Goal: Task Accomplishment & Management: Complete application form

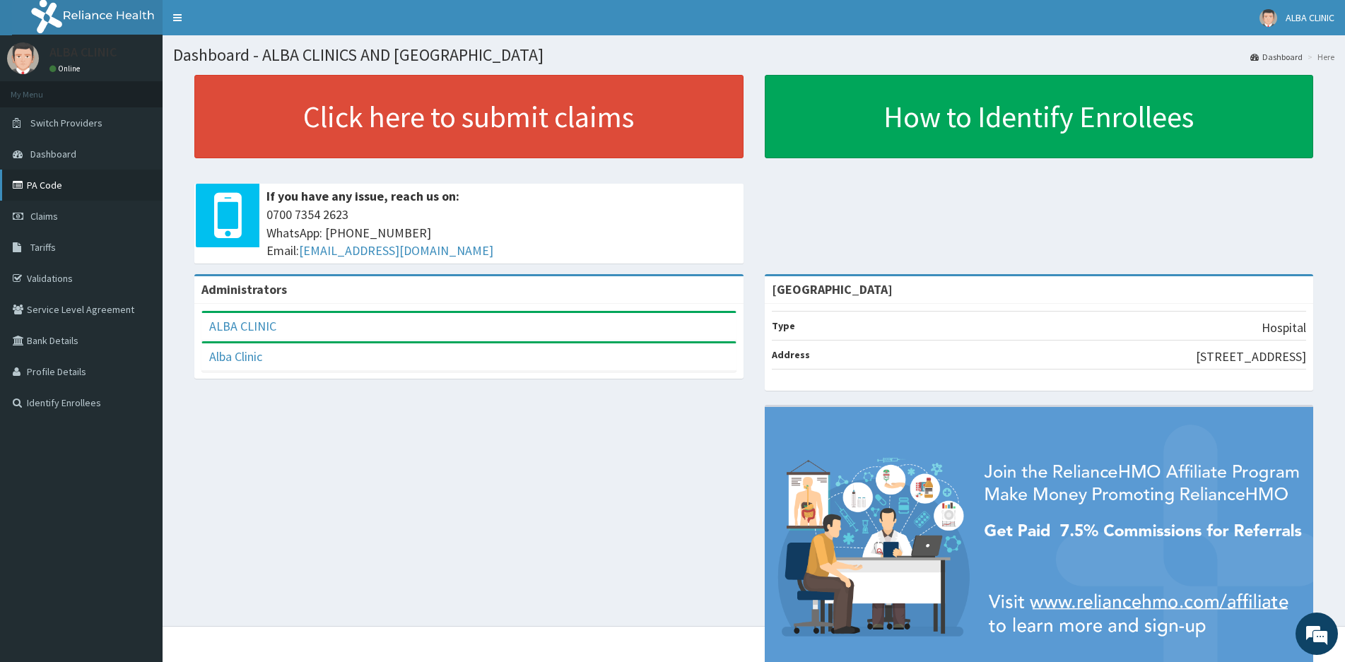
click at [52, 190] on link "PA Code" at bounding box center [81, 185] width 163 height 31
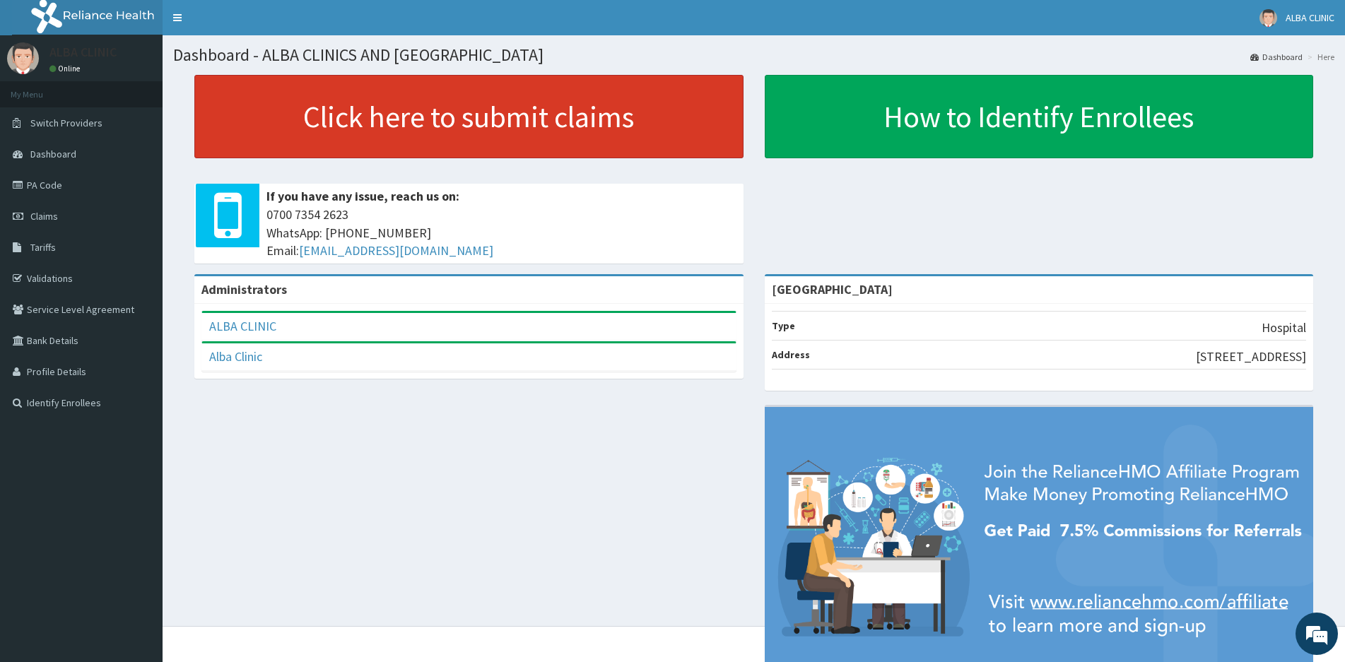
click at [394, 115] on link "Click here to submit claims" at bounding box center [468, 116] width 549 height 83
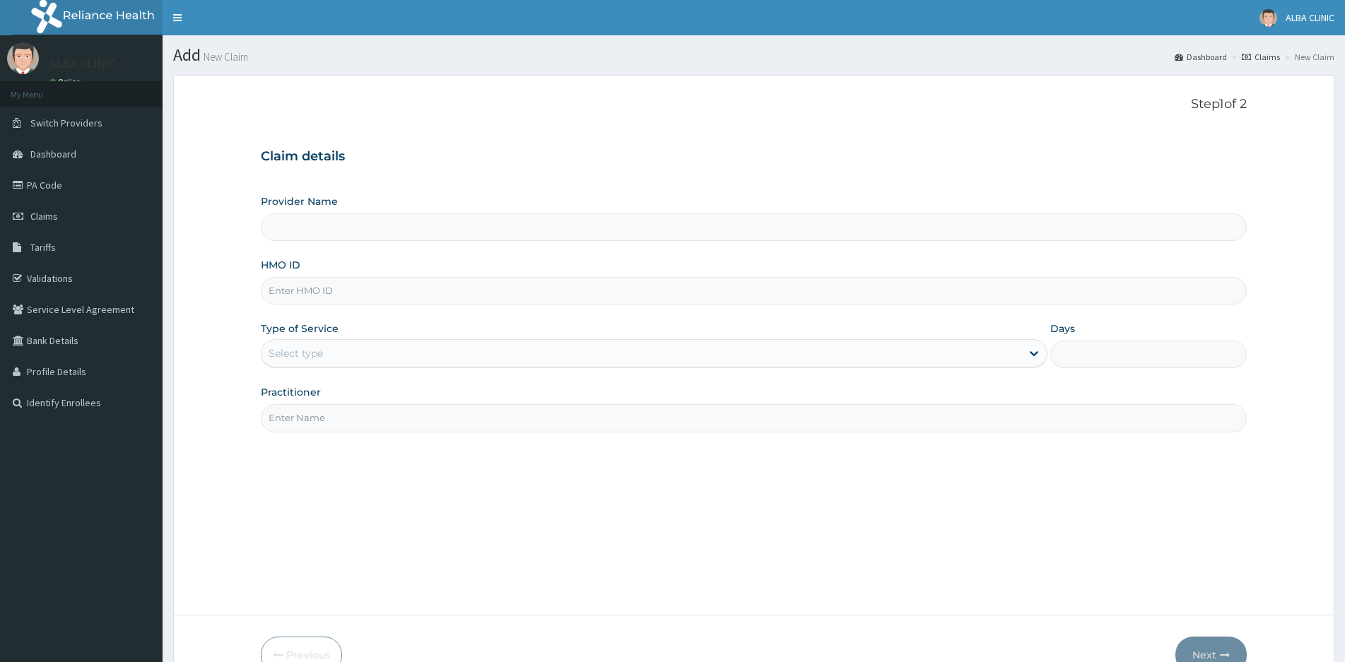
type input "[GEOGRAPHIC_DATA]"
click at [348, 288] on input "HMO ID" at bounding box center [754, 291] width 986 height 28
type input "GML/10039/A"
click at [353, 353] on div "Select type" at bounding box center [642, 353] width 760 height 23
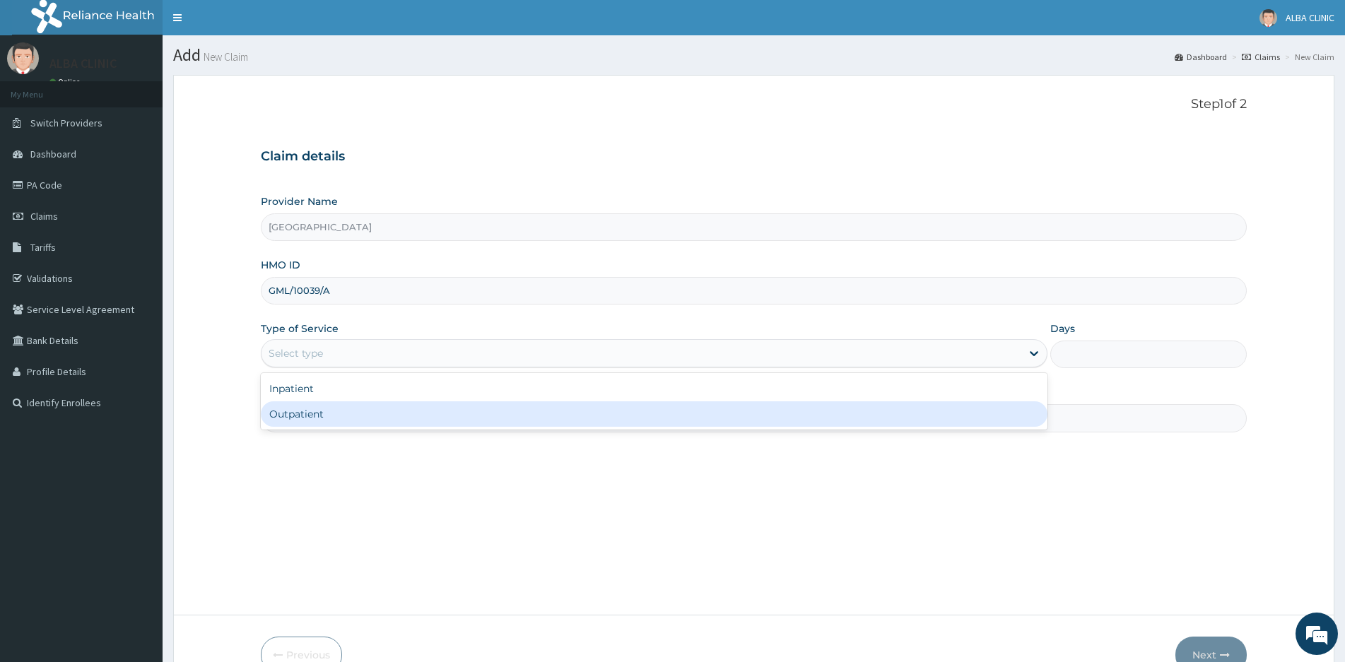
click at [336, 413] on div "Outpatient" at bounding box center [654, 413] width 787 height 25
type input "1"
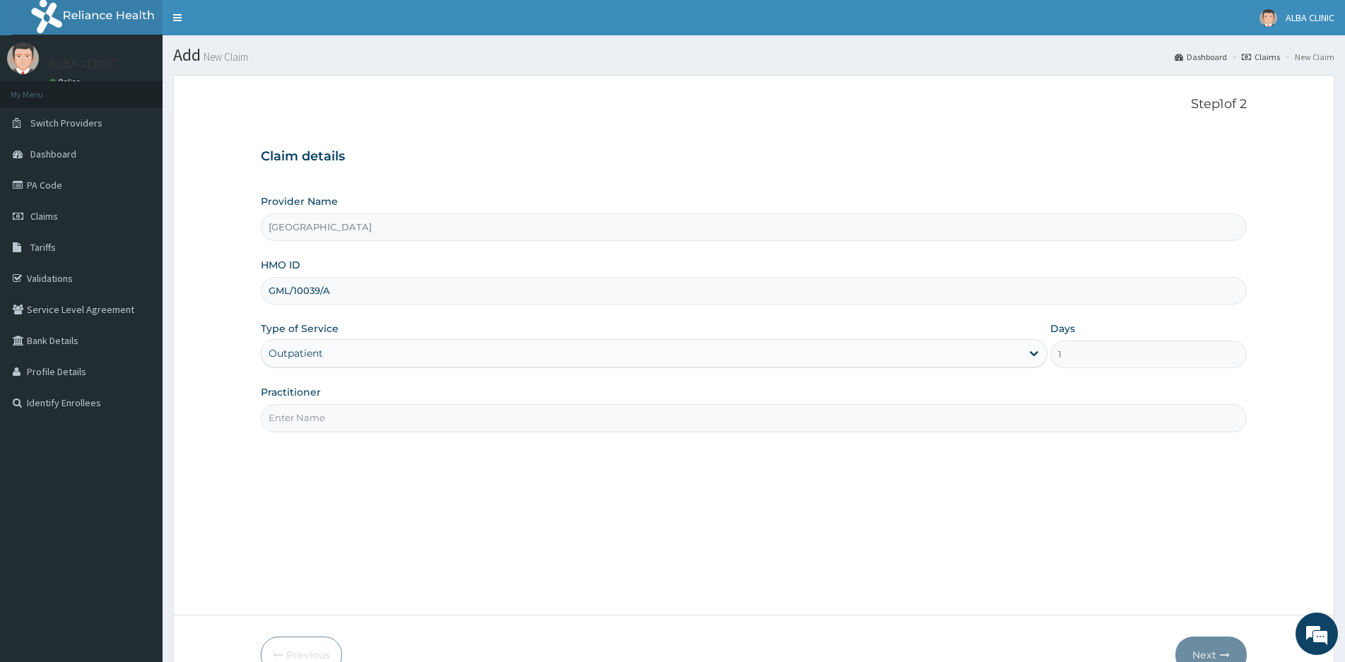
click at [336, 413] on input "Practitioner" at bounding box center [754, 418] width 986 height 28
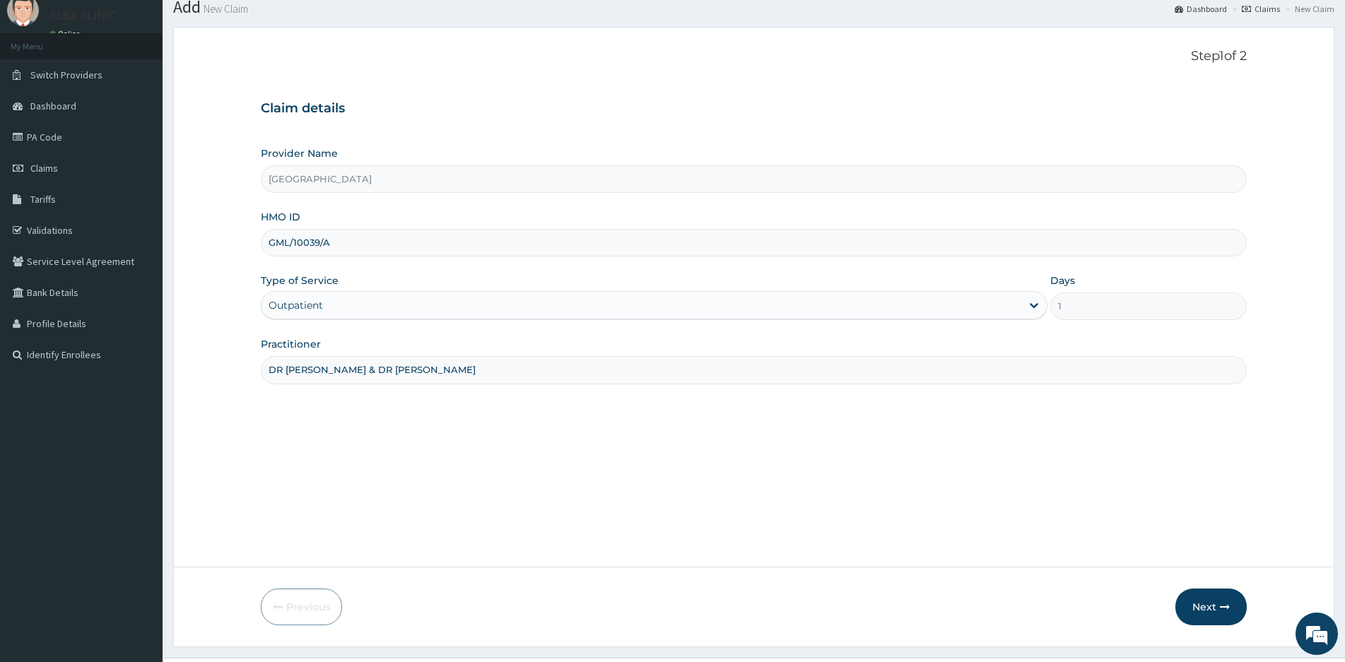
scroll to position [80, 0]
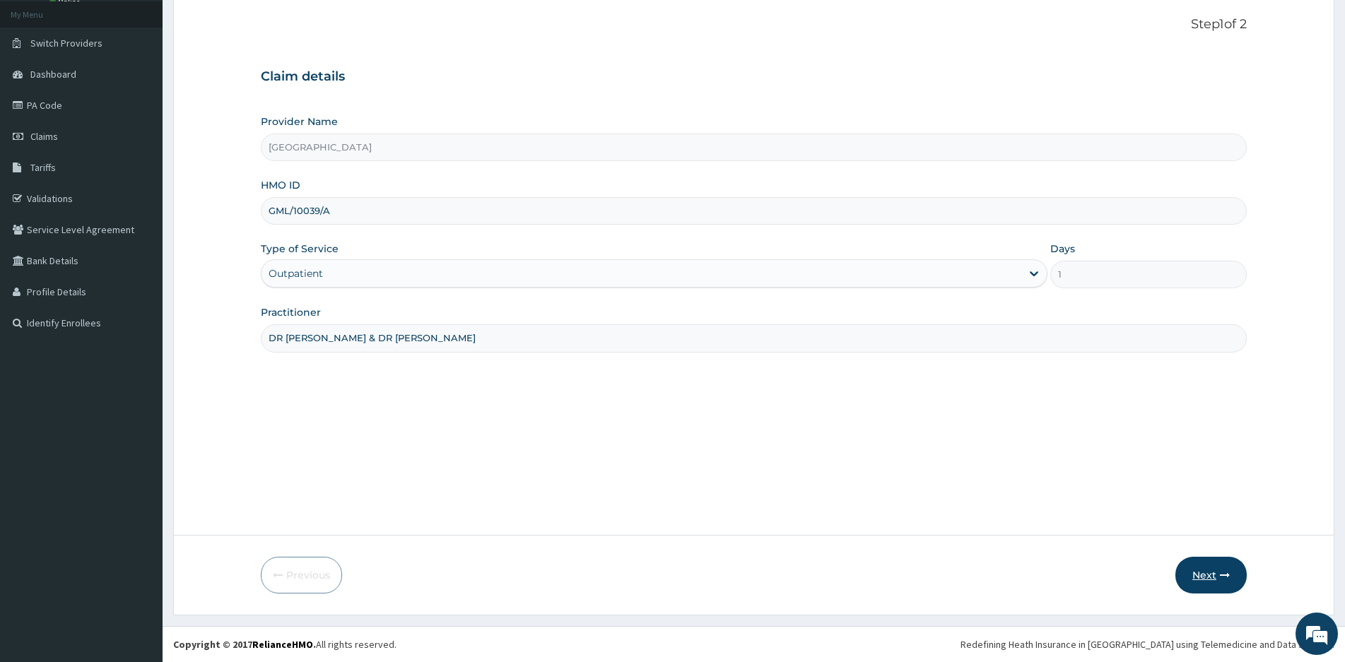
type input "DR MICAH & DR PETER"
click at [1204, 570] on button "Next" at bounding box center [1210, 575] width 71 height 37
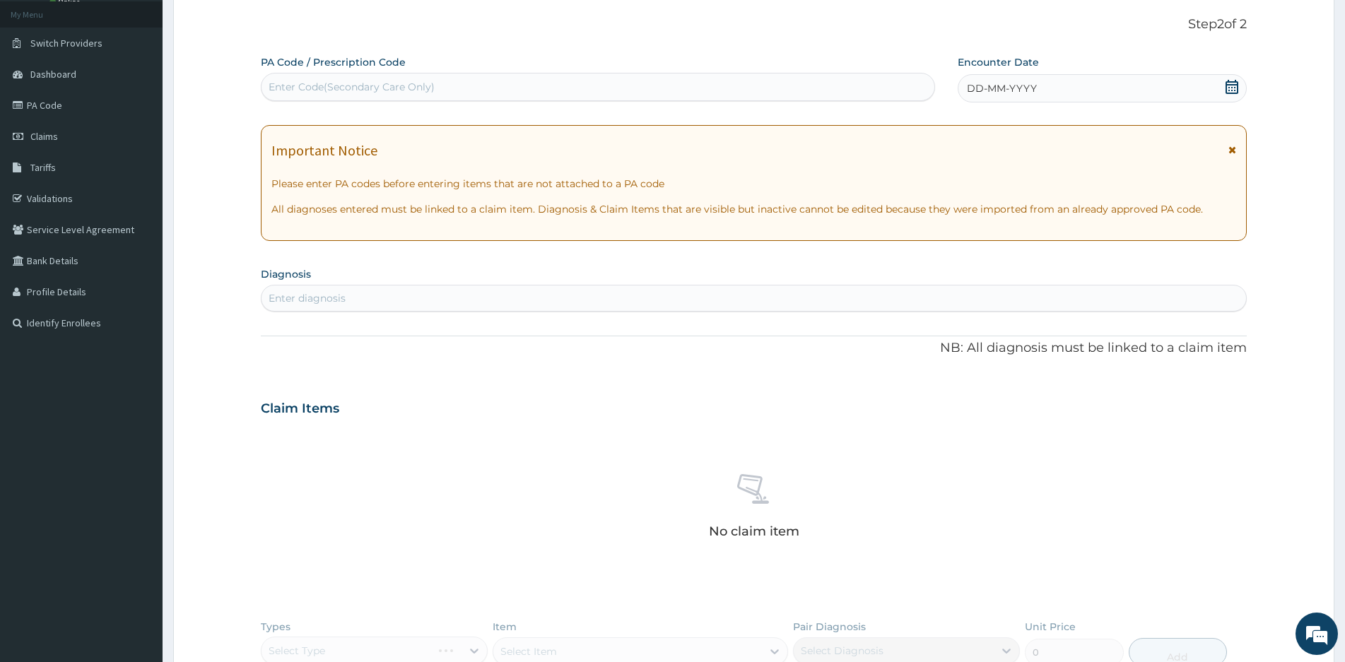
click at [1236, 88] on icon at bounding box center [1232, 87] width 14 height 14
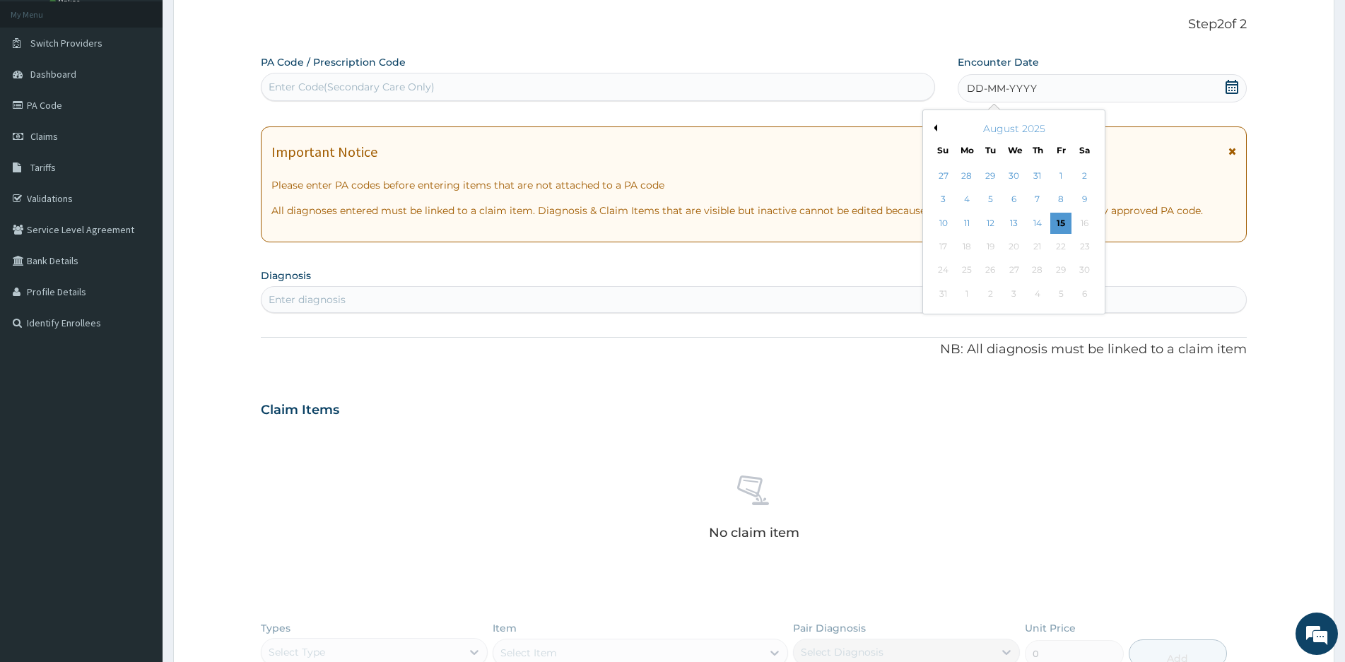
click at [397, 88] on div "Enter Code(Secondary Care Only)" at bounding box center [352, 87] width 166 height 14
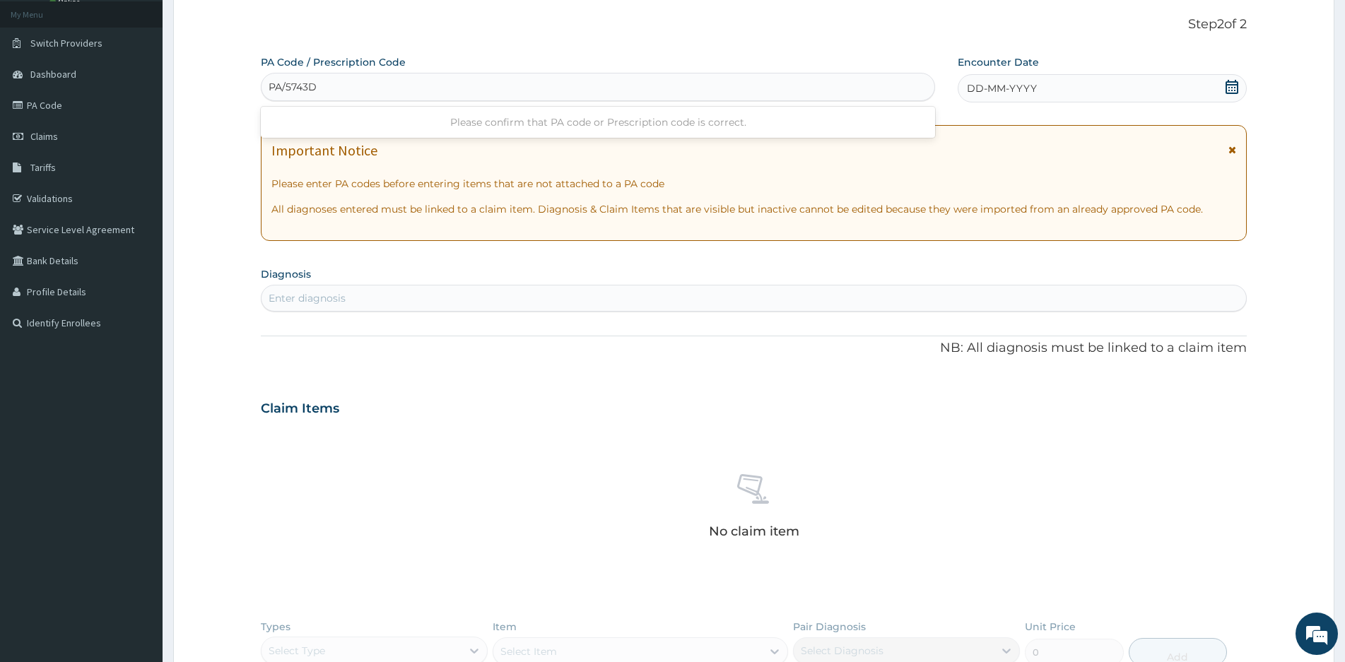
type input "PA/5743D8"
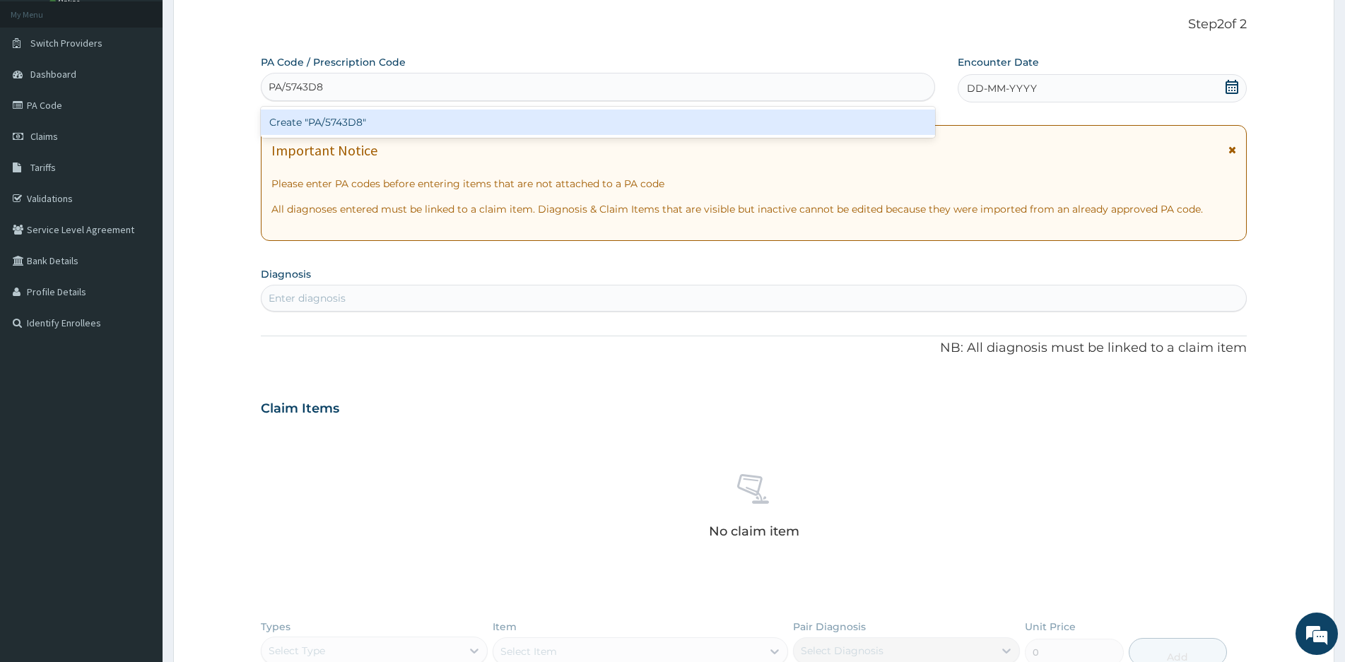
click at [351, 119] on div "Create "PA/5743D8"" at bounding box center [598, 122] width 674 height 25
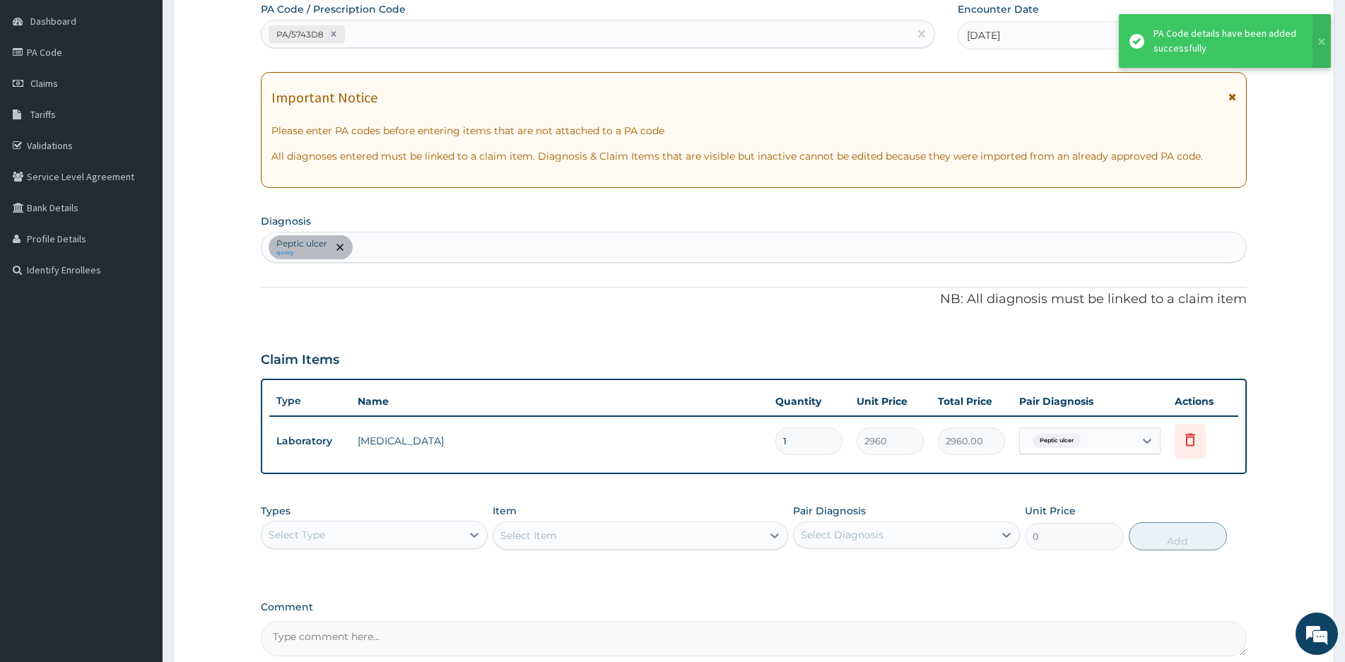
scroll to position [221, 0]
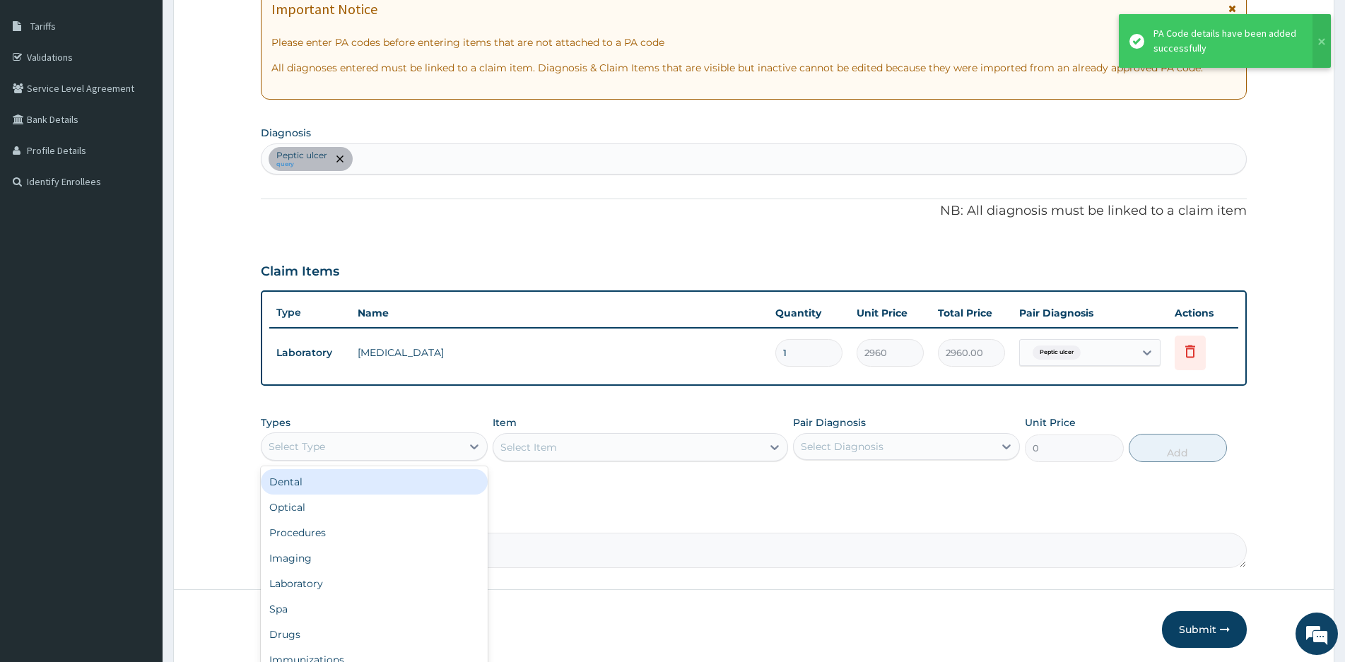
click at [412, 440] on div "Select Type" at bounding box center [362, 446] width 200 height 23
click at [305, 536] on div "Procedures" at bounding box center [374, 532] width 227 height 25
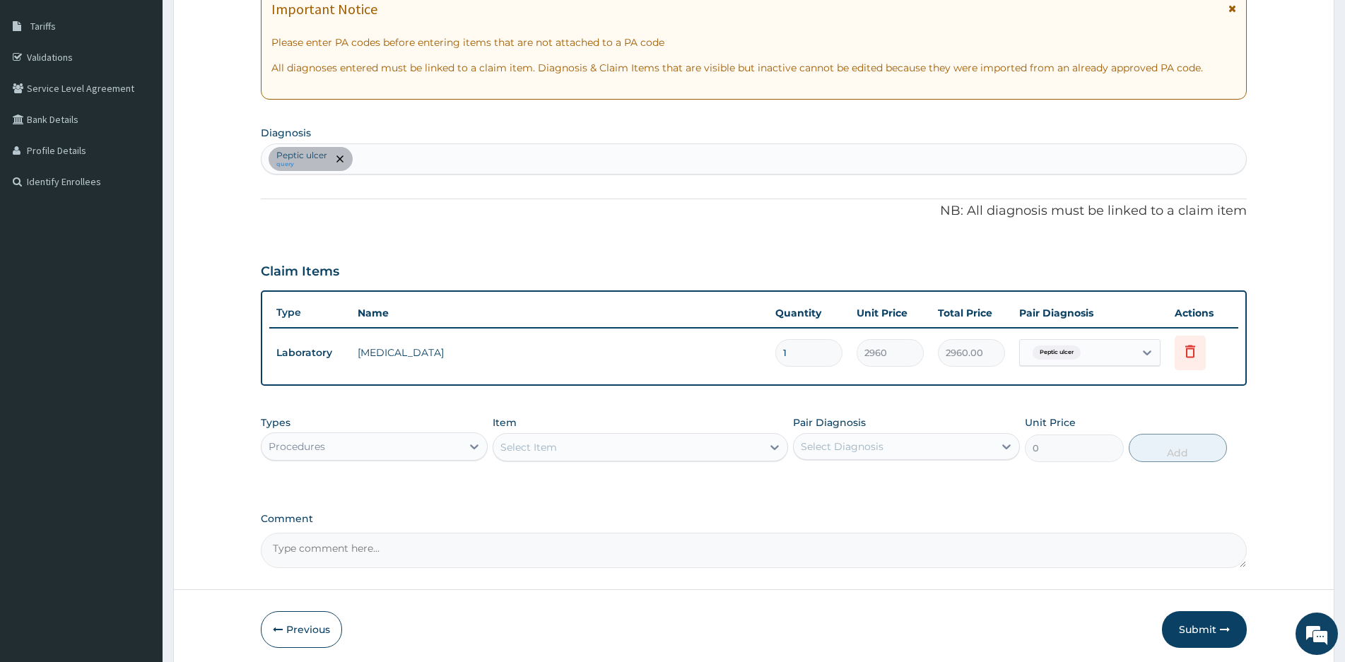
click at [645, 449] on div "Select Item" at bounding box center [627, 447] width 269 height 23
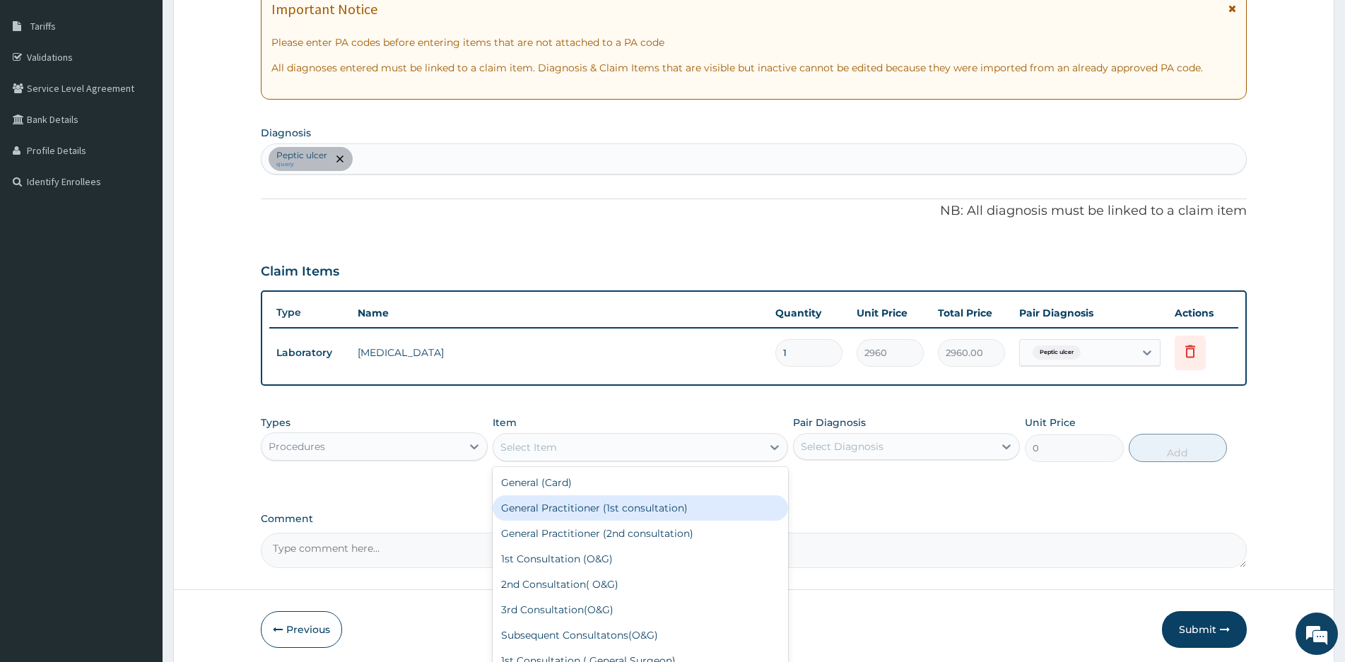
click at [578, 509] on div "General Practitioner (1st consultation)" at bounding box center [640, 507] width 295 height 25
type input "1500"
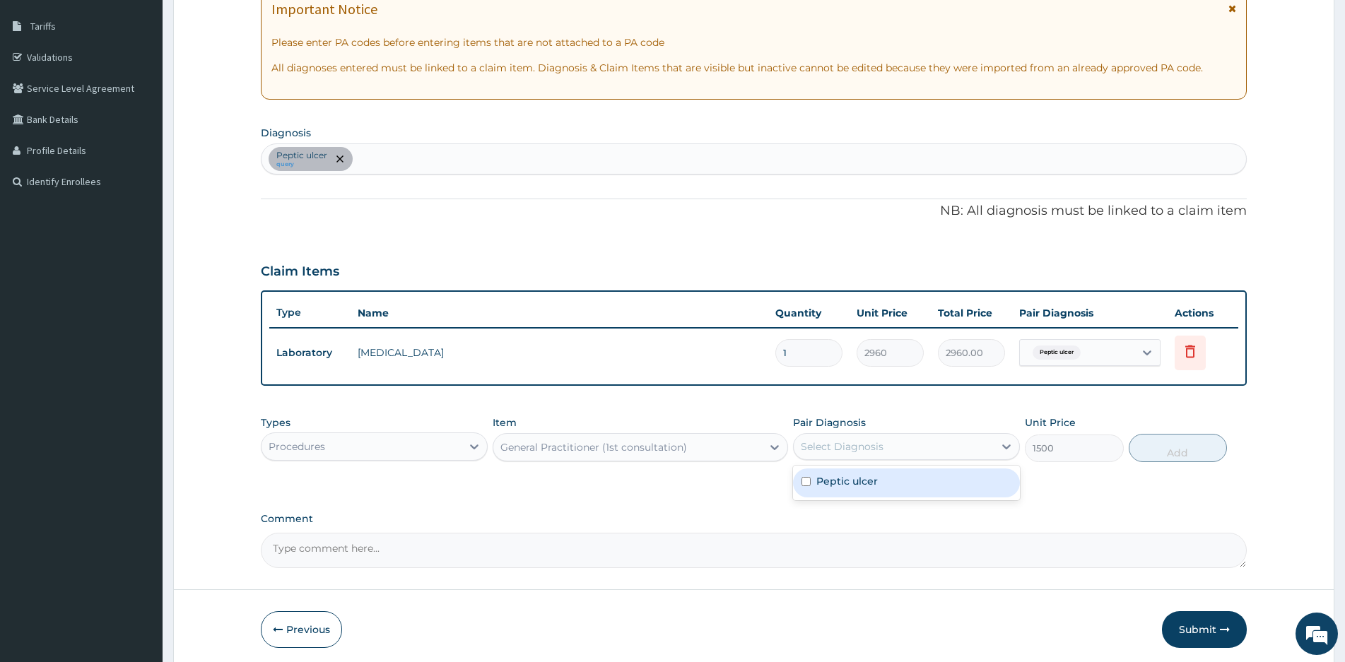
click at [956, 440] on div "Select Diagnosis" at bounding box center [894, 446] width 200 height 23
click at [838, 480] on label "Peptic ulcer" at bounding box center [846, 481] width 61 height 14
checkbox input "true"
click at [1174, 447] on button "Add" at bounding box center [1178, 448] width 98 height 28
type input "0"
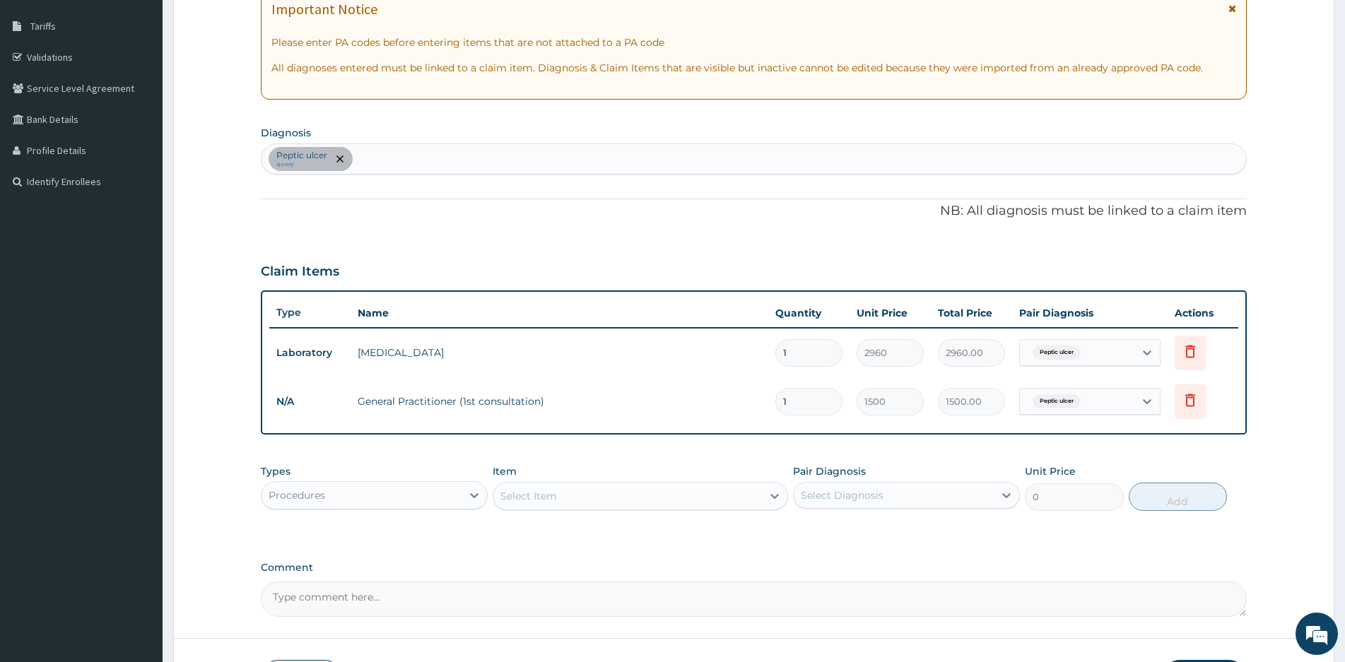
click at [394, 159] on div "Peptic ulcer query" at bounding box center [754, 159] width 985 height 30
type input "TINEA"
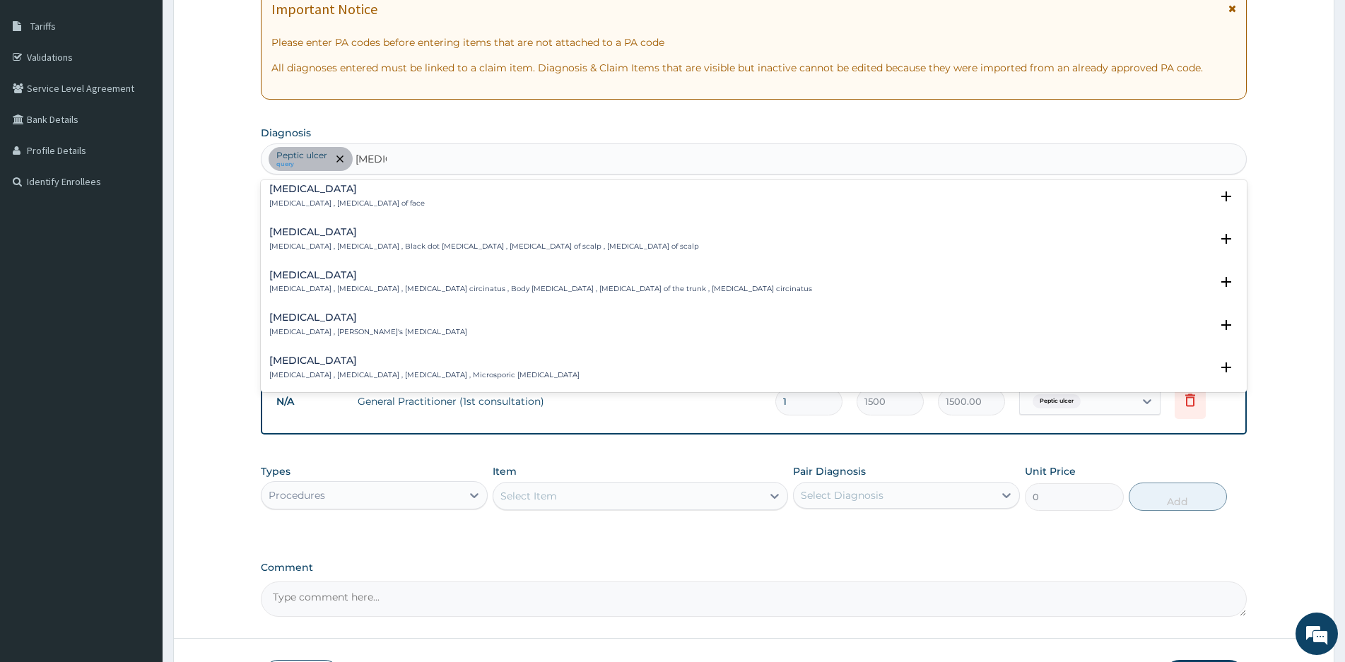
scroll to position [353, 0]
click at [304, 227] on h4 "Tinea capitis" at bounding box center [484, 226] width 430 height 11
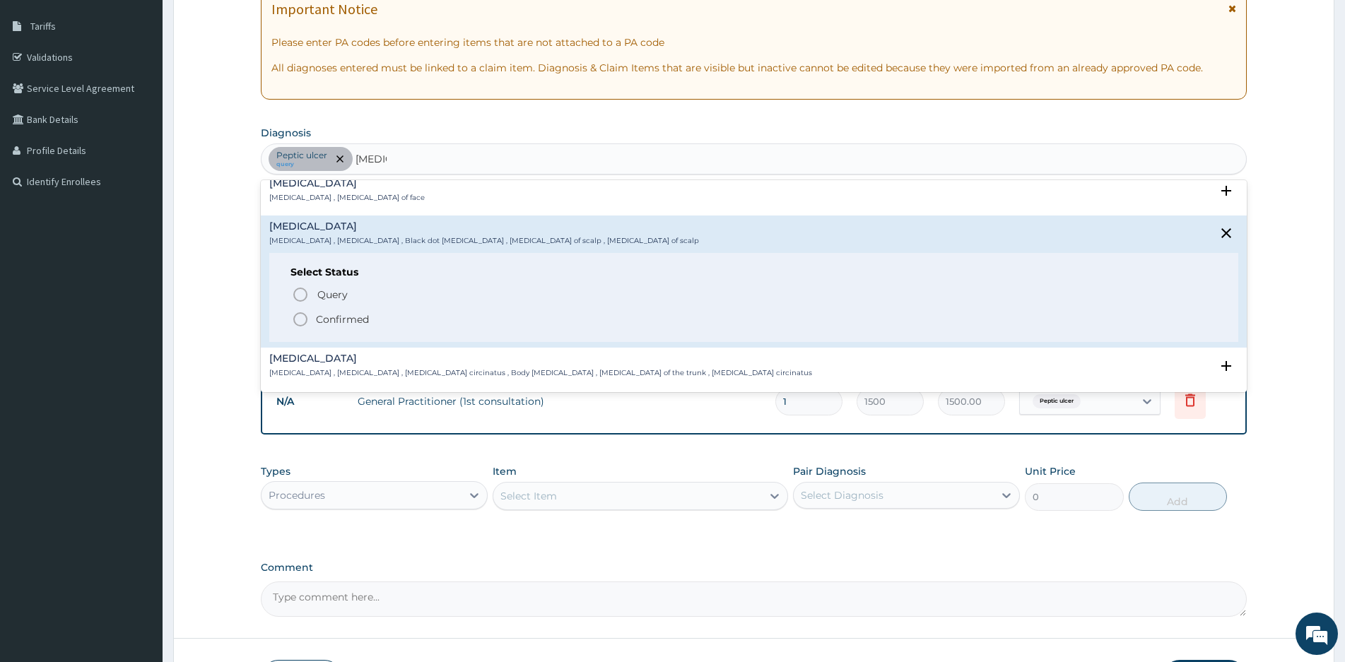
click at [300, 315] on icon "status option filled" at bounding box center [300, 319] width 17 height 17
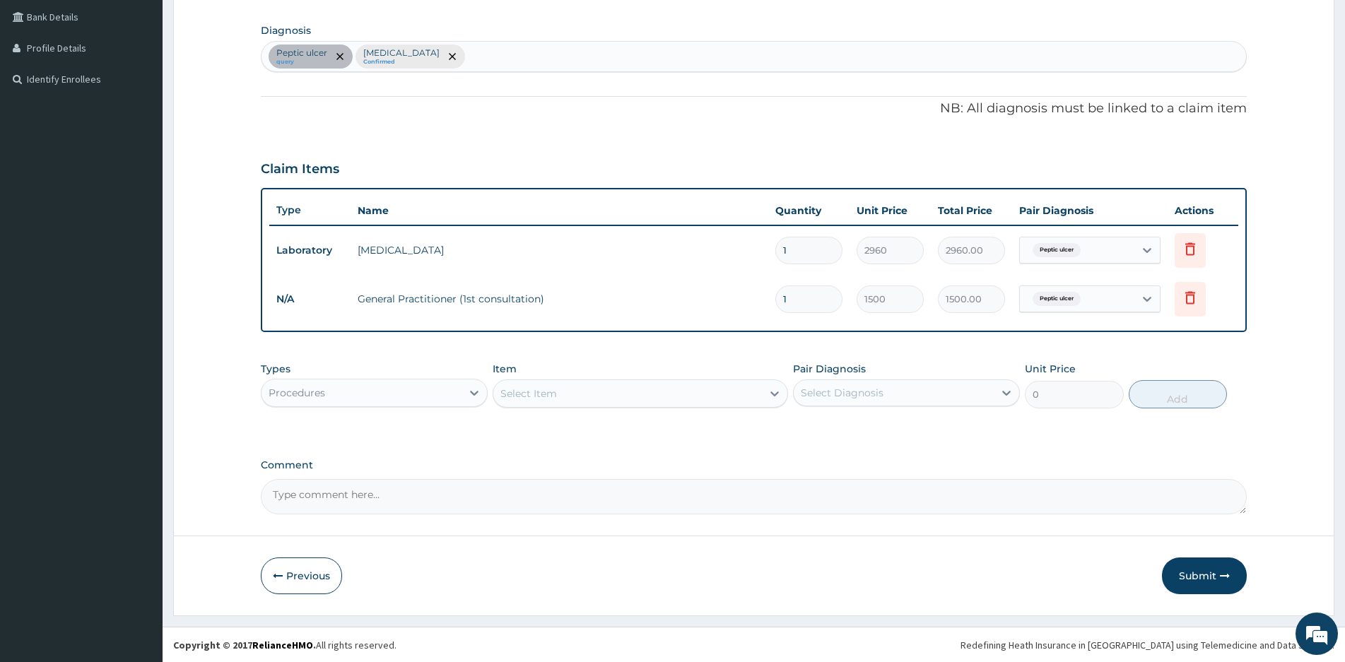
scroll to position [324, 0]
click at [449, 394] on div "Procedures" at bounding box center [362, 392] width 200 height 23
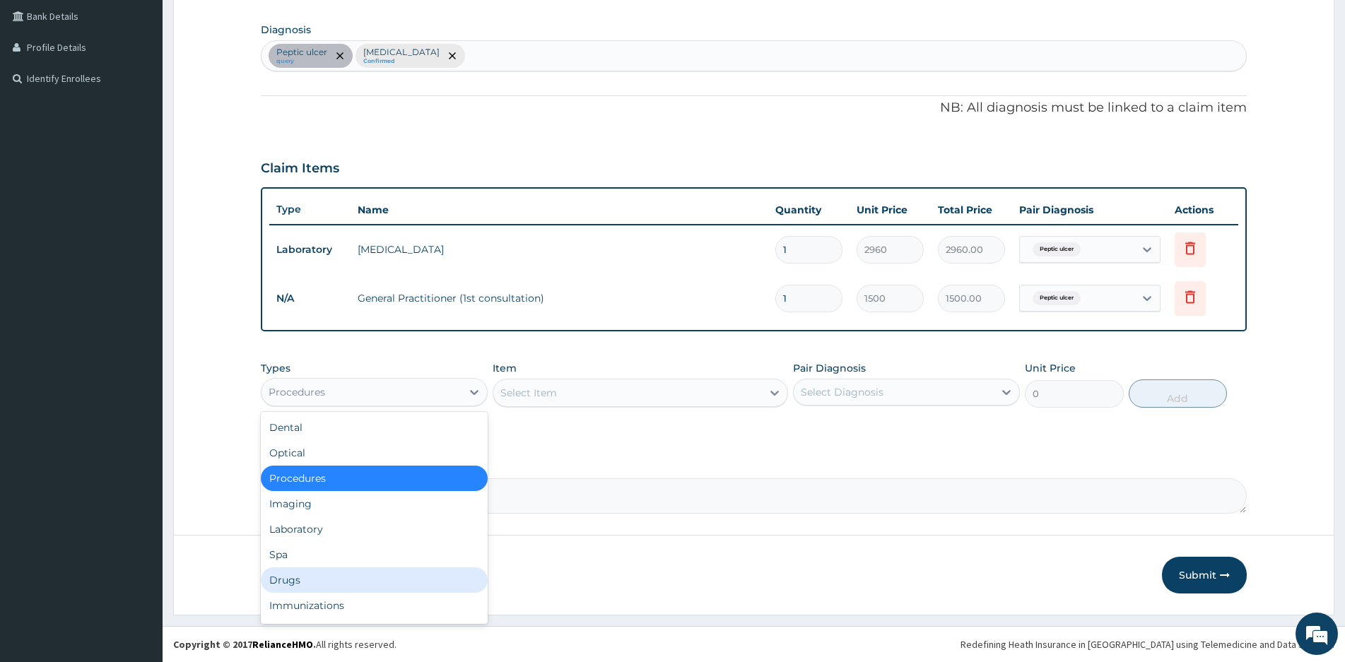
click at [301, 581] on div "Drugs" at bounding box center [374, 580] width 227 height 25
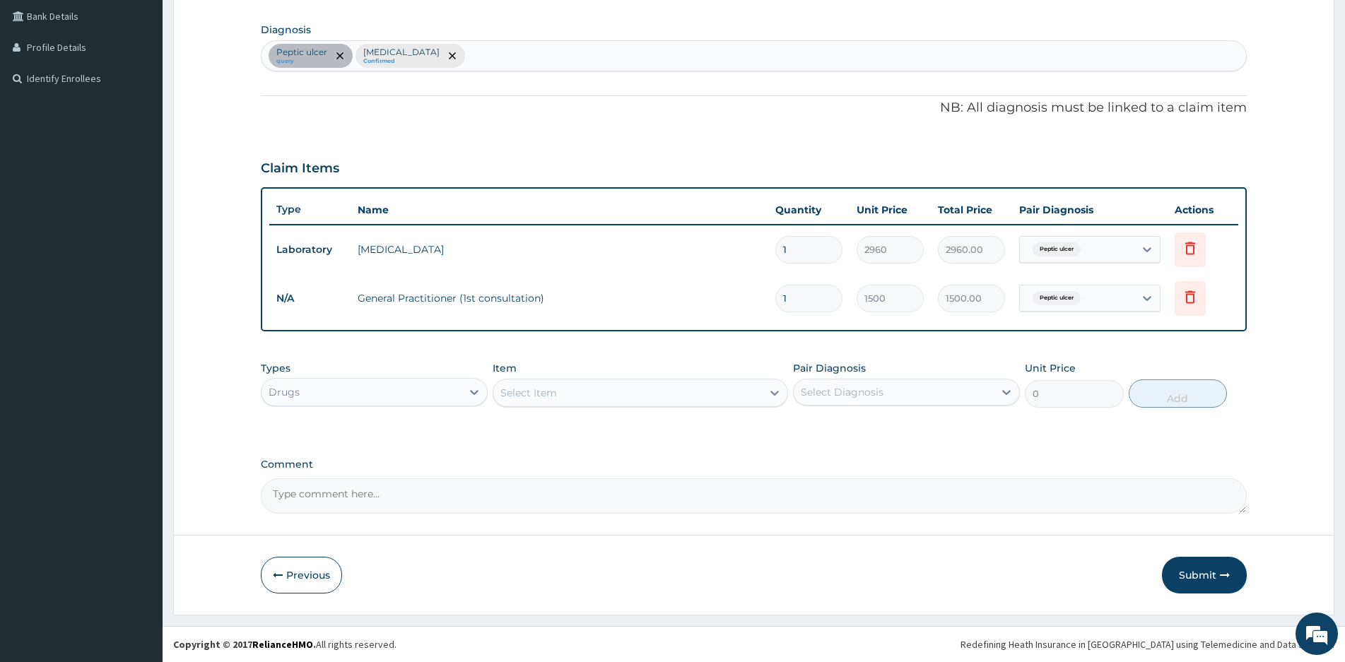
click at [680, 394] on div "Select Item" at bounding box center [627, 393] width 269 height 23
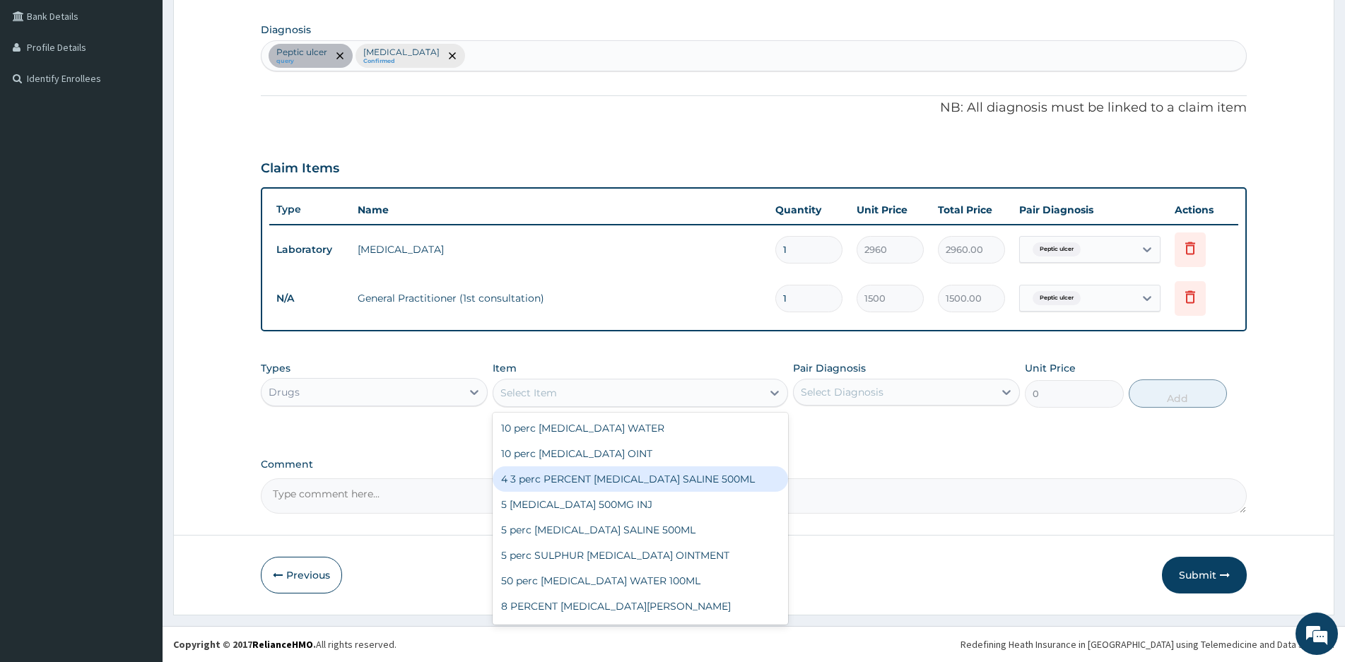
scroll to position [71, 0]
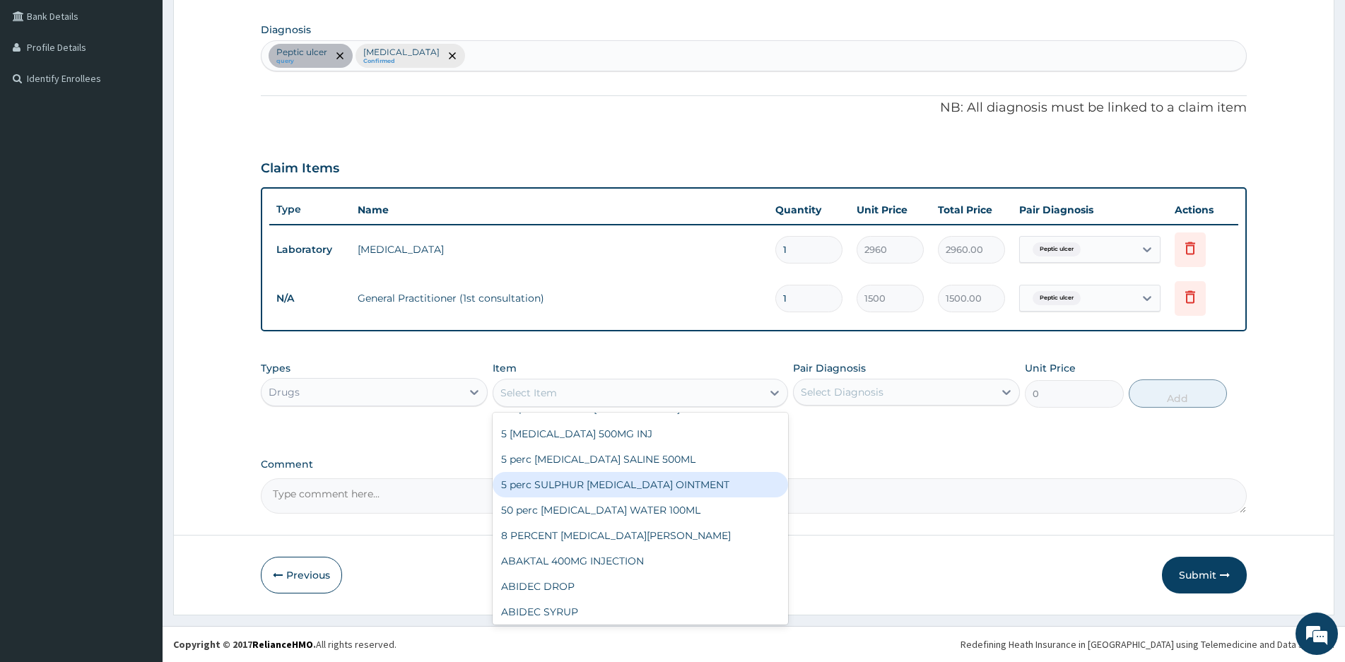
type input "F"
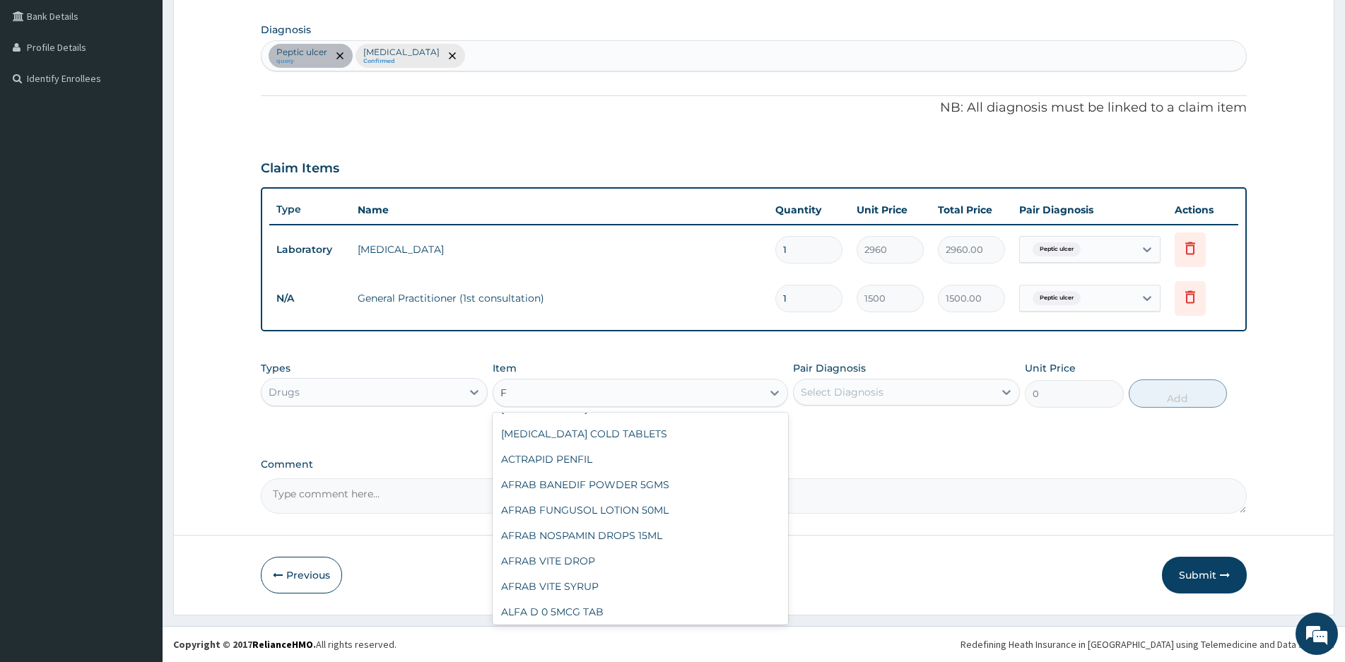
scroll to position [0, 0]
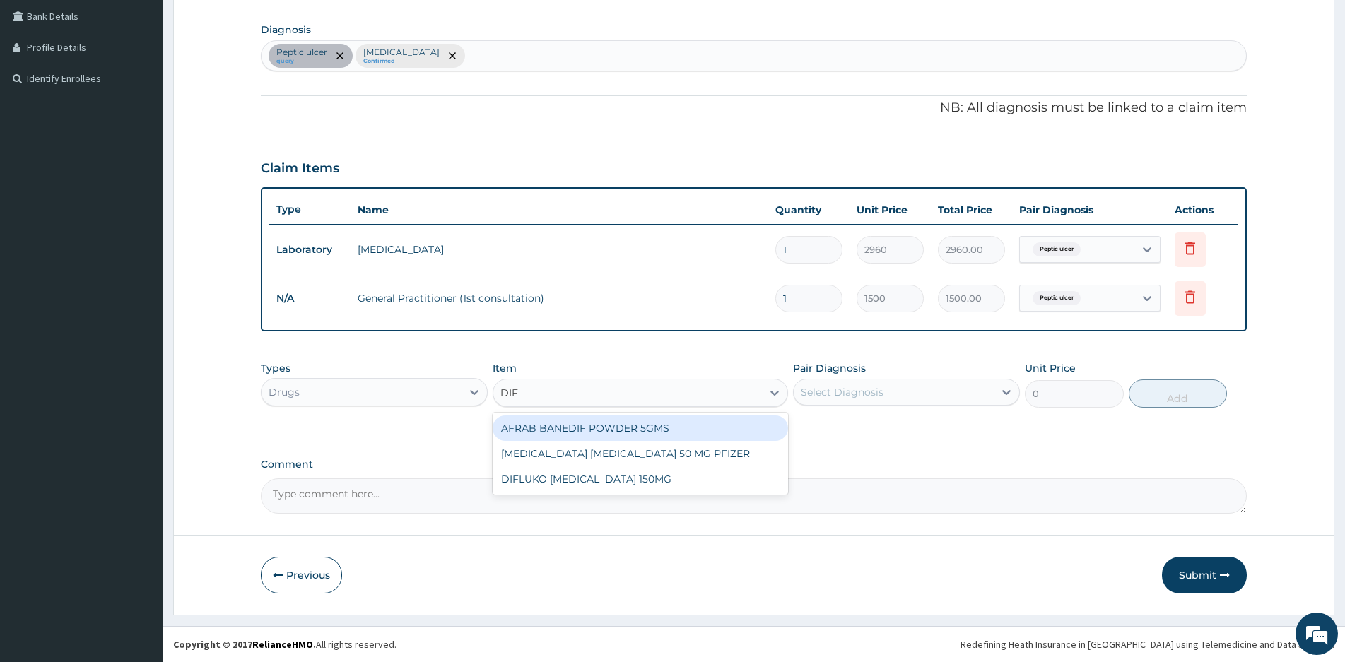
type input "DIFL"
click at [621, 434] on div "DIFLUCAN FLUCONAZOLE 50 MG PFIZER" at bounding box center [640, 428] width 295 height 25
type input "772.2"
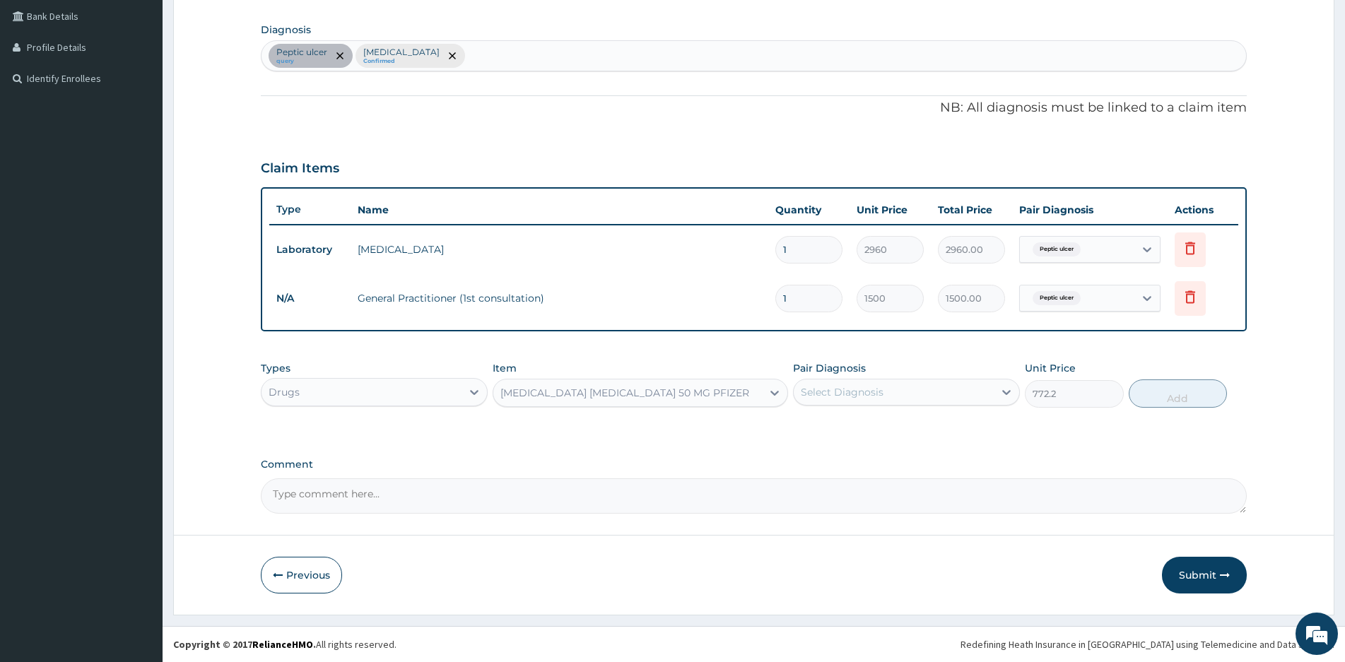
click at [934, 389] on div "Select Diagnosis" at bounding box center [894, 392] width 200 height 23
click at [813, 457] on div "Tinea capitis" at bounding box center [906, 457] width 227 height 29
checkbox input "true"
click at [1163, 390] on button "Add" at bounding box center [1178, 394] width 98 height 28
type input "0"
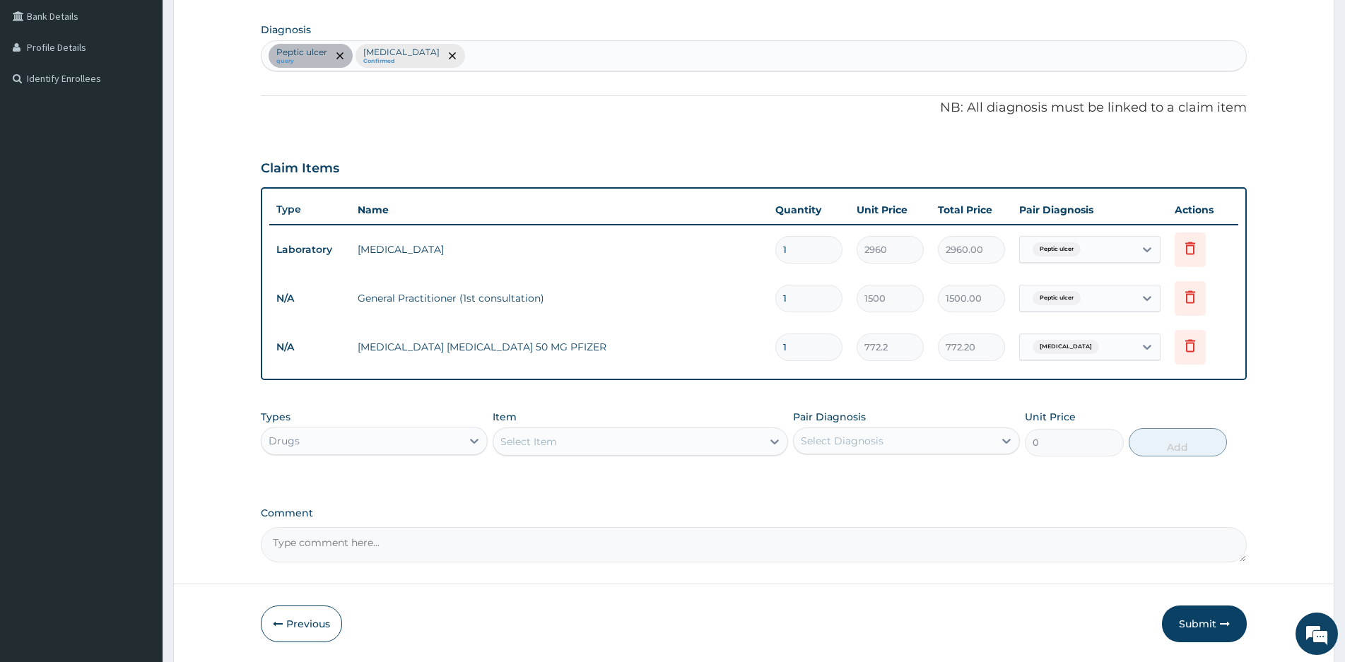
type input "0.00"
type input "7"
type input "5405.40"
type input "7"
click at [580, 440] on div "Select Item" at bounding box center [627, 441] width 269 height 23
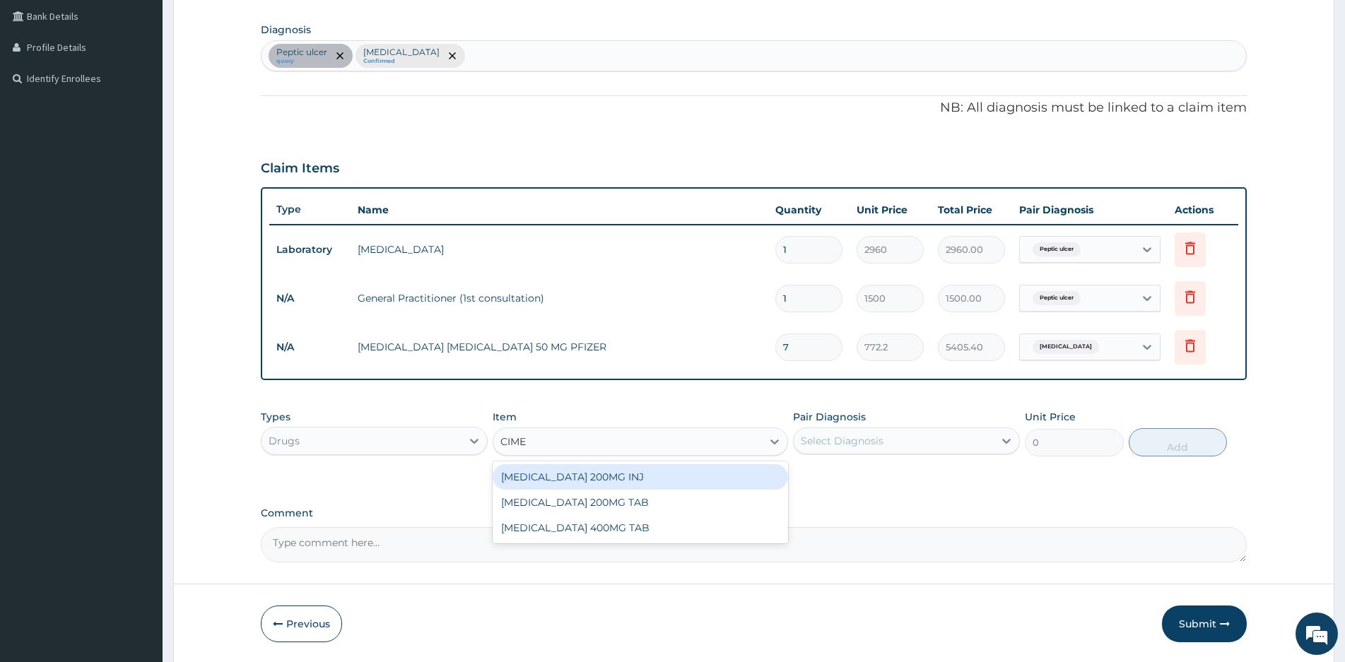
type input "CIMET"
click at [568, 479] on div "CIMETIDINE 200MG INJ" at bounding box center [640, 476] width 295 height 25
type input "210.6"
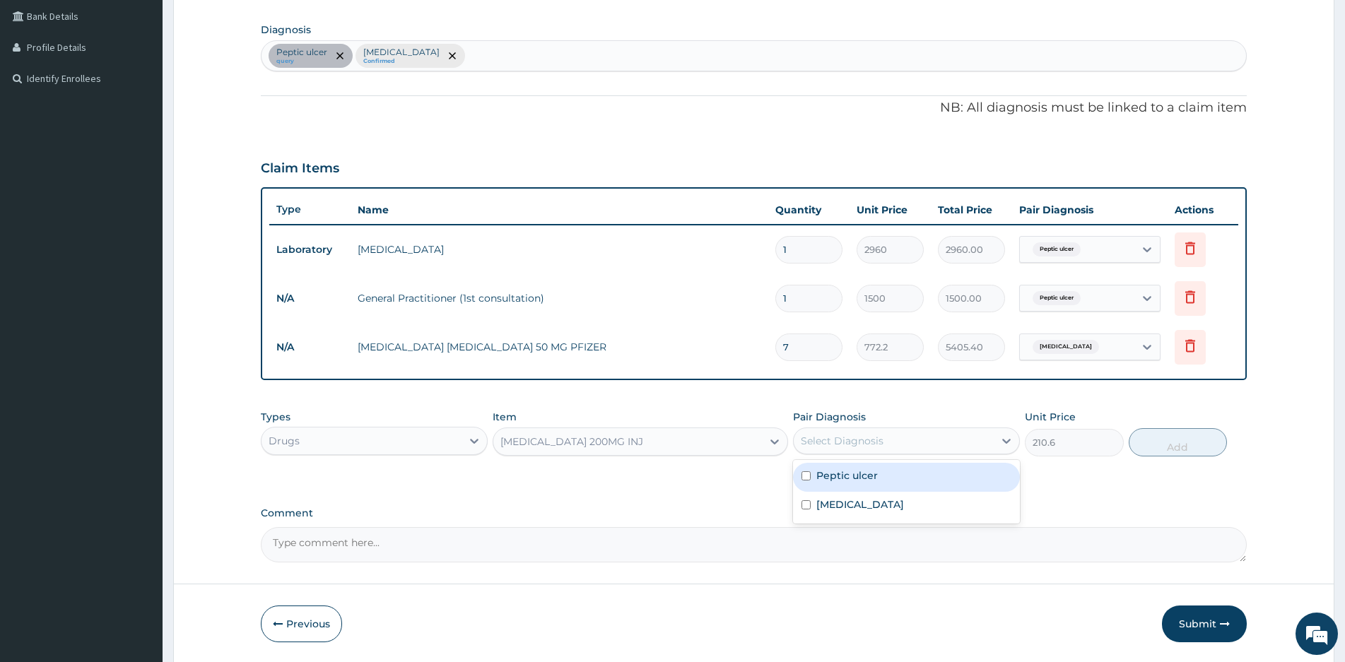
click at [926, 432] on div "Select Diagnosis" at bounding box center [894, 441] width 200 height 23
click at [820, 477] on label "Peptic ulcer" at bounding box center [846, 476] width 61 height 14
checkbox input "true"
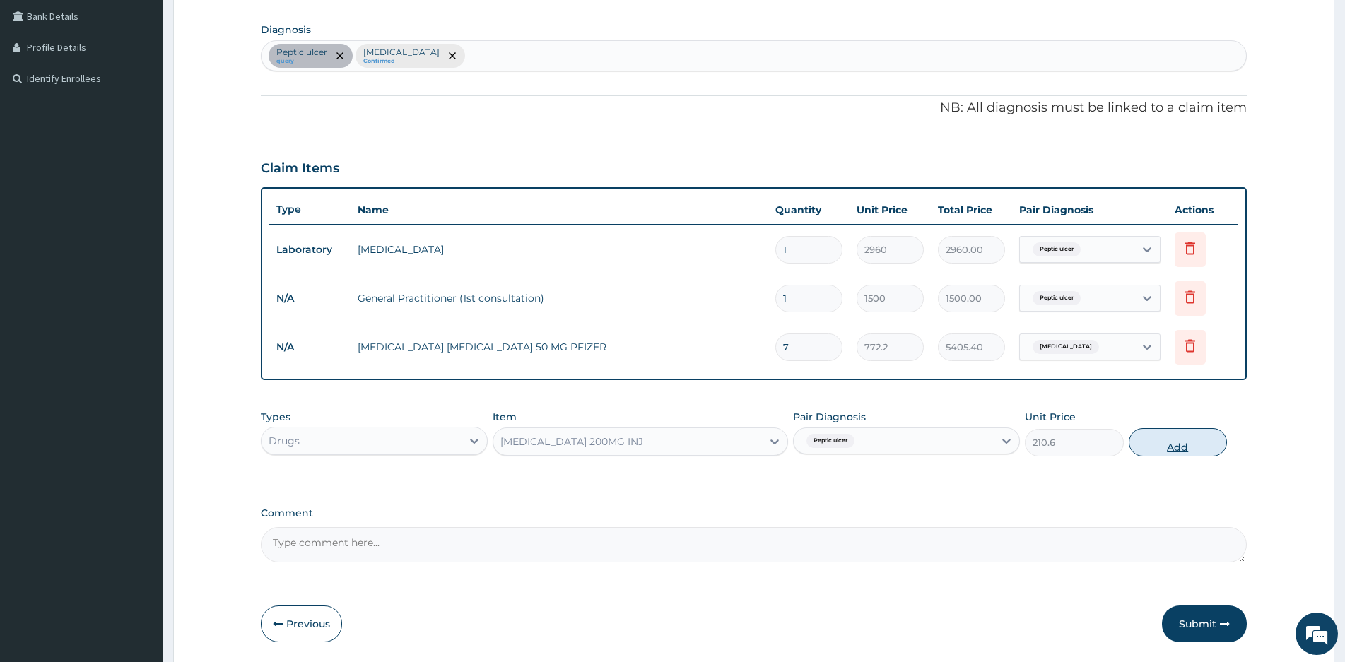
click at [1167, 441] on button "Add" at bounding box center [1178, 442] width 98 height 28
type input "0"
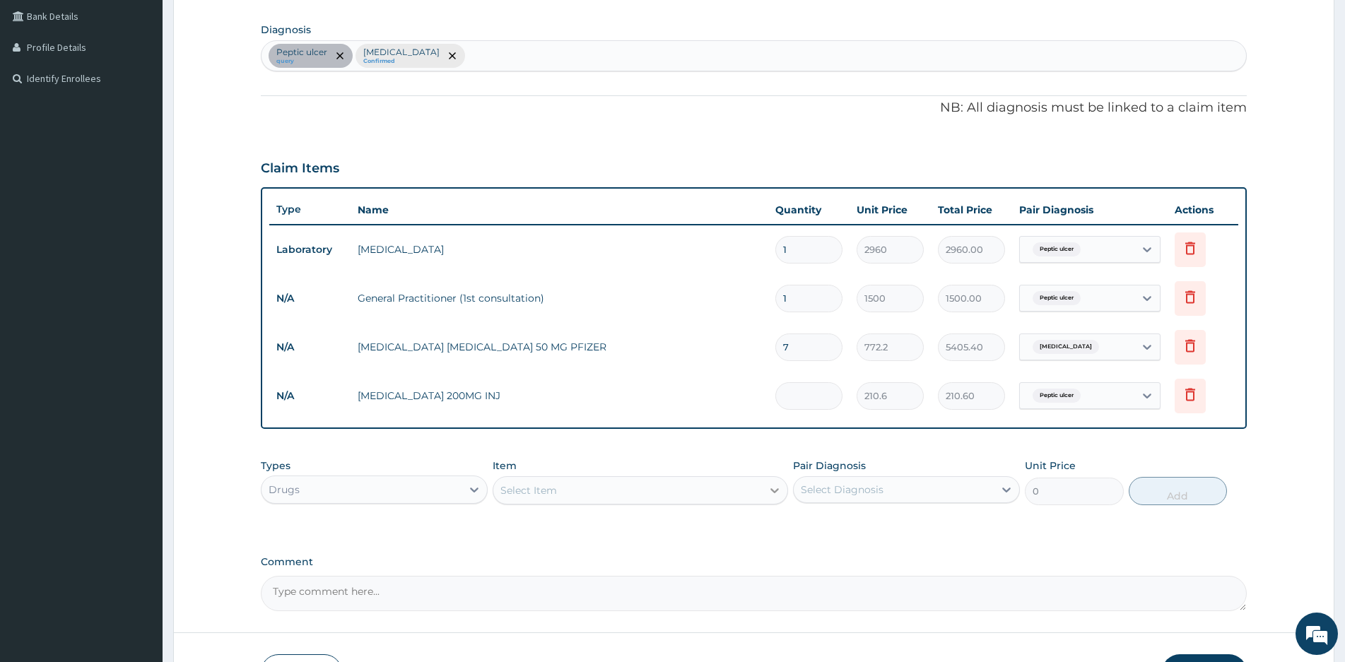
type input "0.00"
type input "2"
type input "421.20"
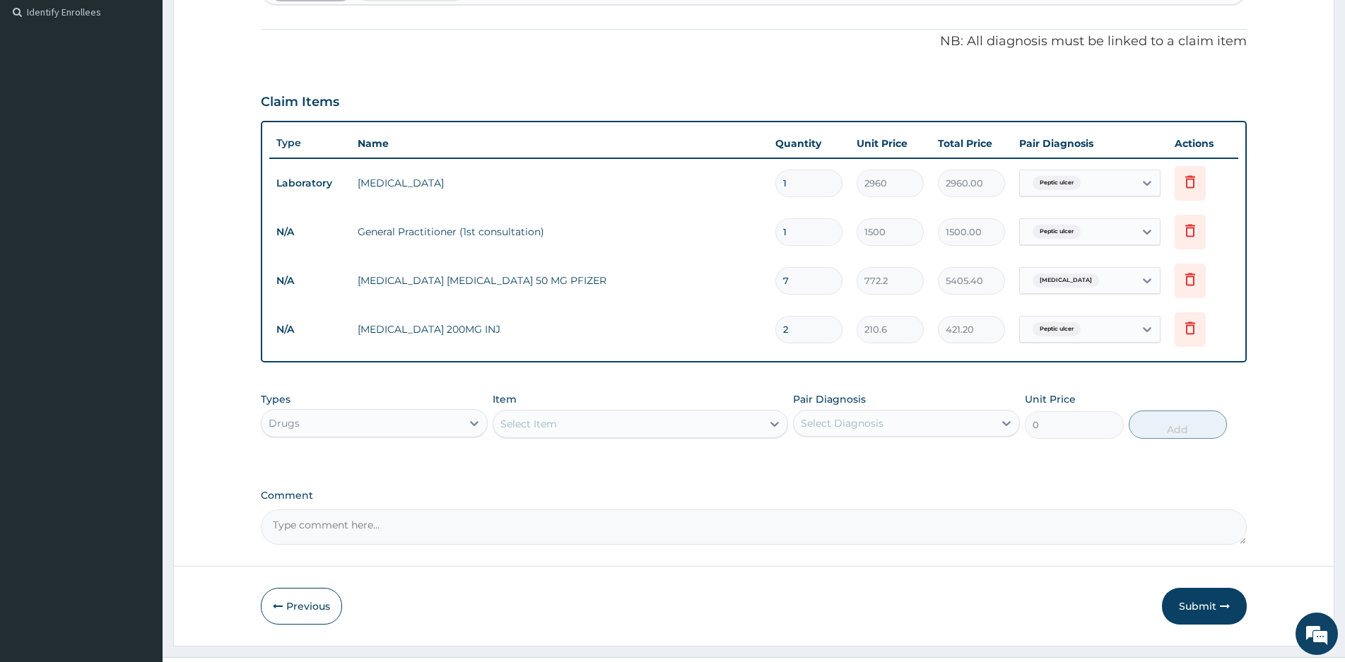
scroll to position [422, 0]
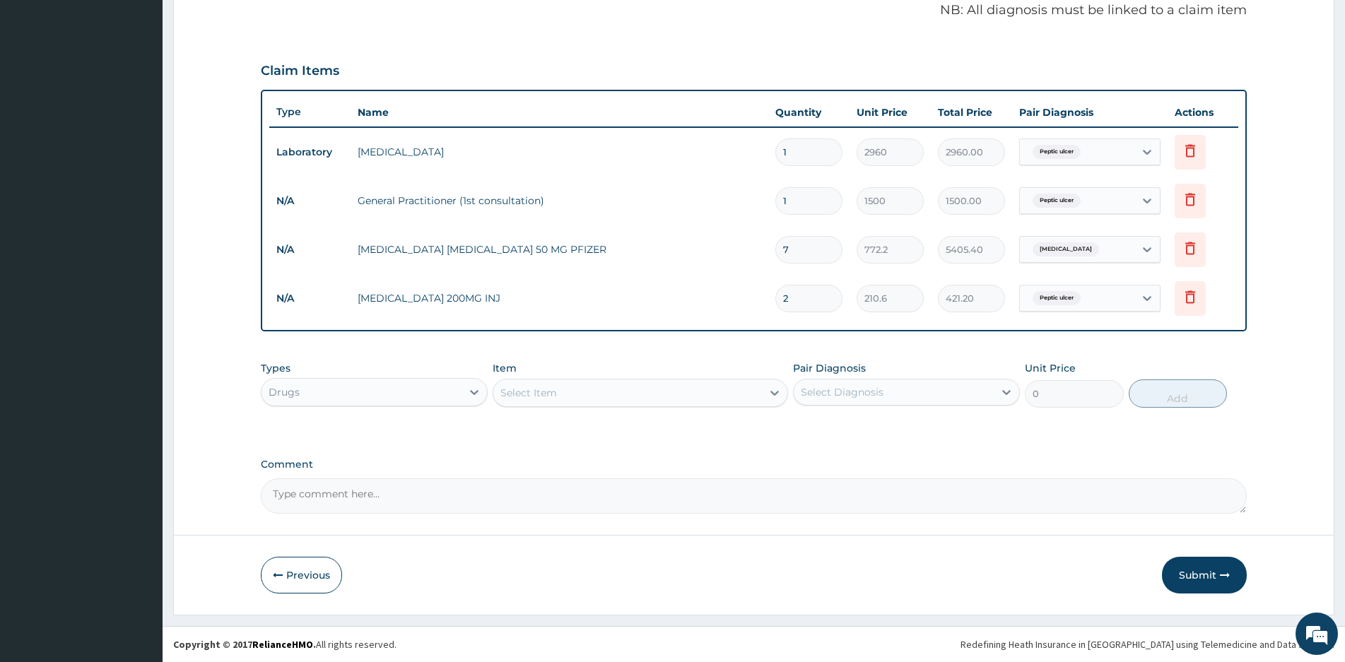
type input "2"
click at [401, 502] on textarea "Comment" at bounding box center [754, 496] width 986 height 35
type textarea "IV CIMETIDINE 400MG"
click at [647, 390] on div "Select Item" at bounding box center [627, 393] width 269 height 23
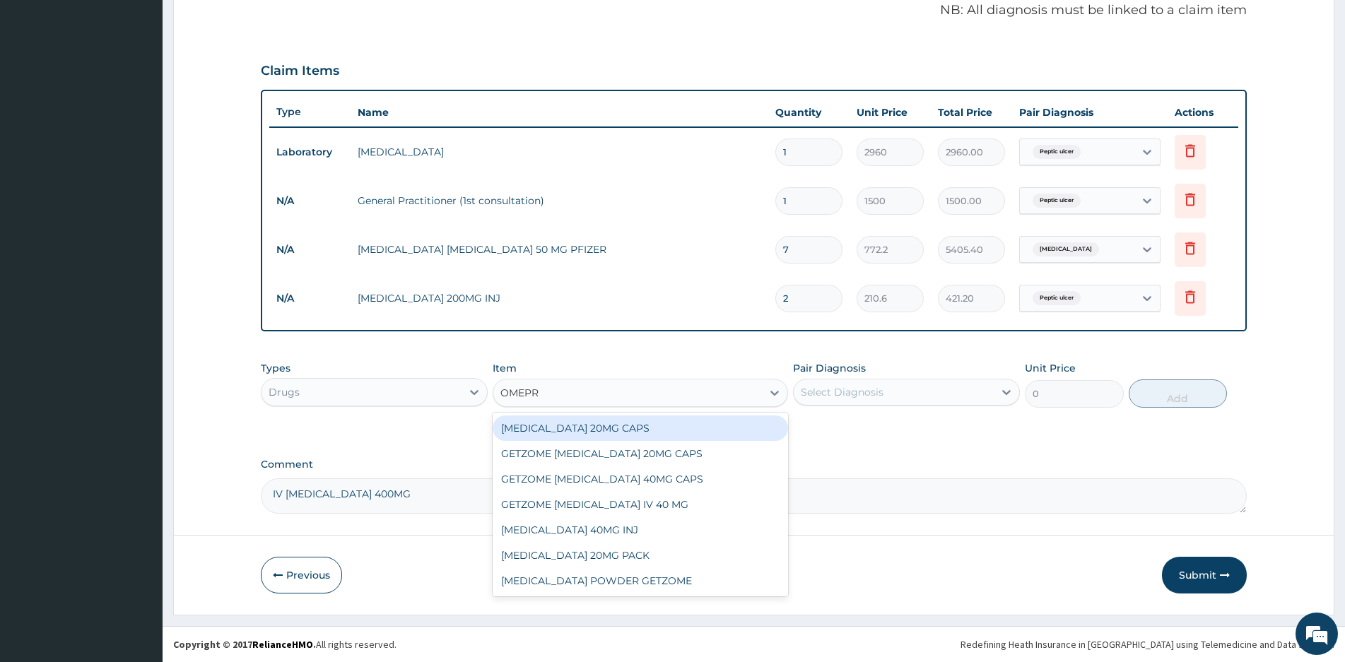
type input "OMEPRA"
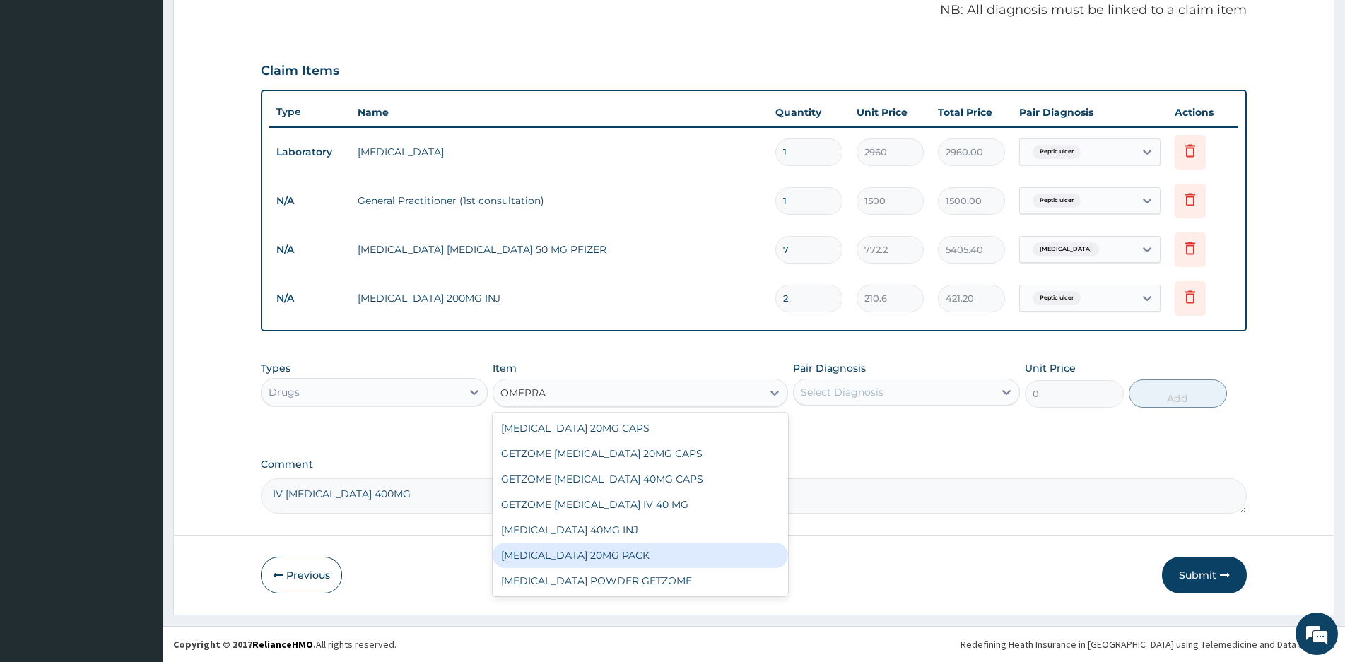
click at [605, 555] on div "OMEPRAZOLE 20MG PACK" at bounding box center [640, 555] width 295 height 25
type input "1200"
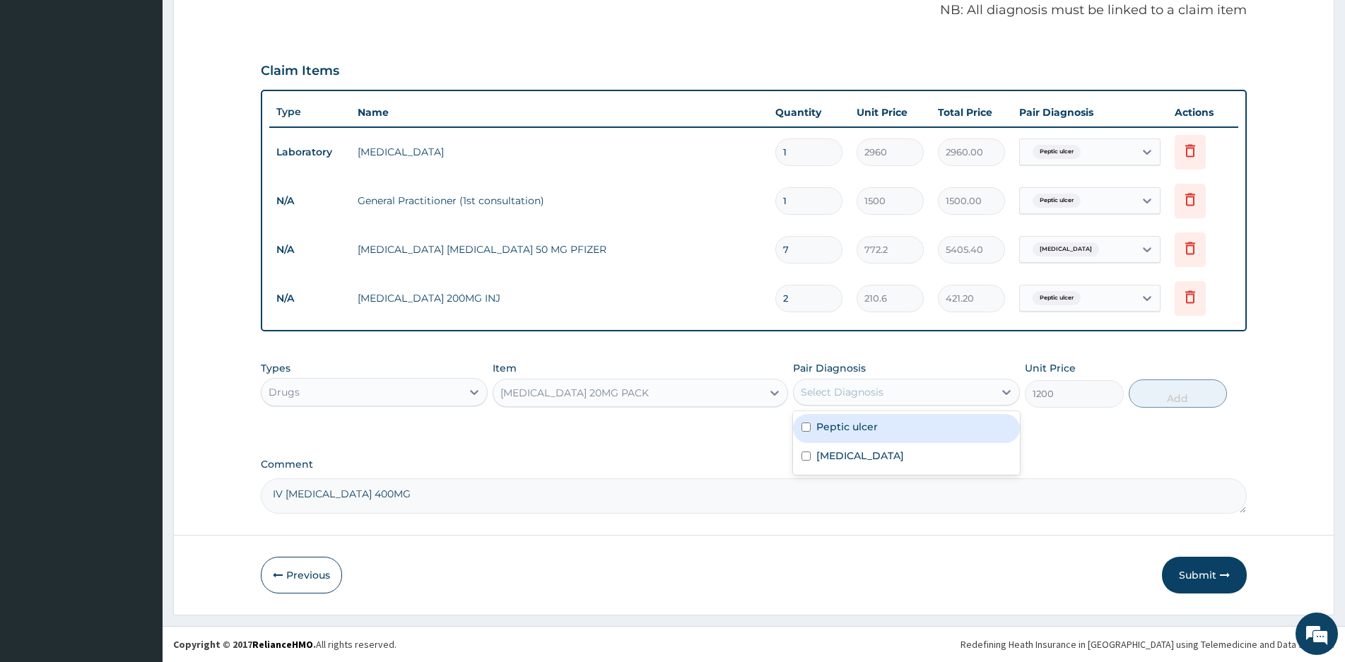
click at [910, 388] on div "Select Diagnosis" at bounding box center [894, 392] width 200 height 23
click at [810, 428] on input "checkbox" at bounding box center [806, 427] width 9 height 9
checkbox input "true"
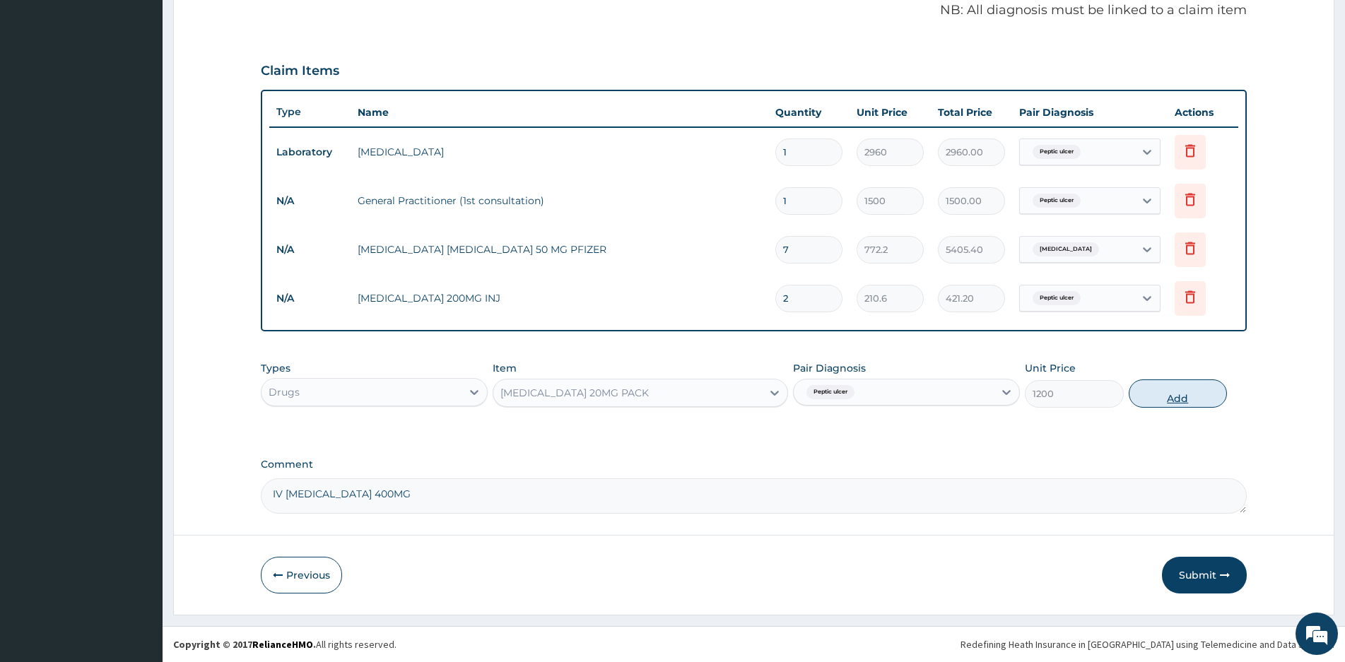
click at [1171, 399] on button "Add" at bounding box center [1178, 394] width 98 height 28
type input "0"
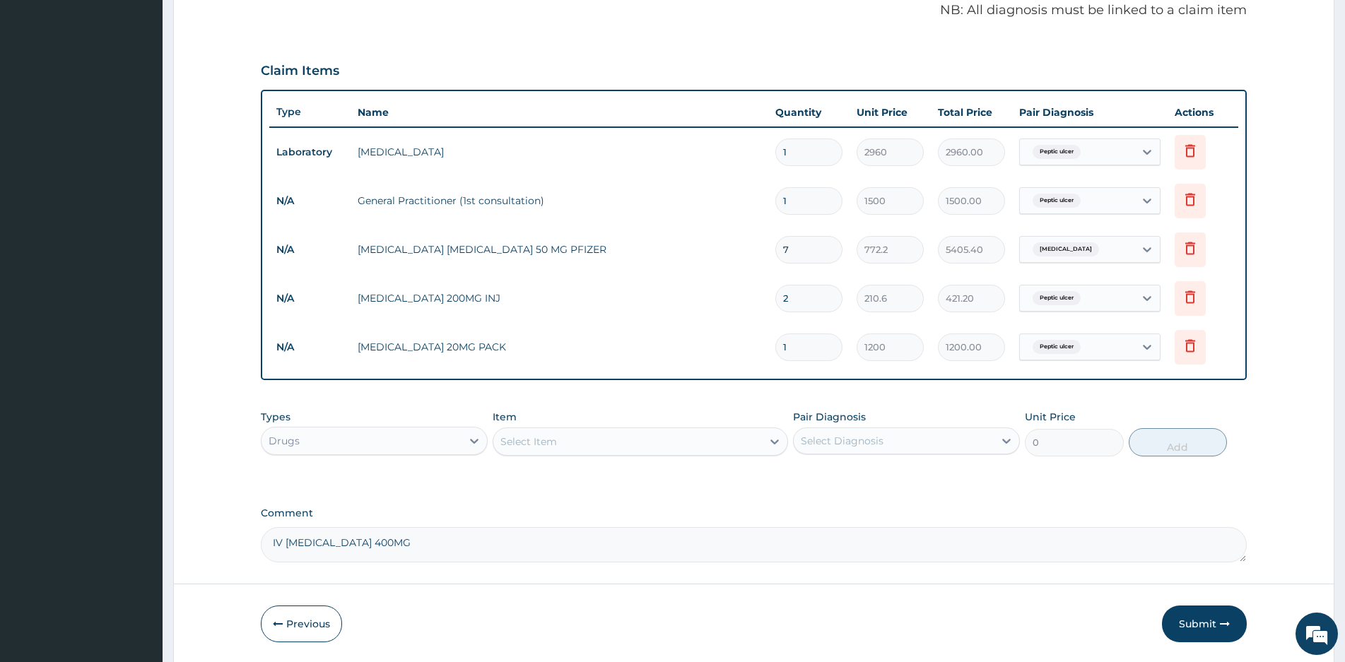
scroll to position [471, 0]
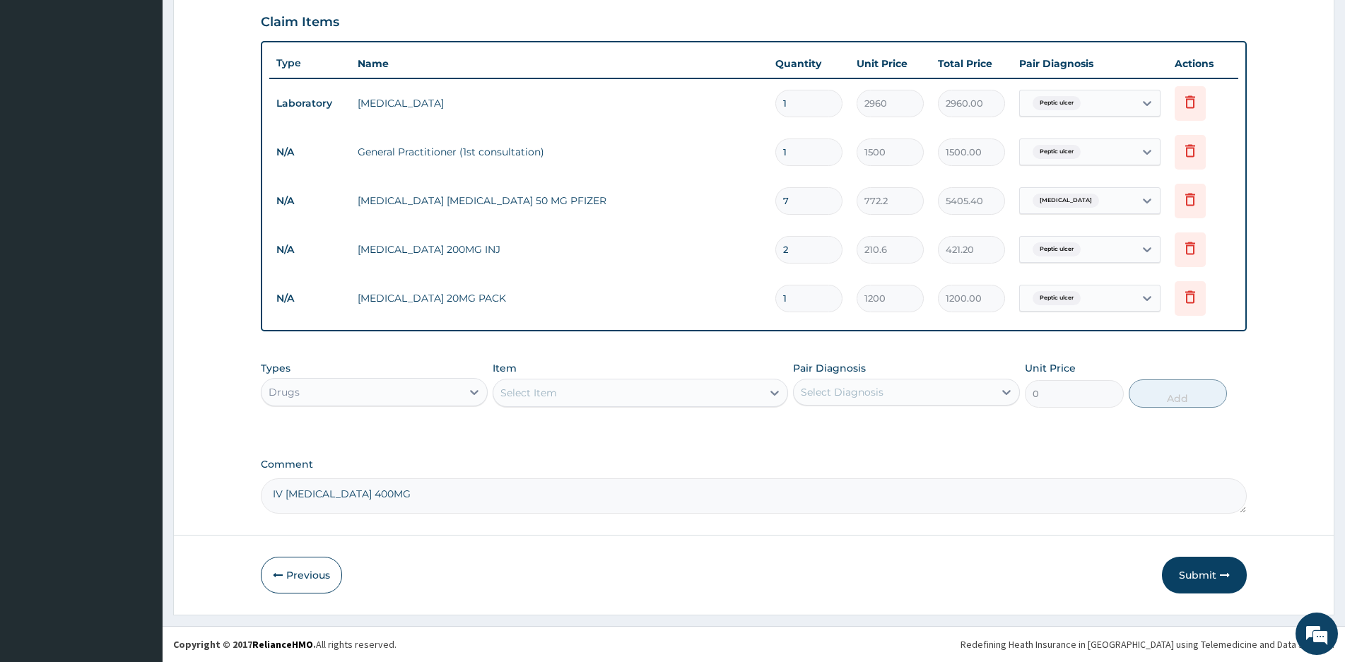
click at [612, 389] on div "Select Item" at bounding box center [627, 393] width 269 height 23
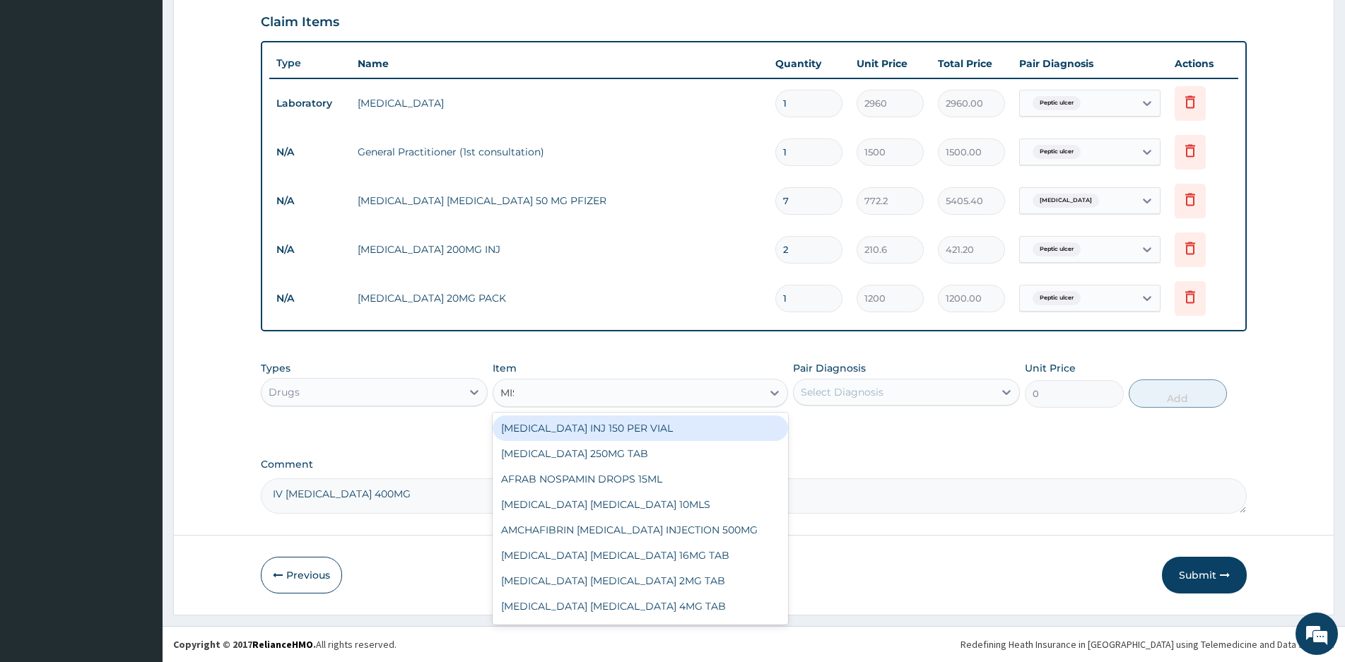
type input "MIST"
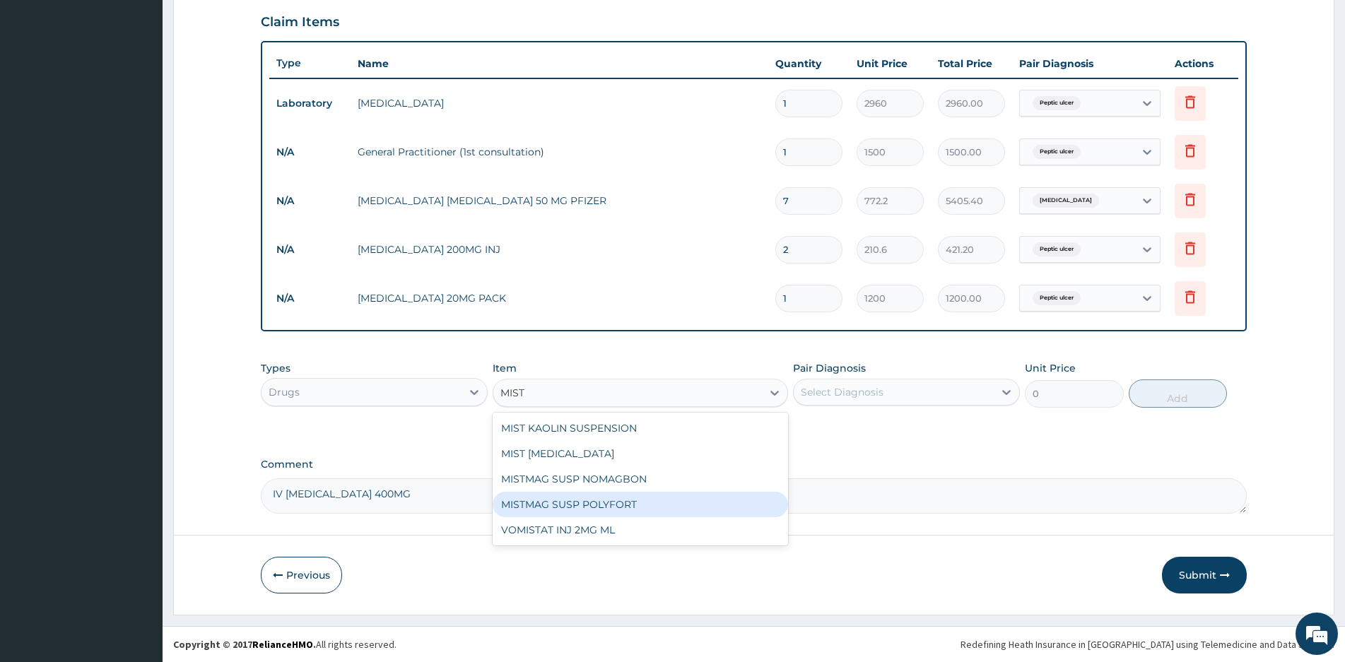
click at [573, 502] on div "MISTMAG SUSP POLYFORT" at bounding box center [640, 504] width 295 height 25
type input "631.8"
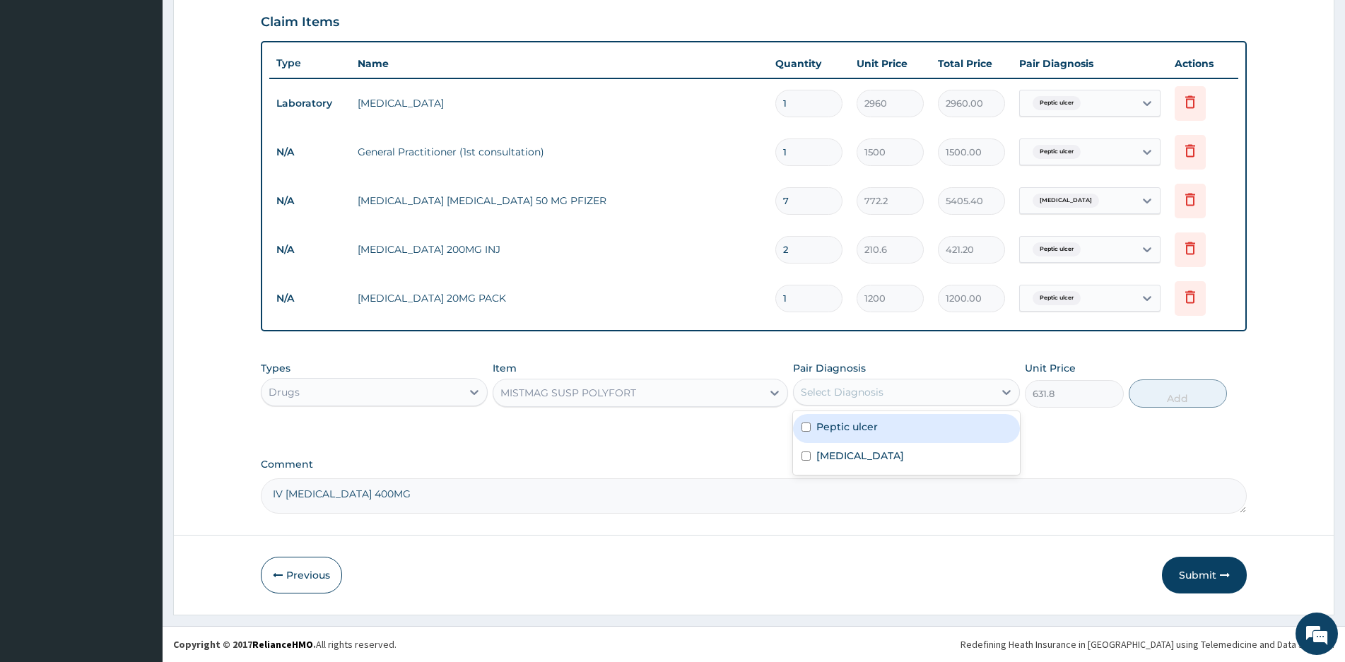
click at [924, 390] on div "Select Diagnosis" at bounding box center [894, 392] width 200 height 23
click at [813, 427] on div "Peptic ulcer" at bounding box center [906, 428] width 227 height 29
checkbox input "true"
click at [1163, 397] on button "Add" at bounding box center [1178, 394] width 98 height 28
type input "0"
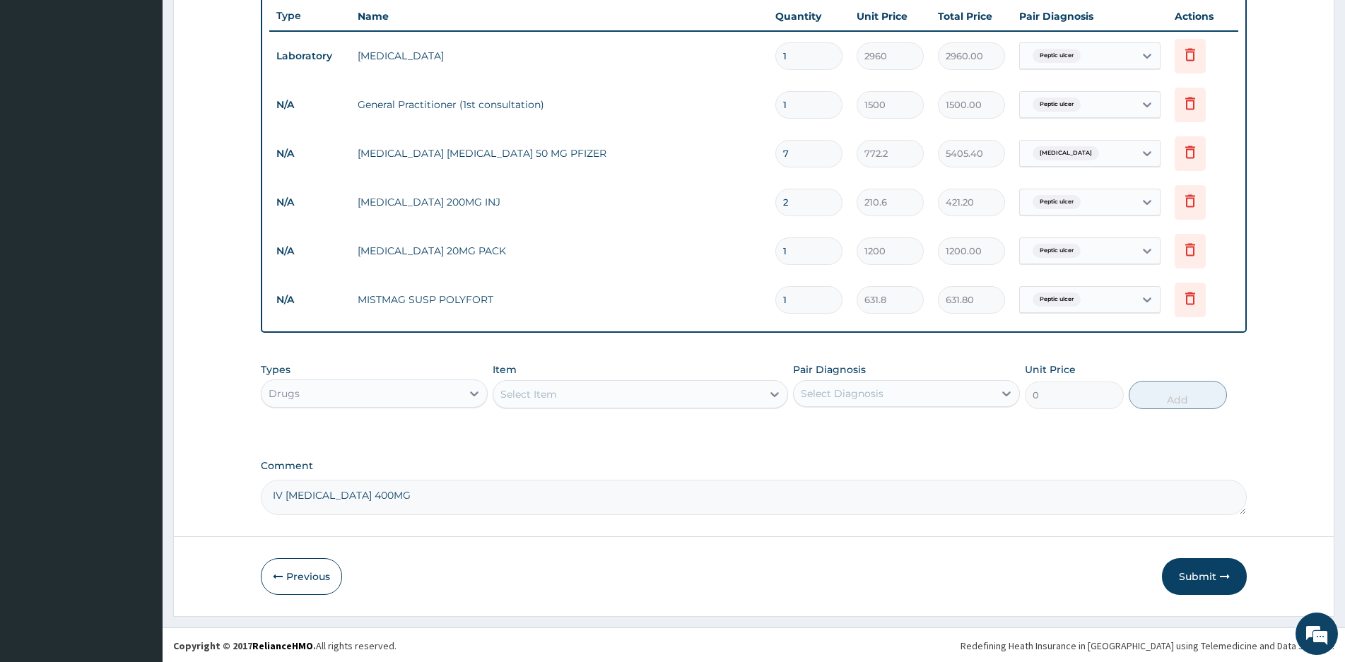
scroll to position [520, 0]
click at [1187, 573] on button "Submit" at bounding box center [1204, 575] width 85 height 37
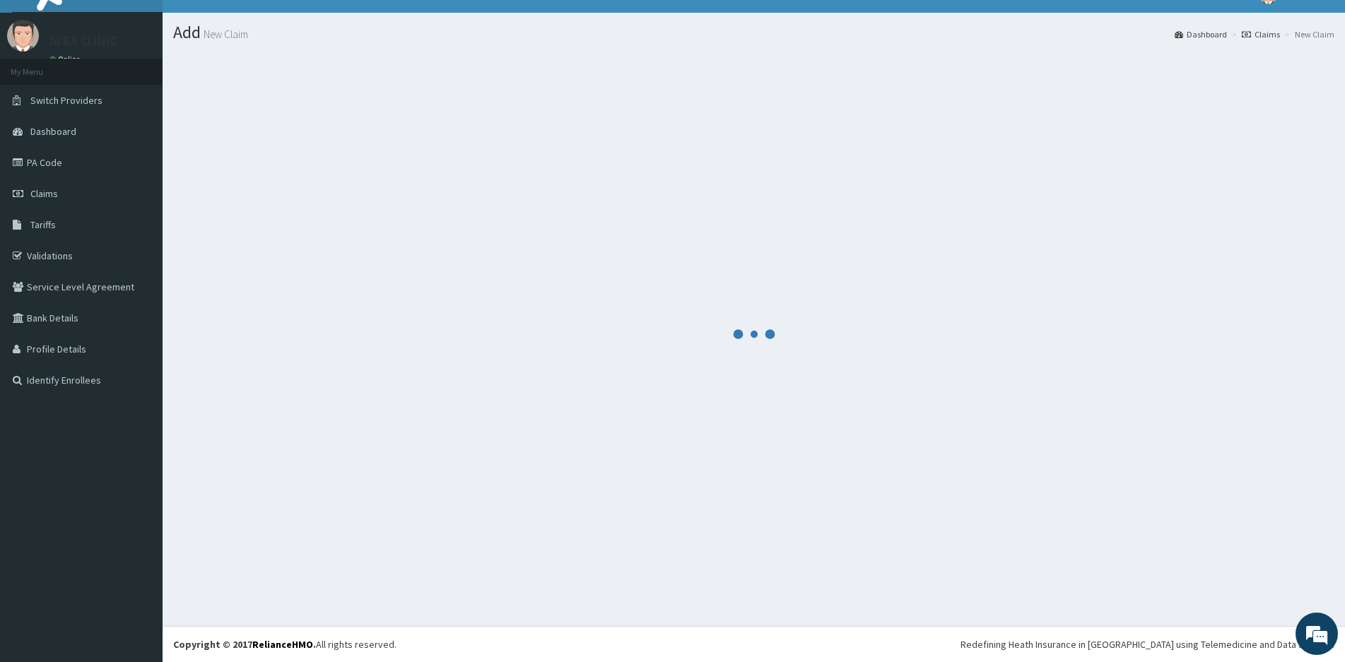
scroll to position [23, 0]
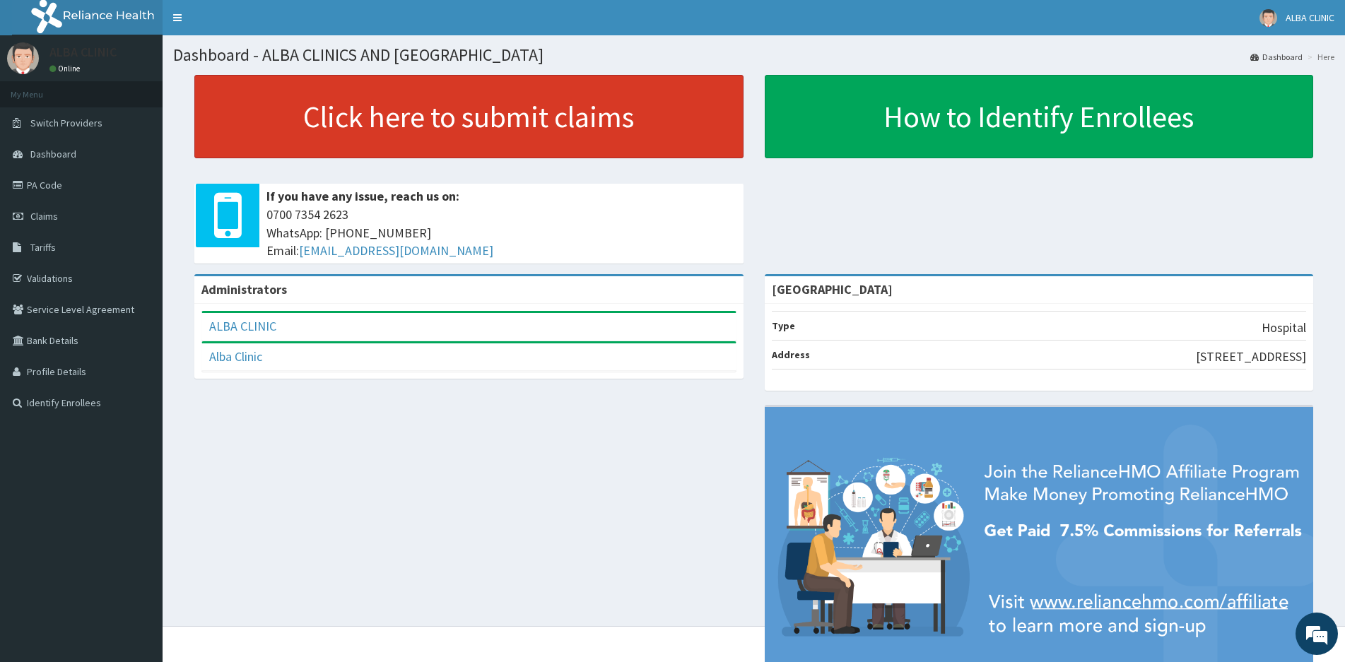
click at [435, 112] on link "Click here to submit claims" at bounding box center [468, 116] width 549 height 83
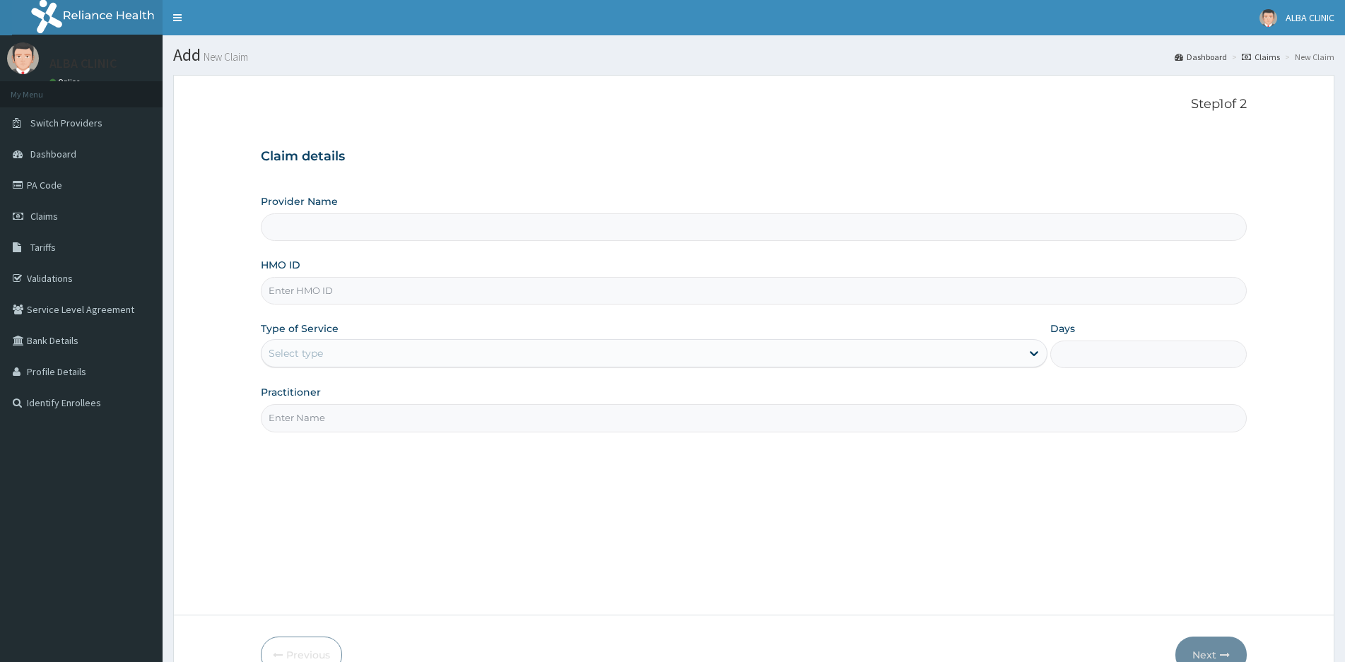
type input "ALBA CLINICS AND MEDICAL CENTRE"
click at [312, 295] on input "HMO ID" at bounding box center [754, 291] width 986 height 28
type input "GML/10039/A"
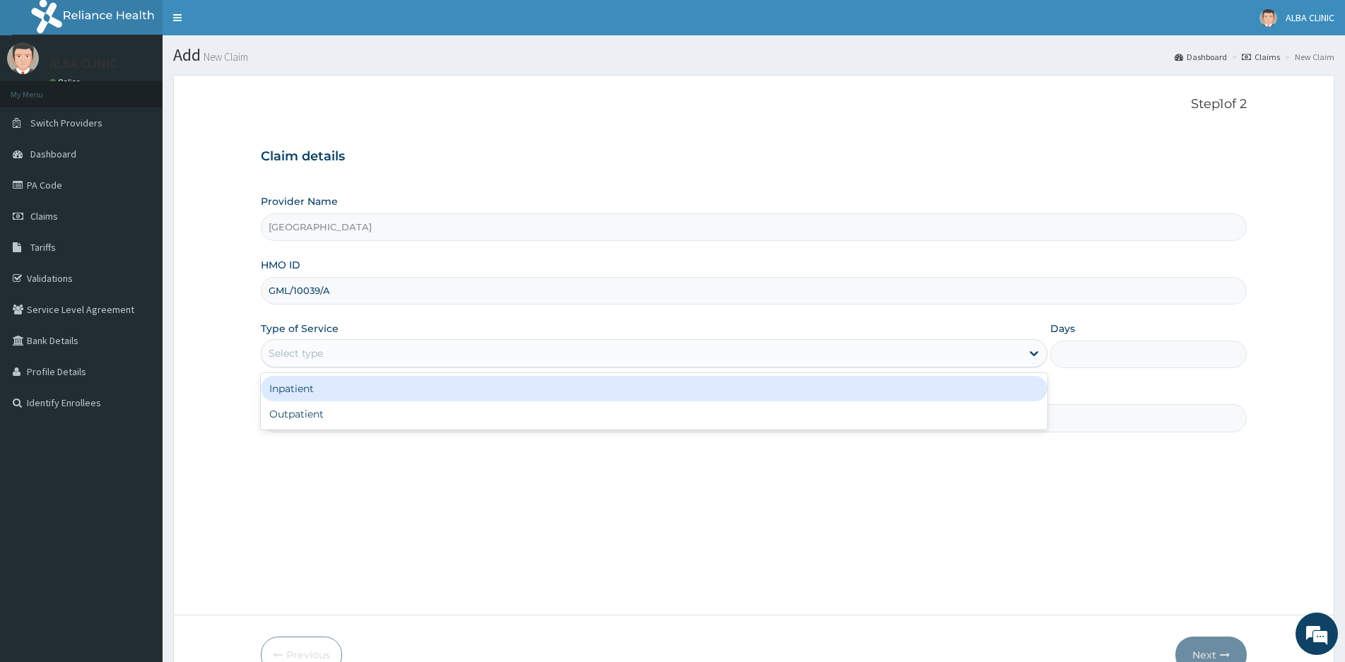
click at [315, 356] on div "Select type" at bounding box center [296, 353] width 54 height 14
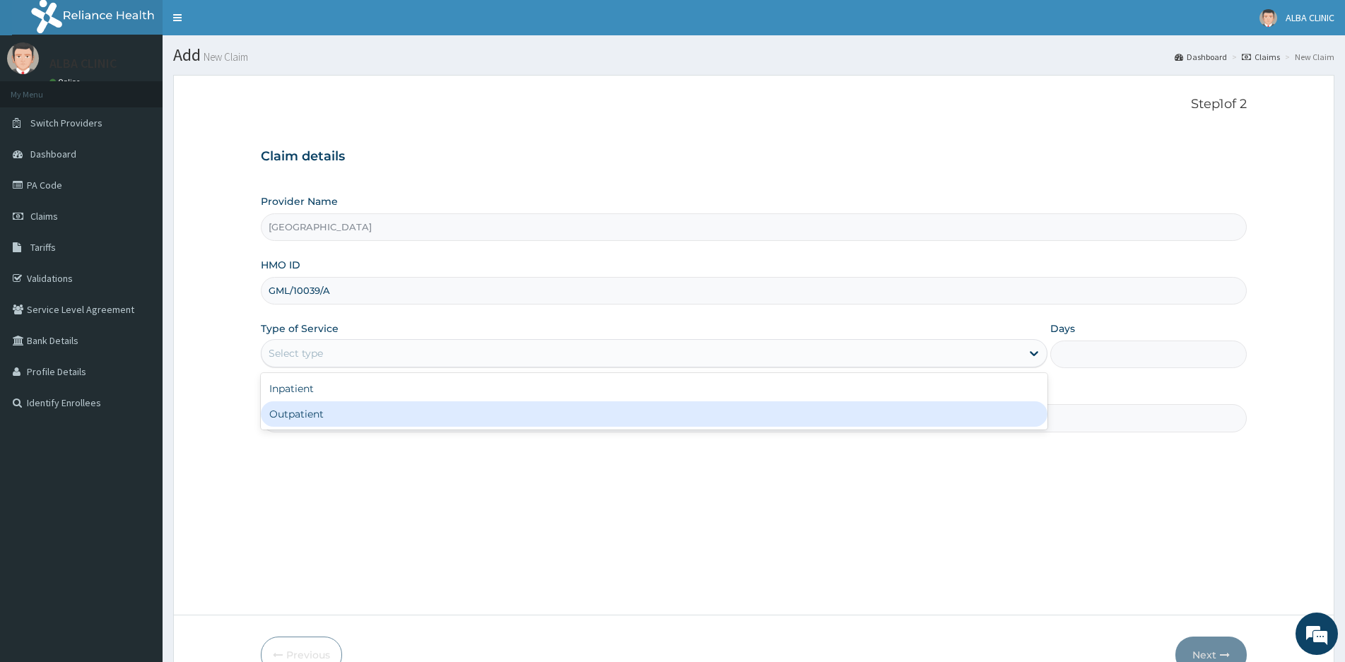
click at [297, 419] on div "Outpatient" at bounding box center [654, 413] width 787 height 25
type input "1"
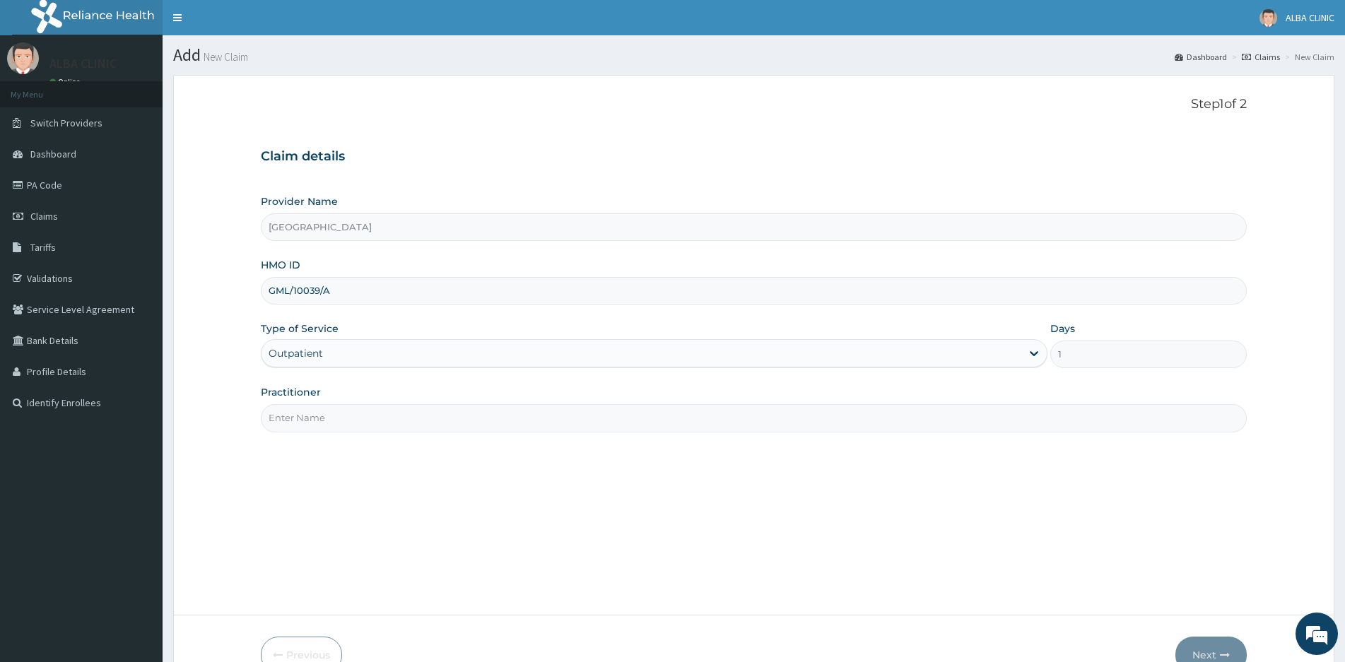
click at [310, 416] on input "Practitioner" at bounding box center [754, 418] width 986 height 28
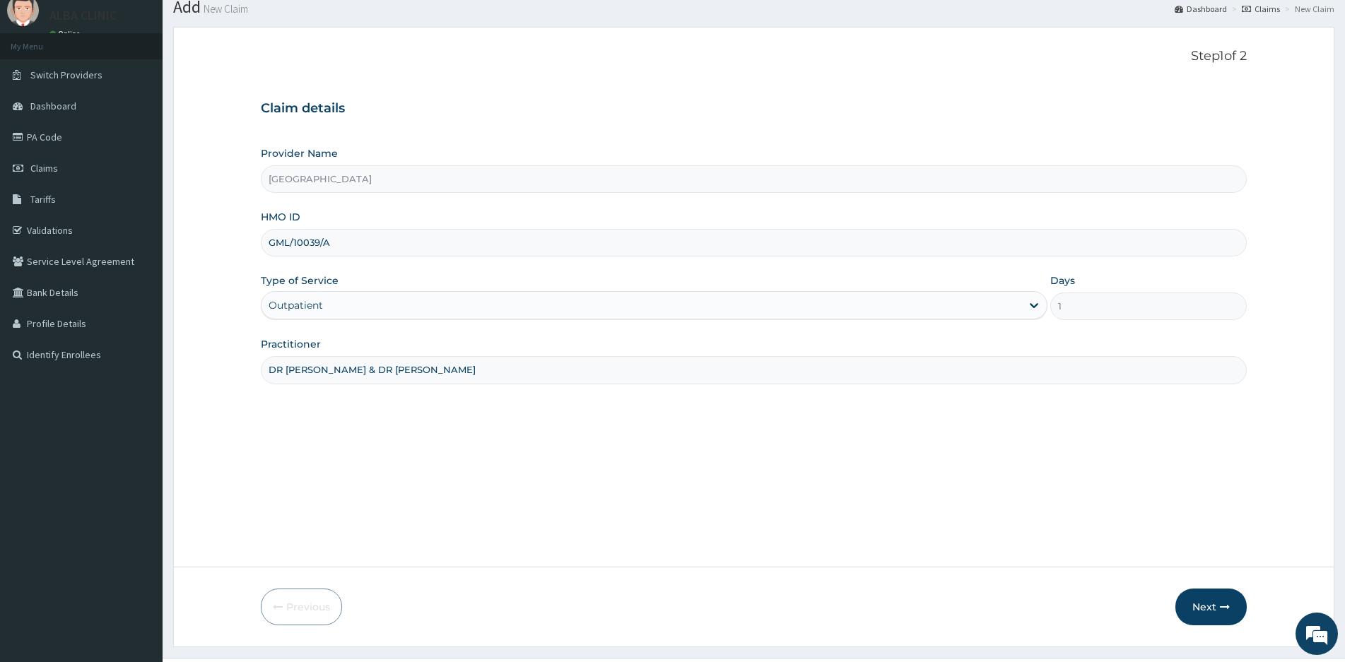
scroll to position [80, 0]
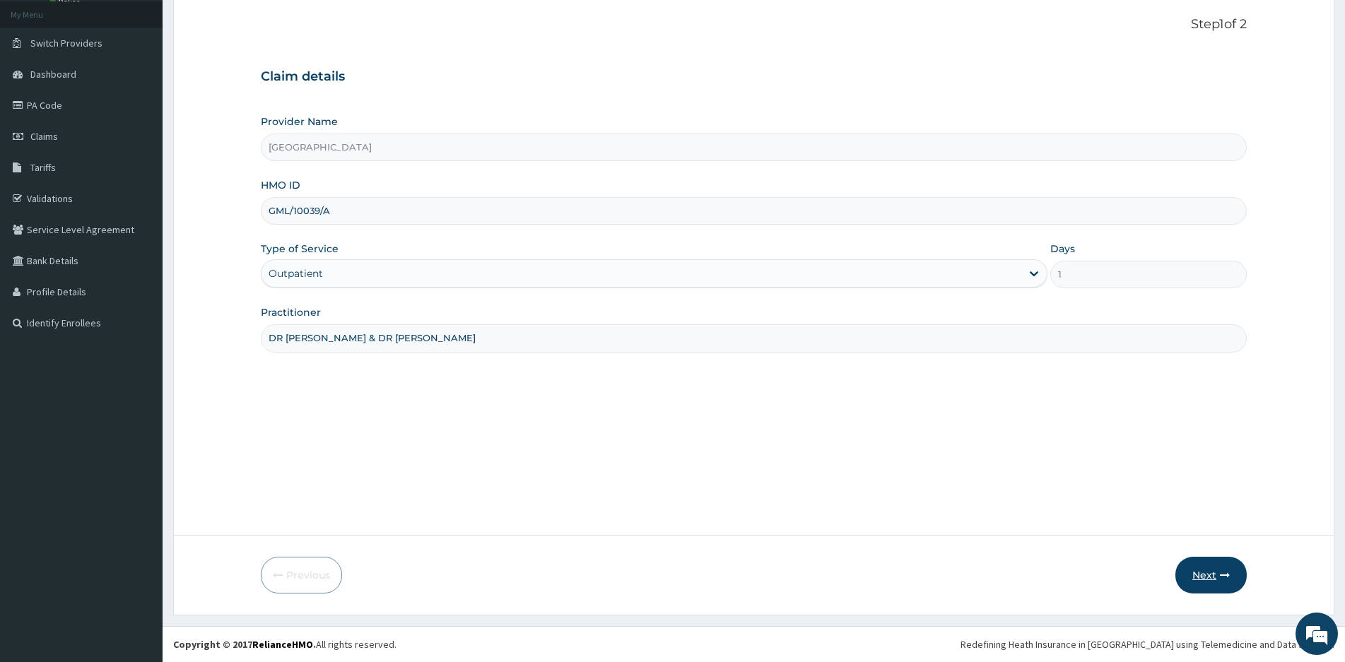
type input "DR MICAH & DR PETER"
click at [1204, 568] on button "Next" at bounding box center [1210, 575] width 71 height 37
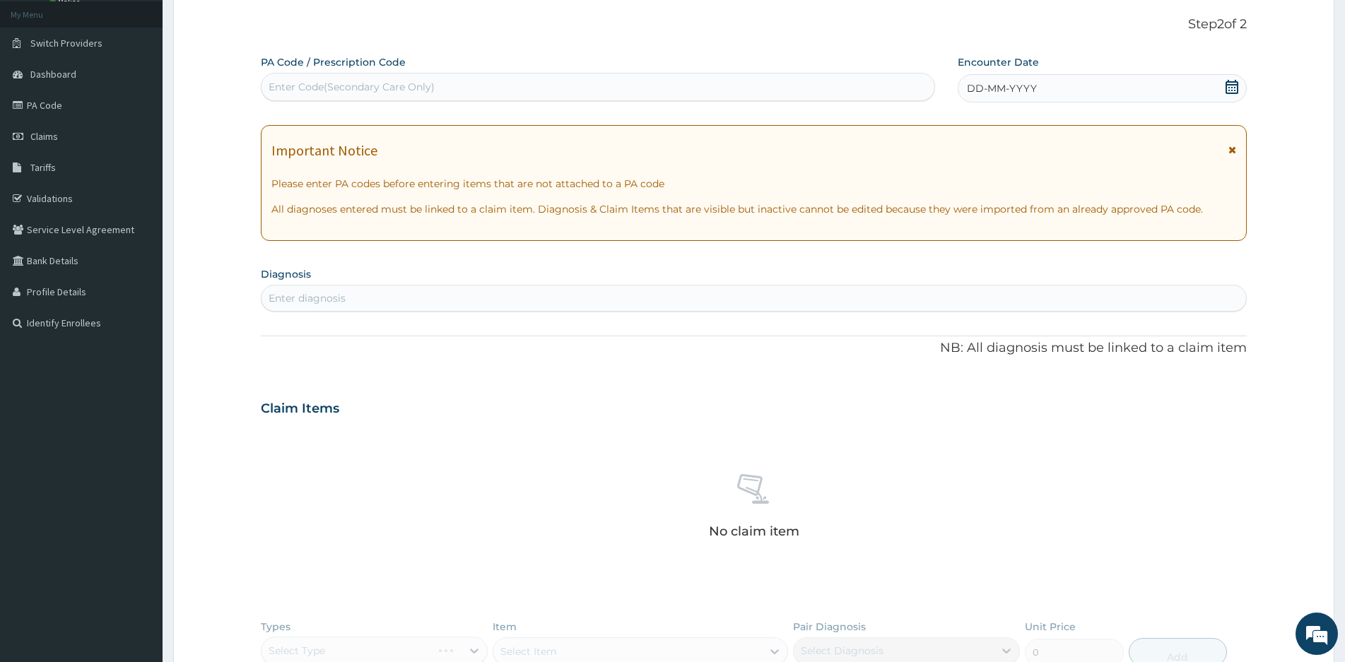
click at [440, 89] on div "Enter Code(Secondary Care Only)" at bounding box center [598, 87] width 673 height 23
type input "PA/5743D8"
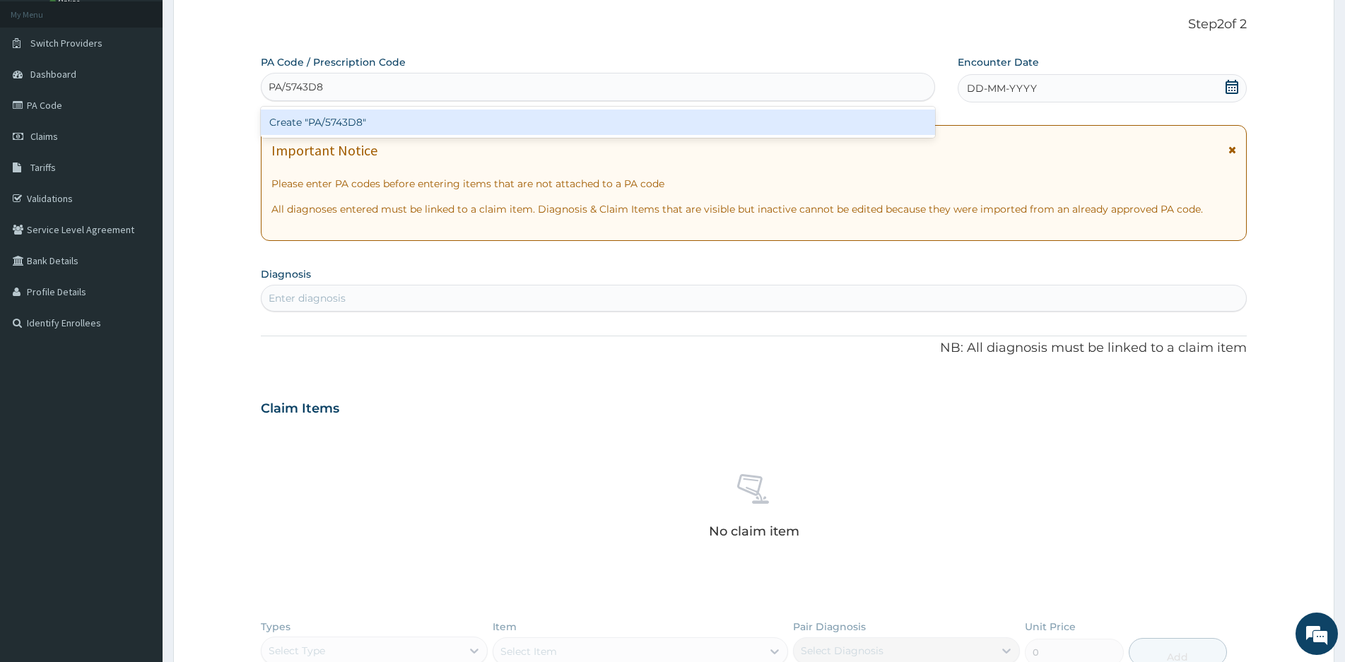
click at [359, 119] on div "Create "PA/5743D8"" at bounding box center [598, 122] width 674 height 25
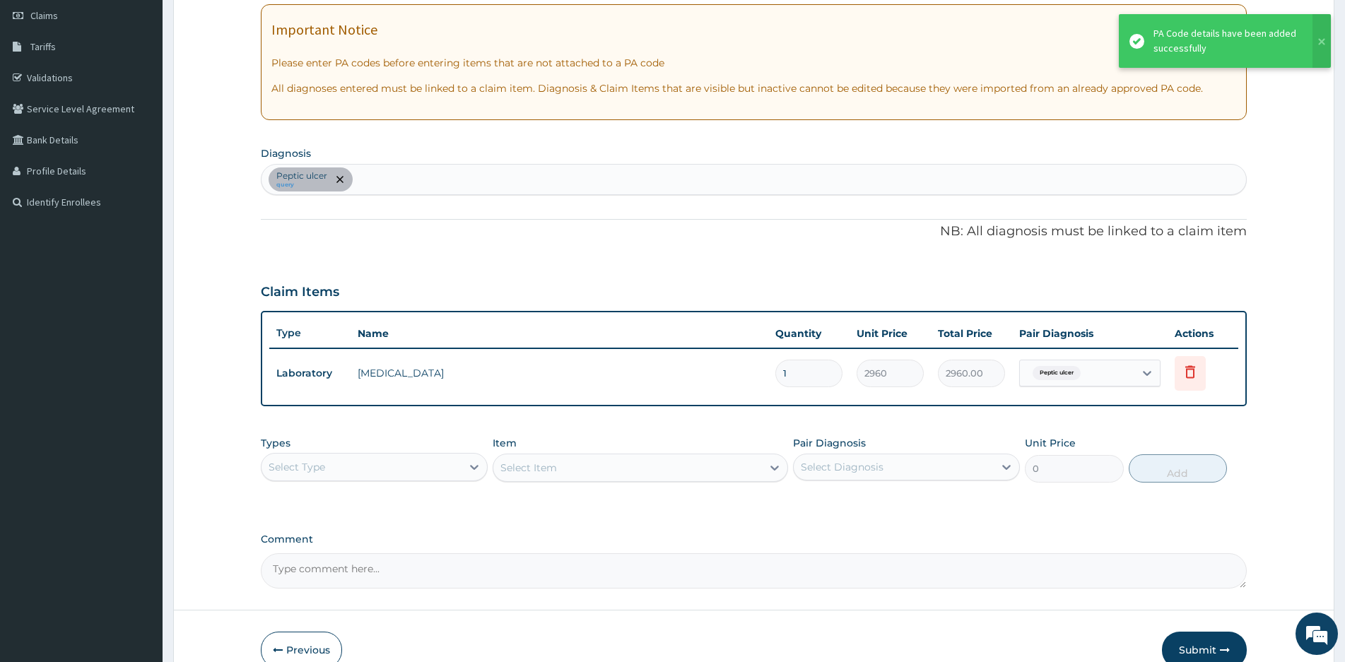
scroll to position [276, 0]
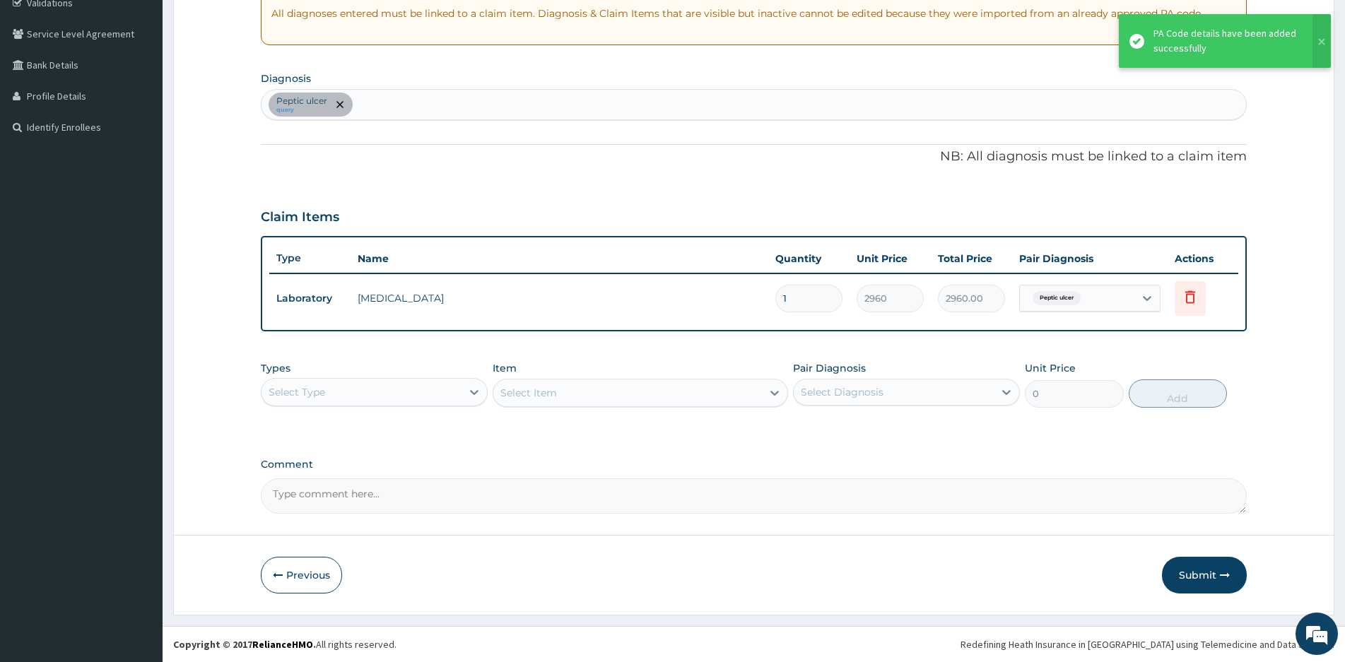
click at [406, 97] on div "Peptic ulcer query" at bounding box center [754, 105] width 985 height 30
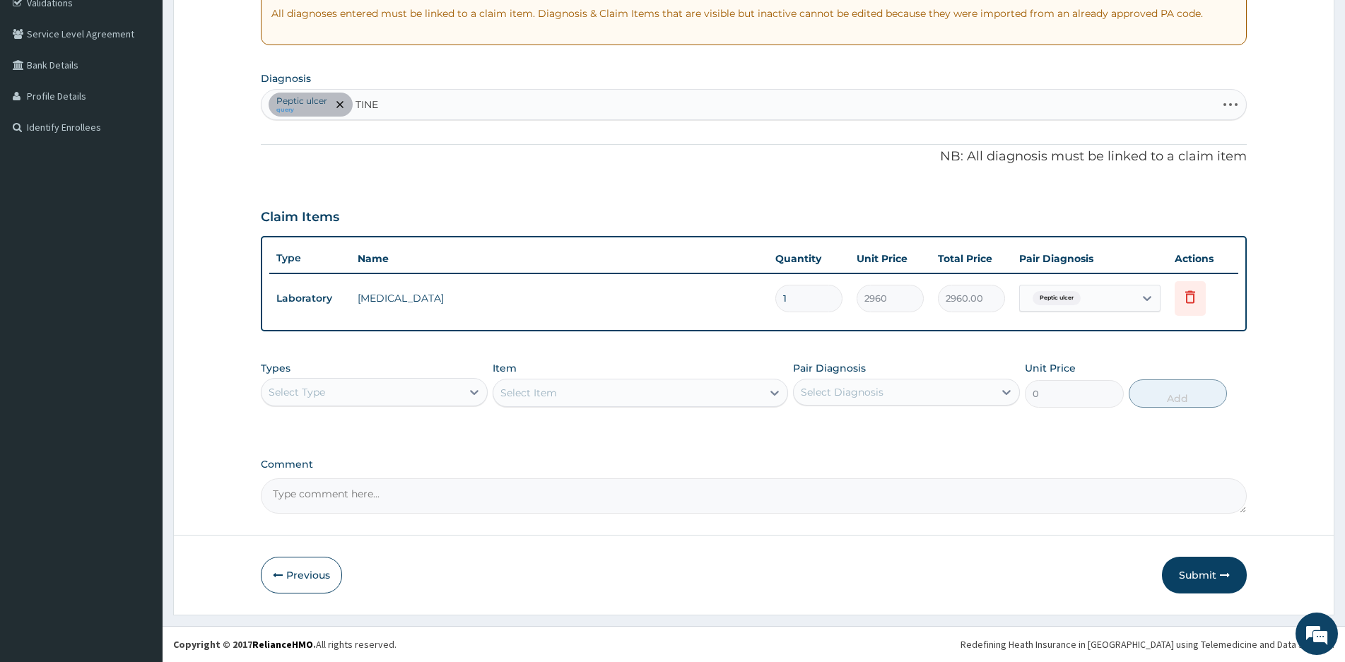
type input "TINEA"
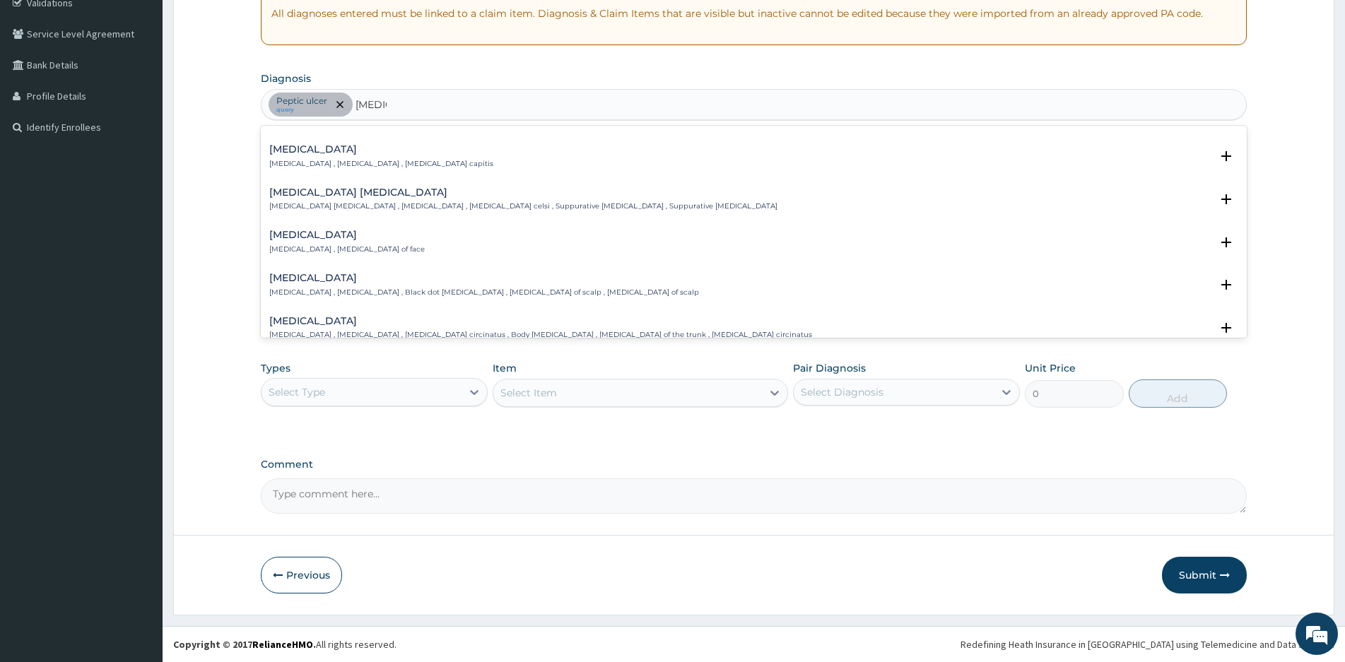
scroll to position [283, 0]
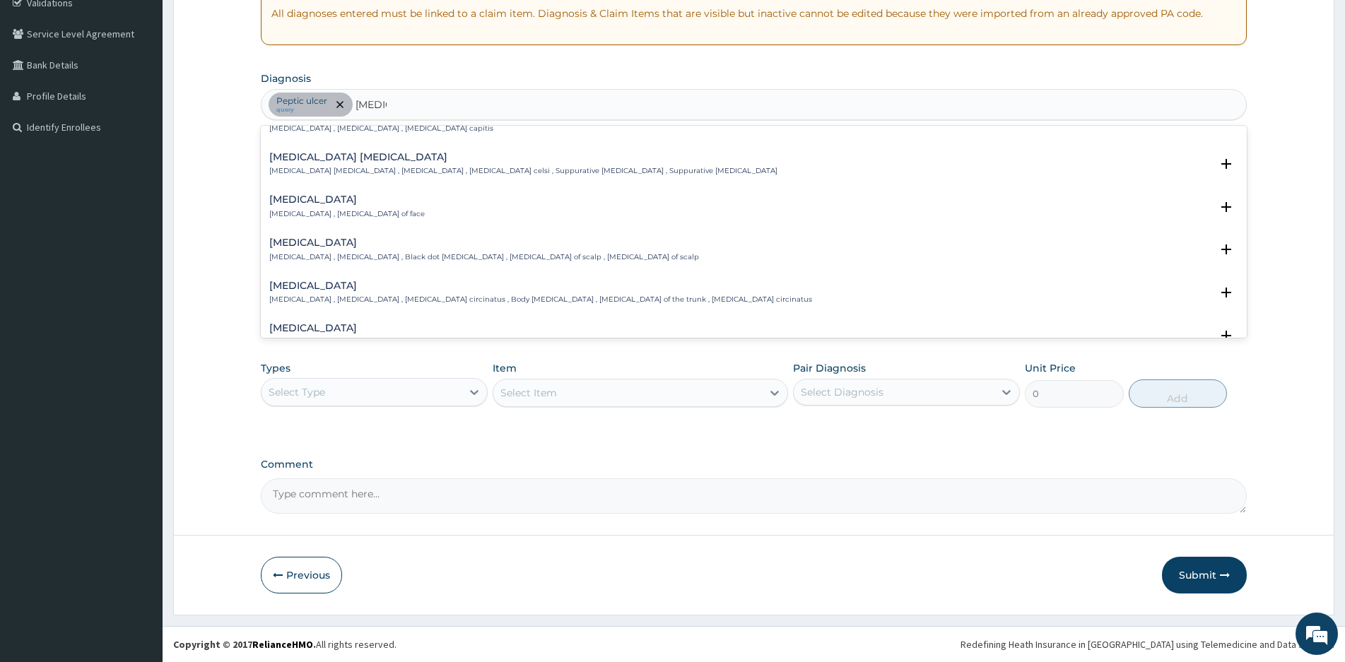
click at [305, 246] on h4 "Tinea capitis" at bounding box center [484, 242] width 430 height 11
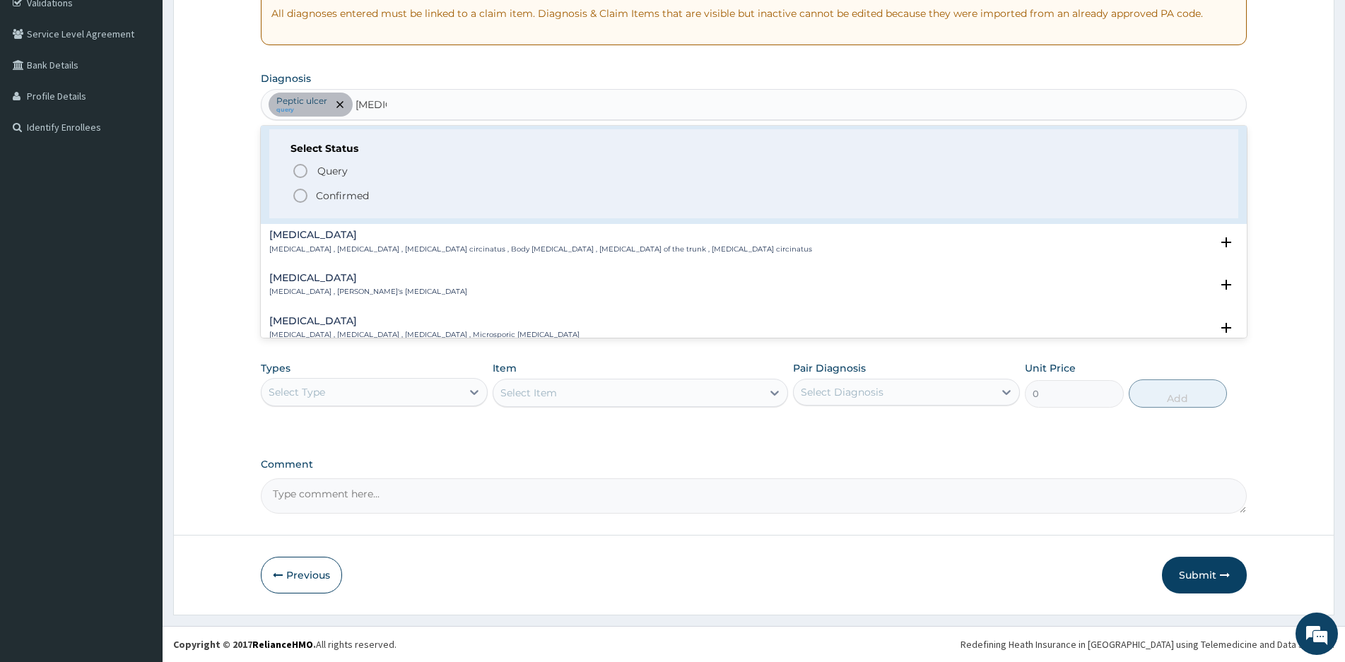
scroll to position [424, 0]
click at [300, 191] on icon "status option filled" at bounding box center [300, 194] width 17 height 17
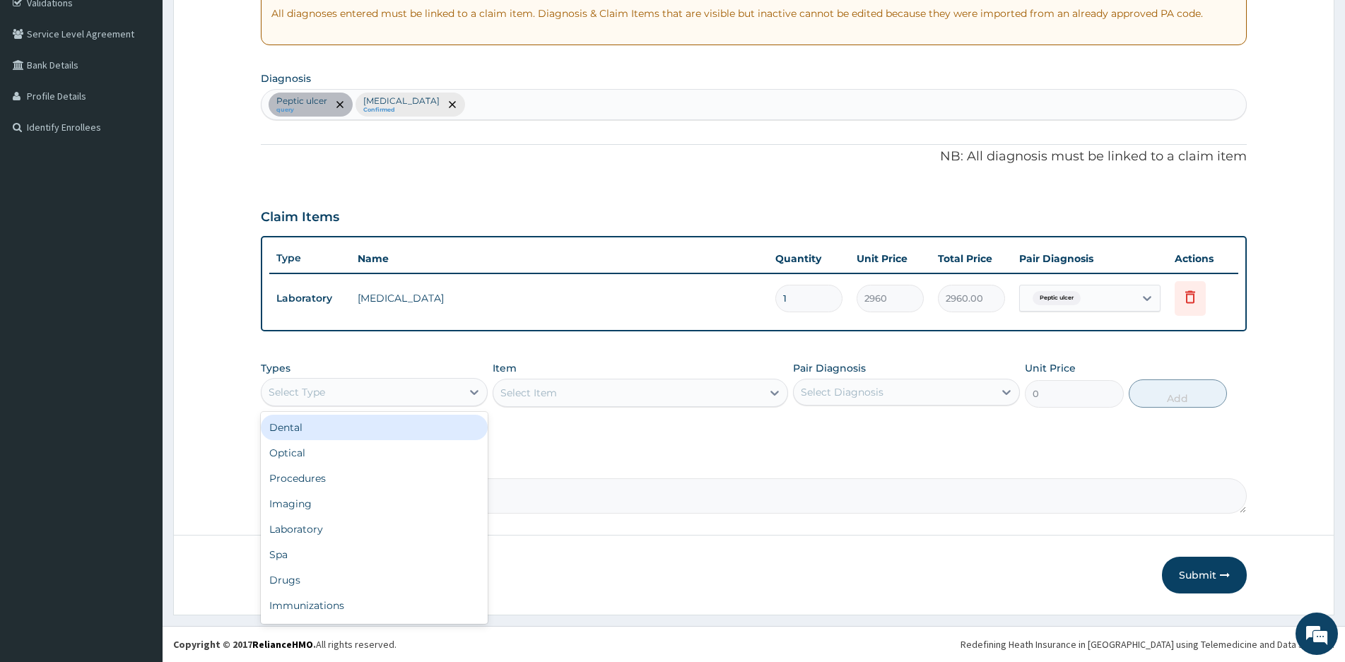
click at [408, 397] on div "Select Type" at bounding box center [362, 392] width 200 height 23
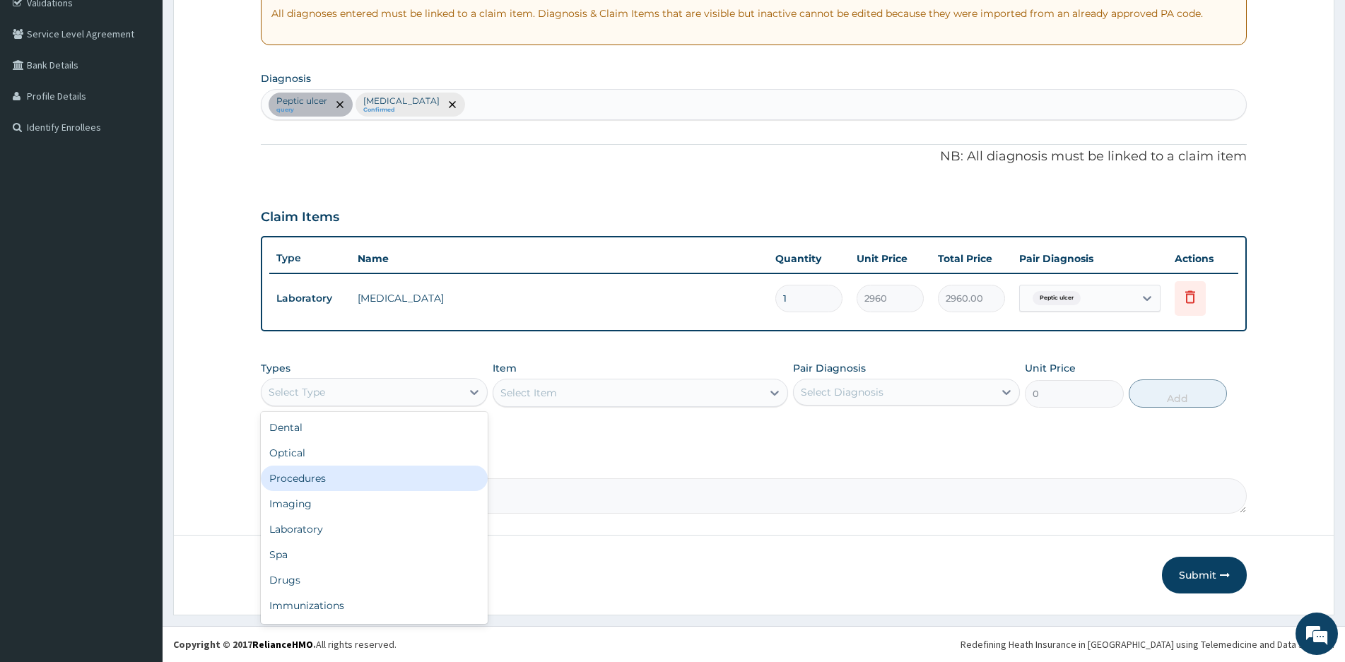
click at [322, 476] on div "Procedures" at bounding box center [374, 478] width 227 height 25
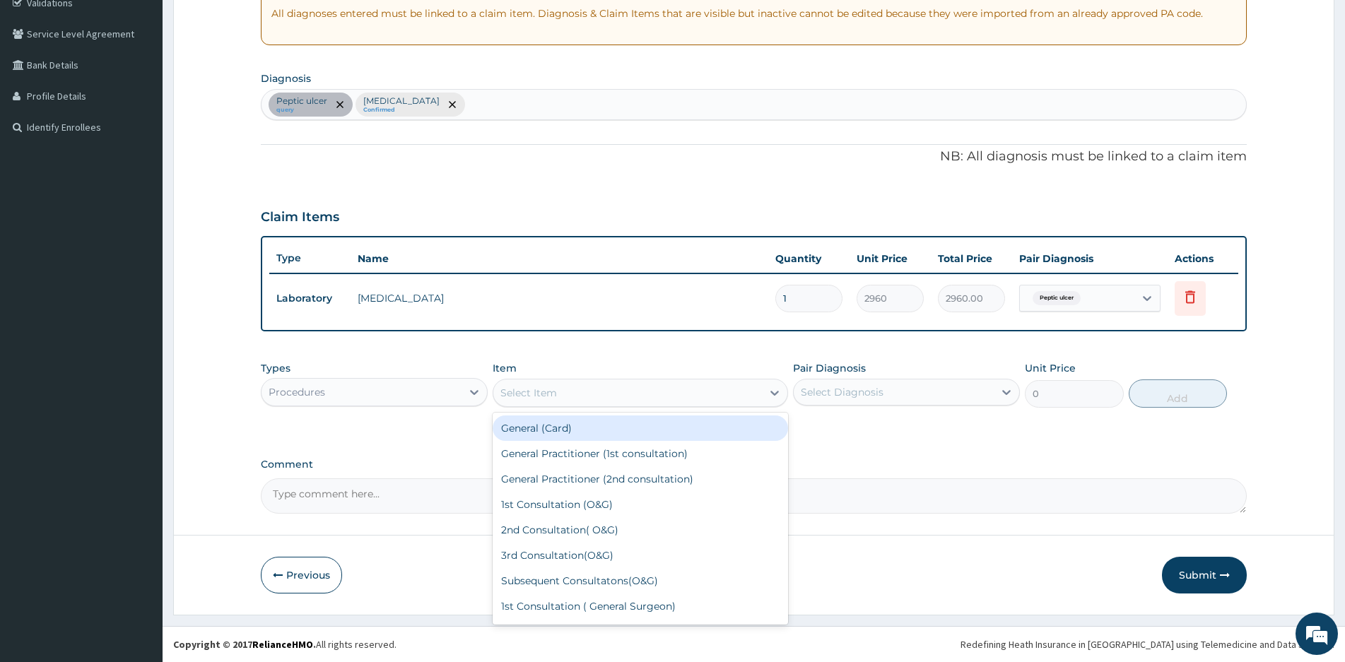
click at [667, 391] on div "Select Item" at bounding box center [627, 393] width 269 height 23
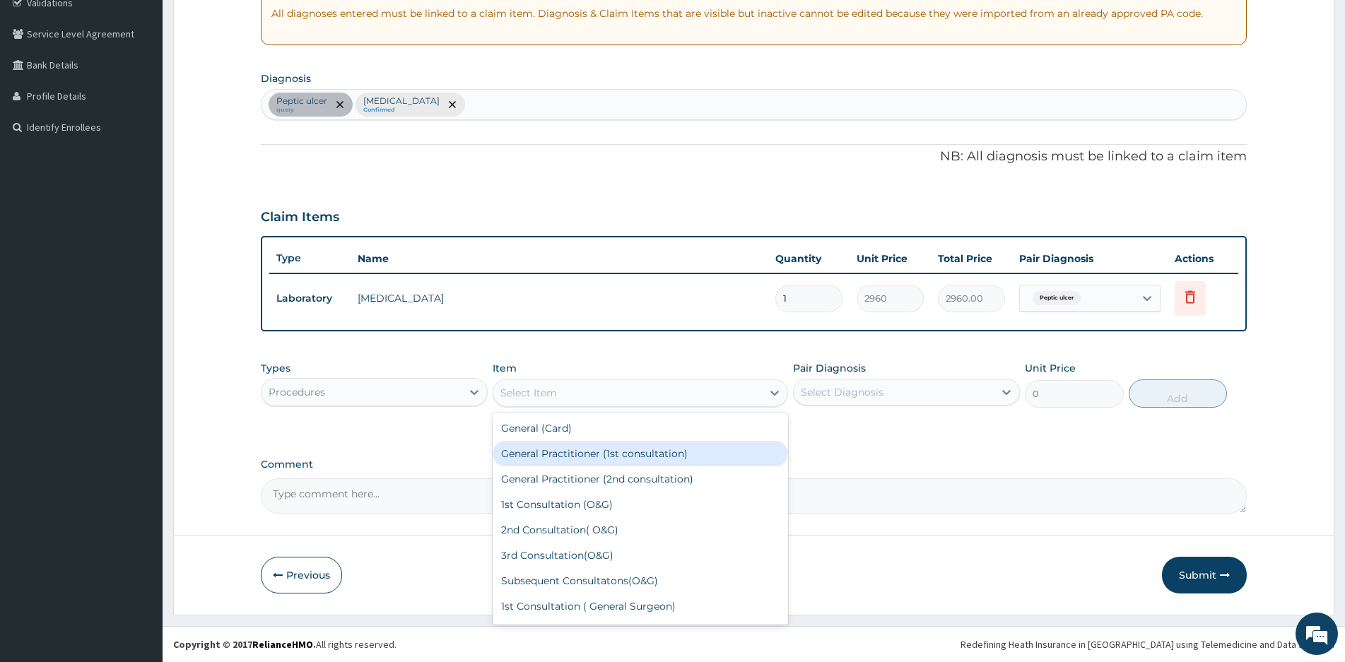
click at [549, 454] on div "General Practitioner (1st consultation)" at bounding box center [640, 453] width 295 height 25
type input "1500"
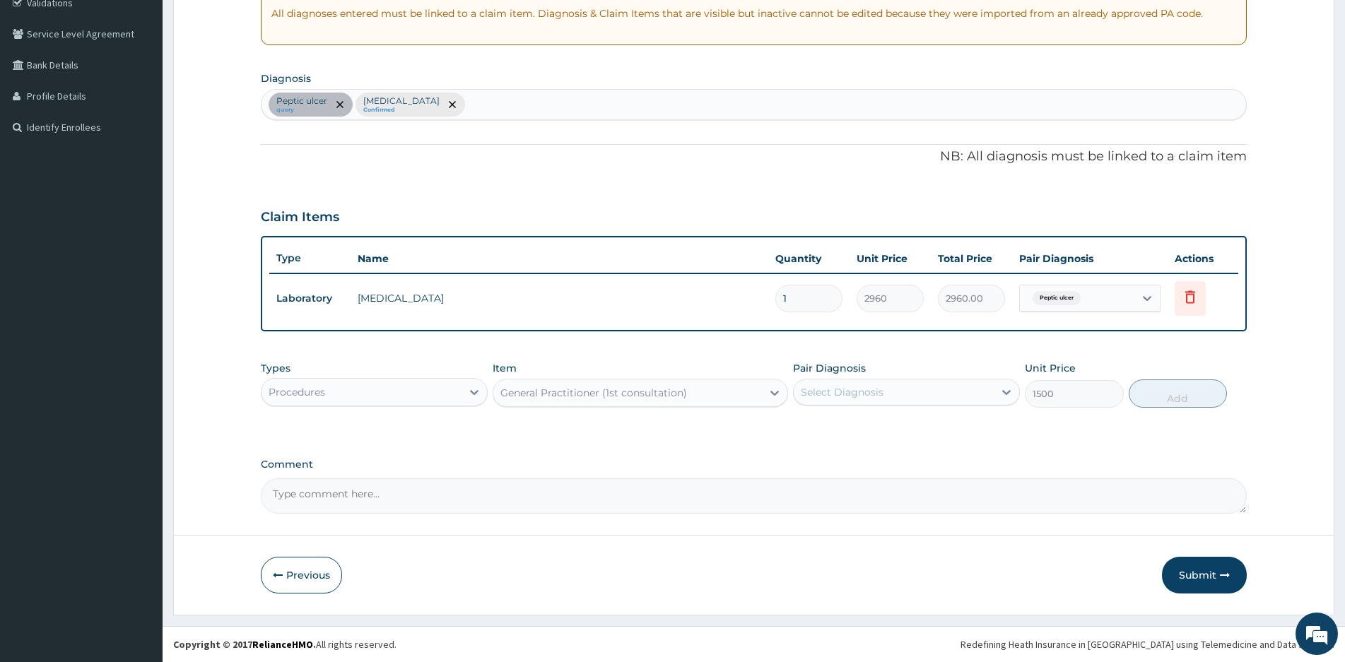
click at [943, 380] on div "Select Diagnosis" at bounding box center [906, 392] width 227 height 27
click at [826, 423] on label "Peptic ulcer" at bounding box center [846, 427] width 61 height 14
checkbox input "true"
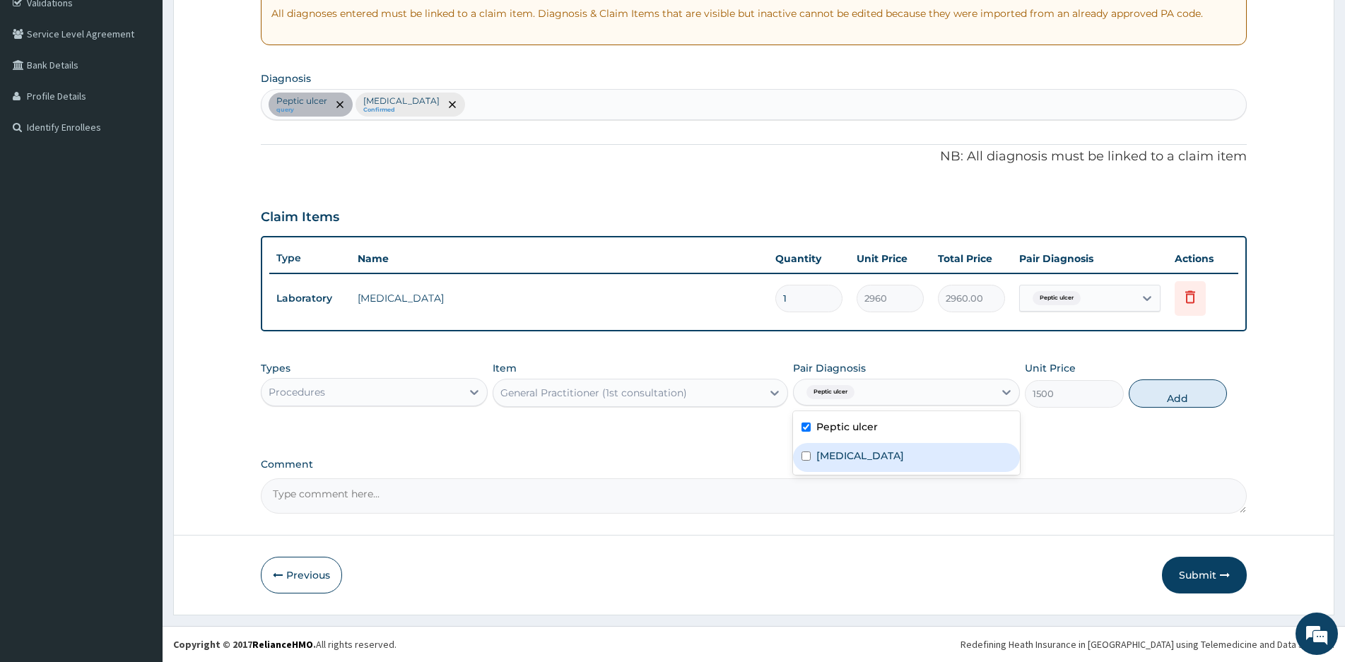
click at [806, 456] on input "checkbox" at bounding box center [806, 456] width 9 height 9
checkbox input "true"
click at [1195, 391] on button "Add" at bounding box center [1178, 394] width 98 height 28
type input "0"
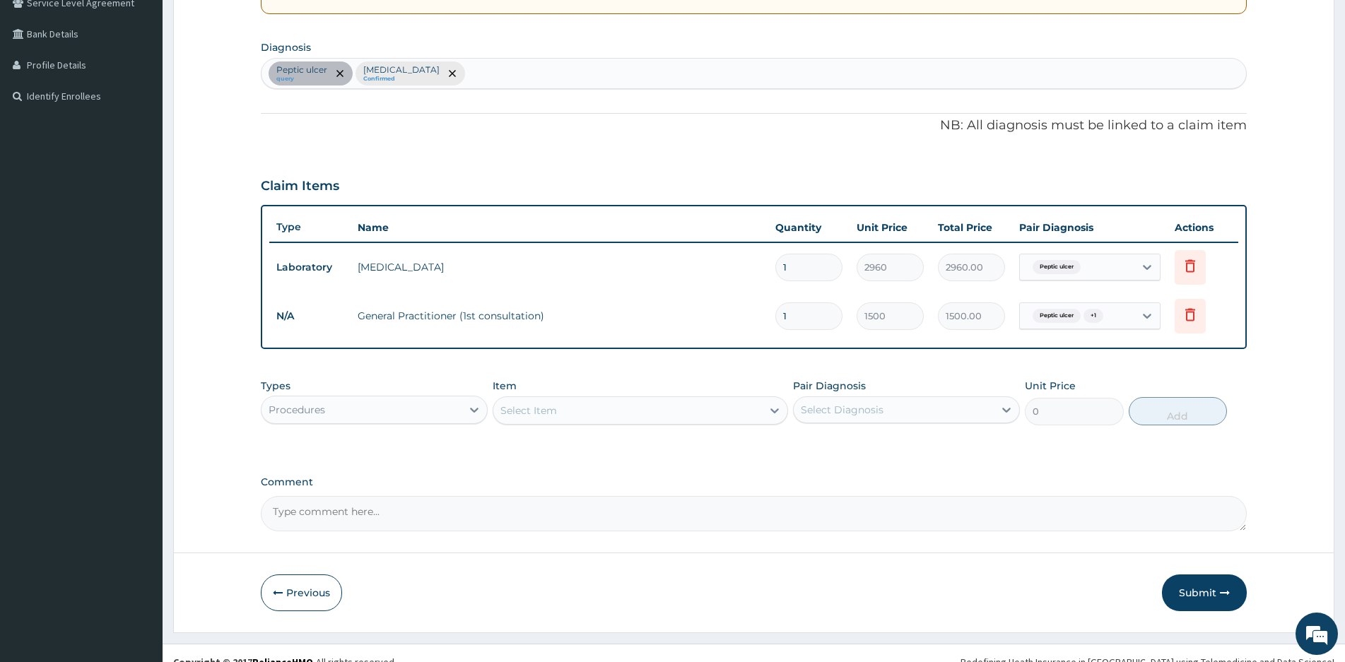
scroll to position [324, 0]
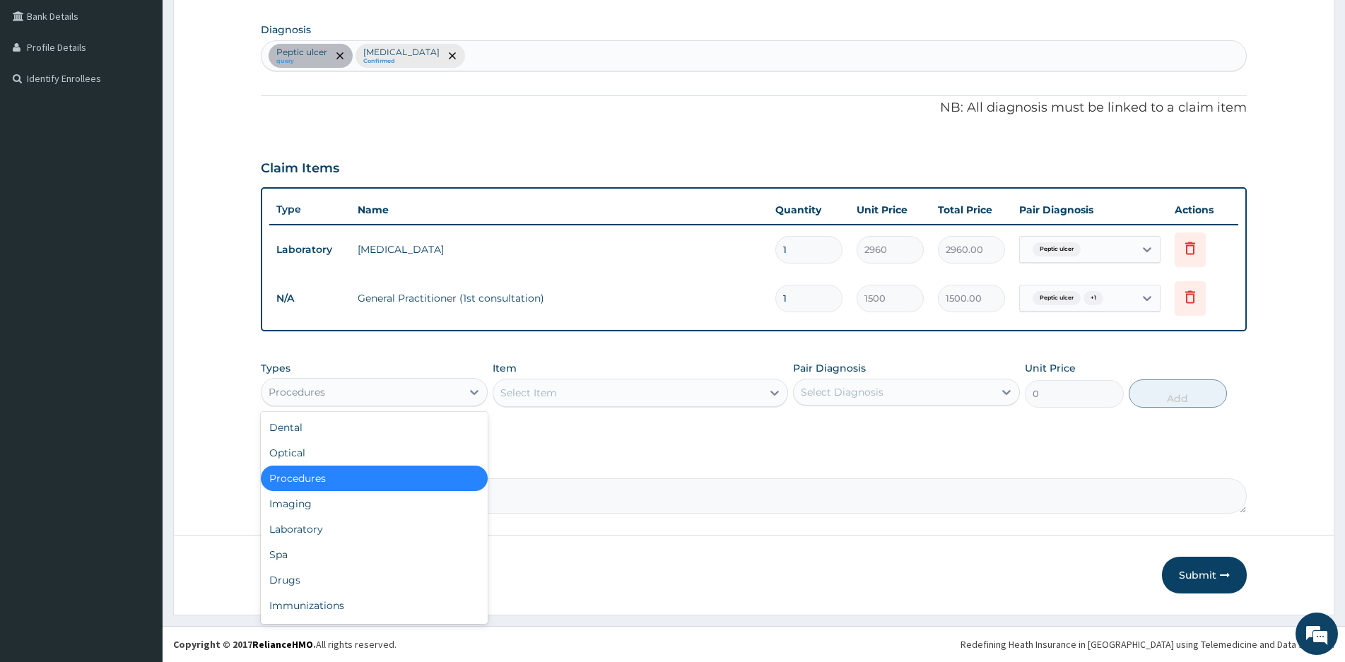
click at [394, 388] on div "Procedures" at bounding box center [362, 392] width 200 height 23
click at [293, 580] on div "Drugs" at bounding box center [374, 580] width 227 height 25
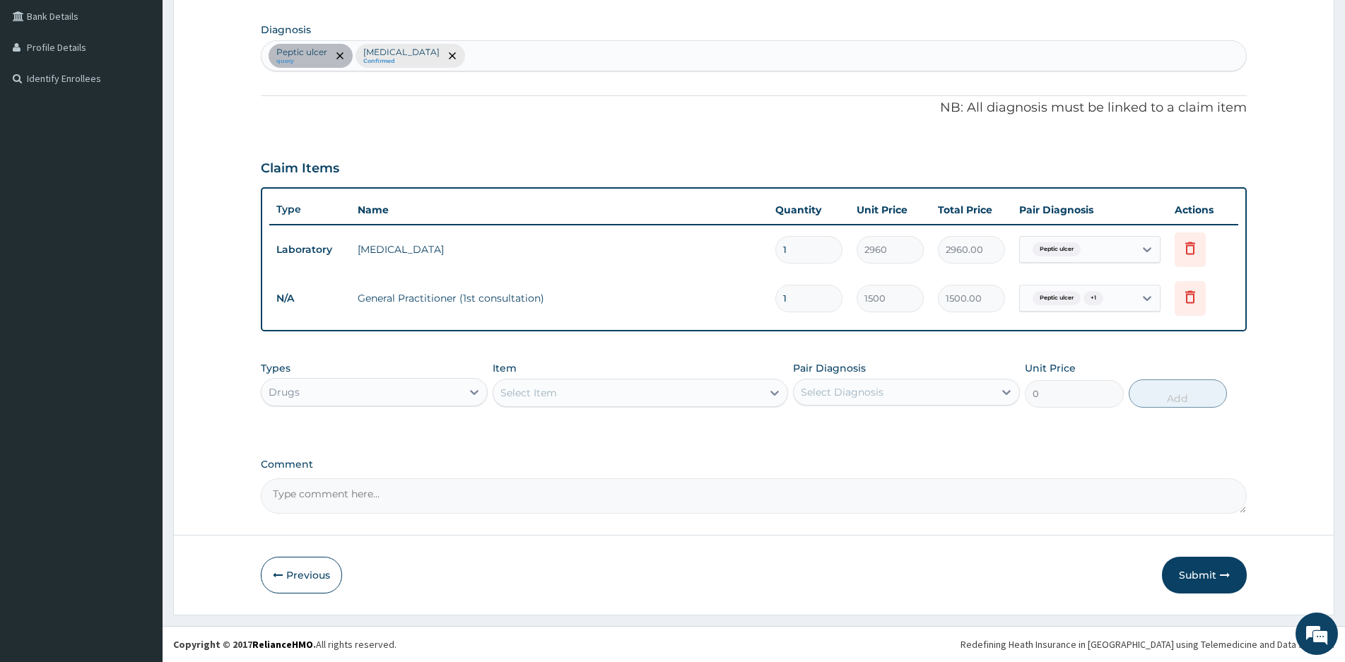
click at [658, 392] on div "Select Item" at bounding box center [627, 393] width 269 height 23
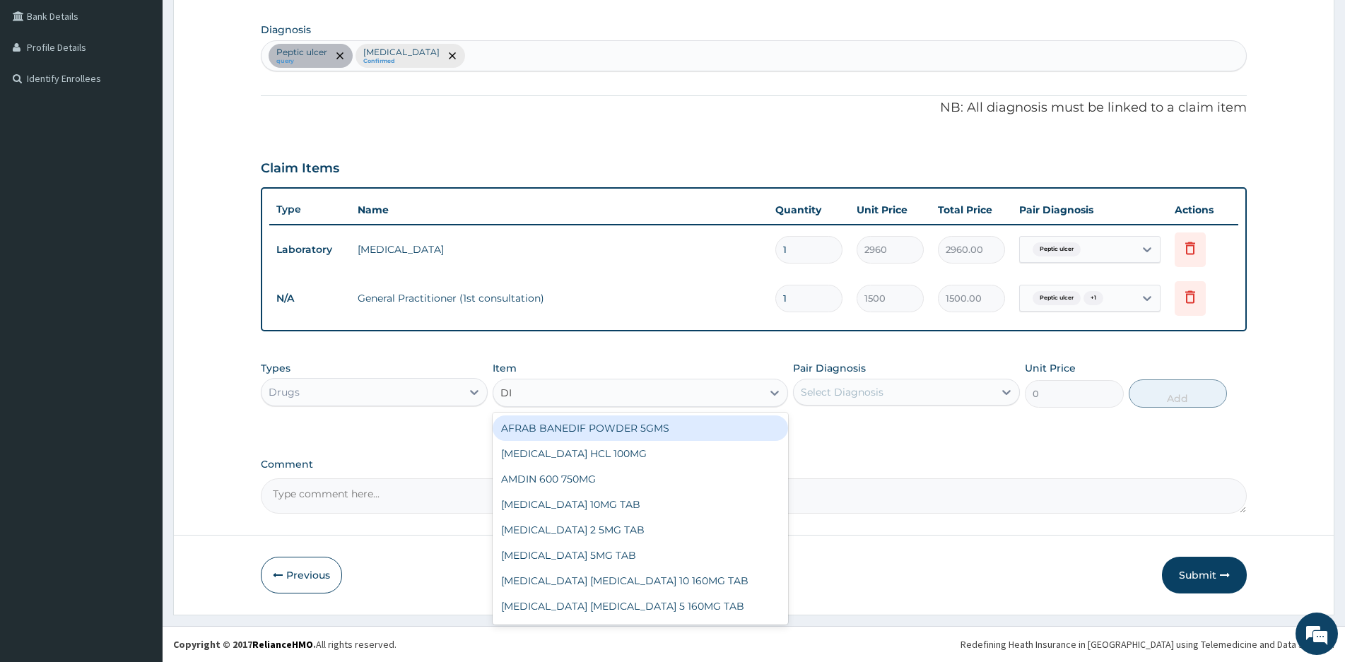
type input "DIF"
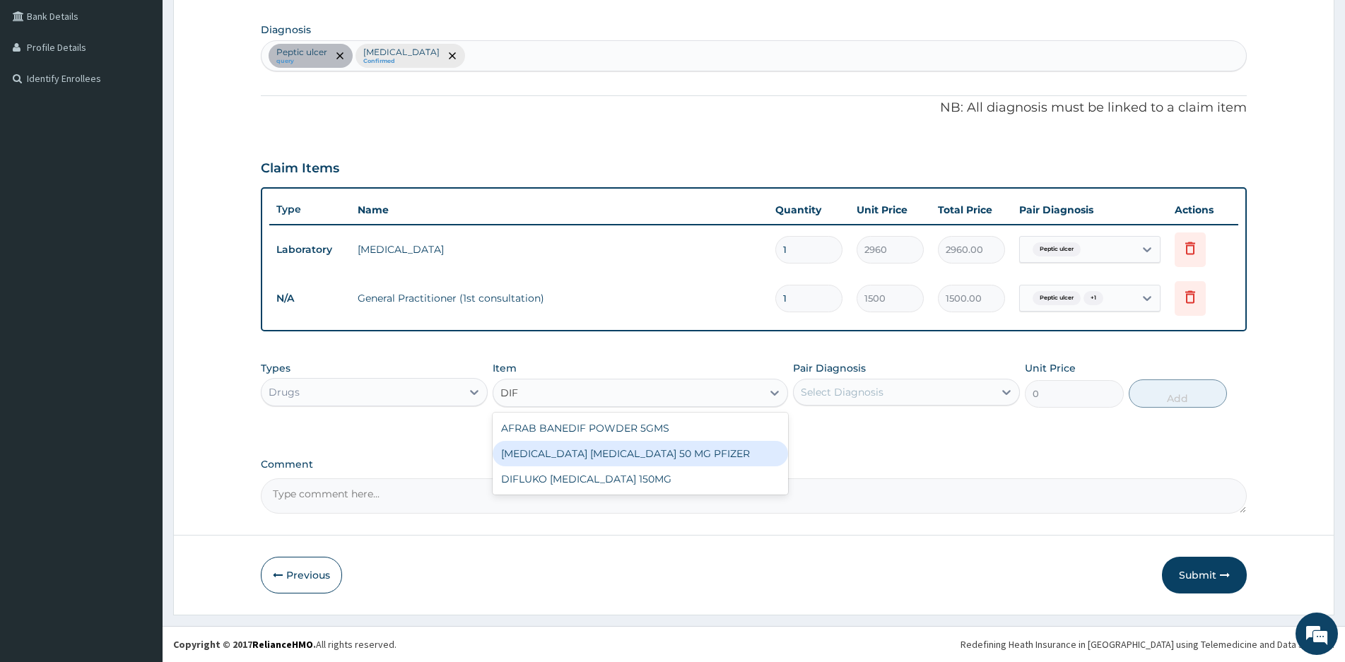
click at [598, 452] on div "DIFLUCAN FLUCONAZOLE 50 MG PFIZER" at bounding box center [640, 453] width 295 height 25
type input "772.2"
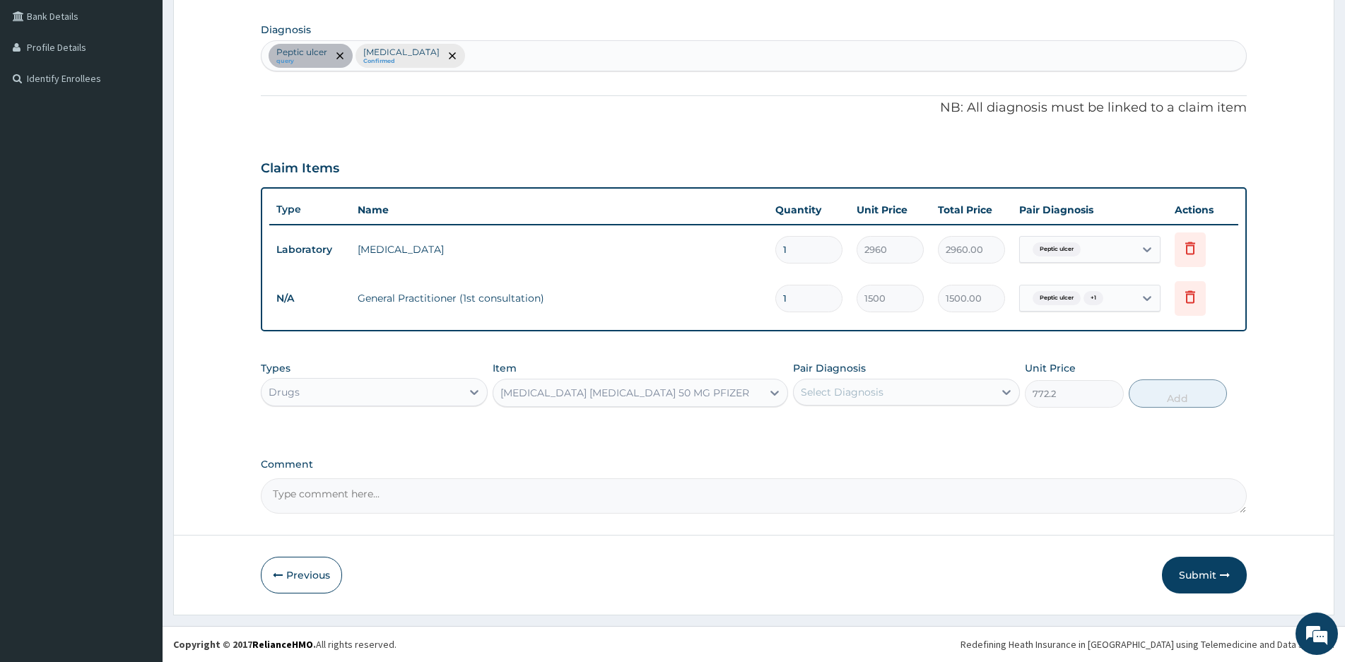
click at [946, 390] on div "Select Diagnosis" at bounding box center [894, 392] width 200 height 23
click at [811, 455] on div "Tinea capitis" at bounding box center [906, 457] width 227 height 29
checkbox input "true"
click at [1158, 394] on button "Add" at bounding box center [1178, 394] width 98 height 28
type input "0"
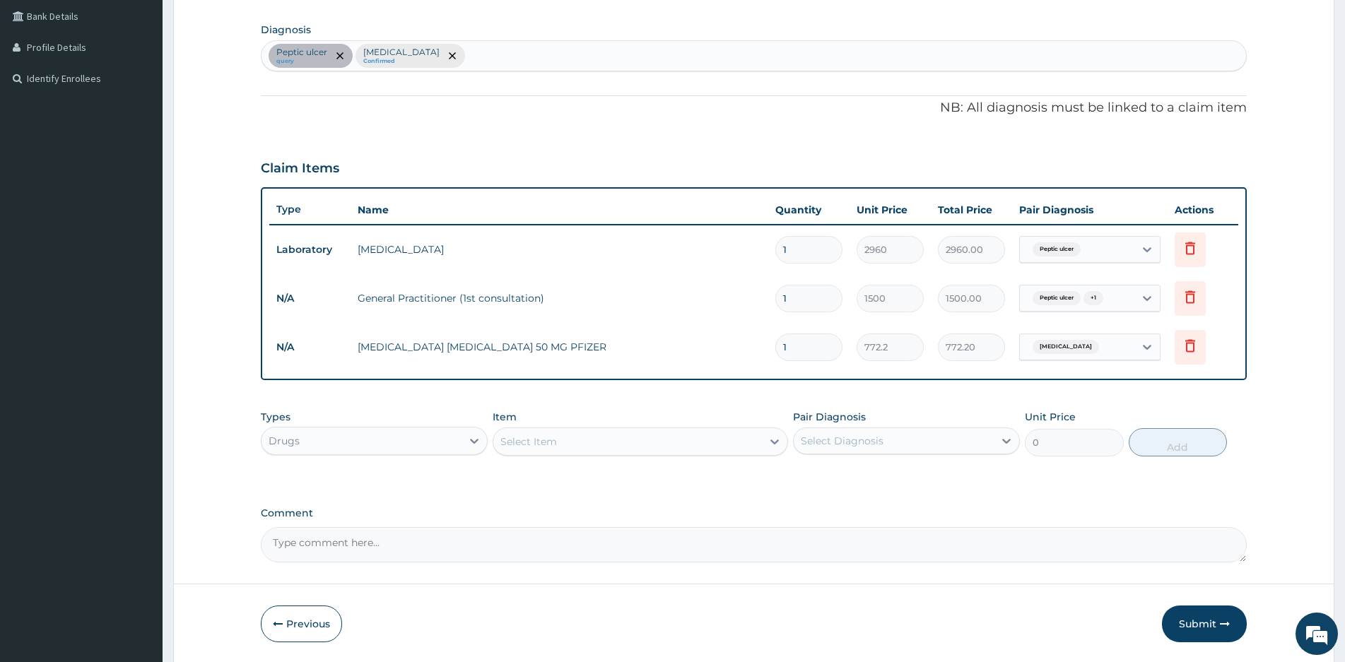
type input "0.00"
type input "7"
type input "5405.40"
type input "7"
click at [579, 438] on div "Select Item" at bounding box center [627, 441] width 269 height 23
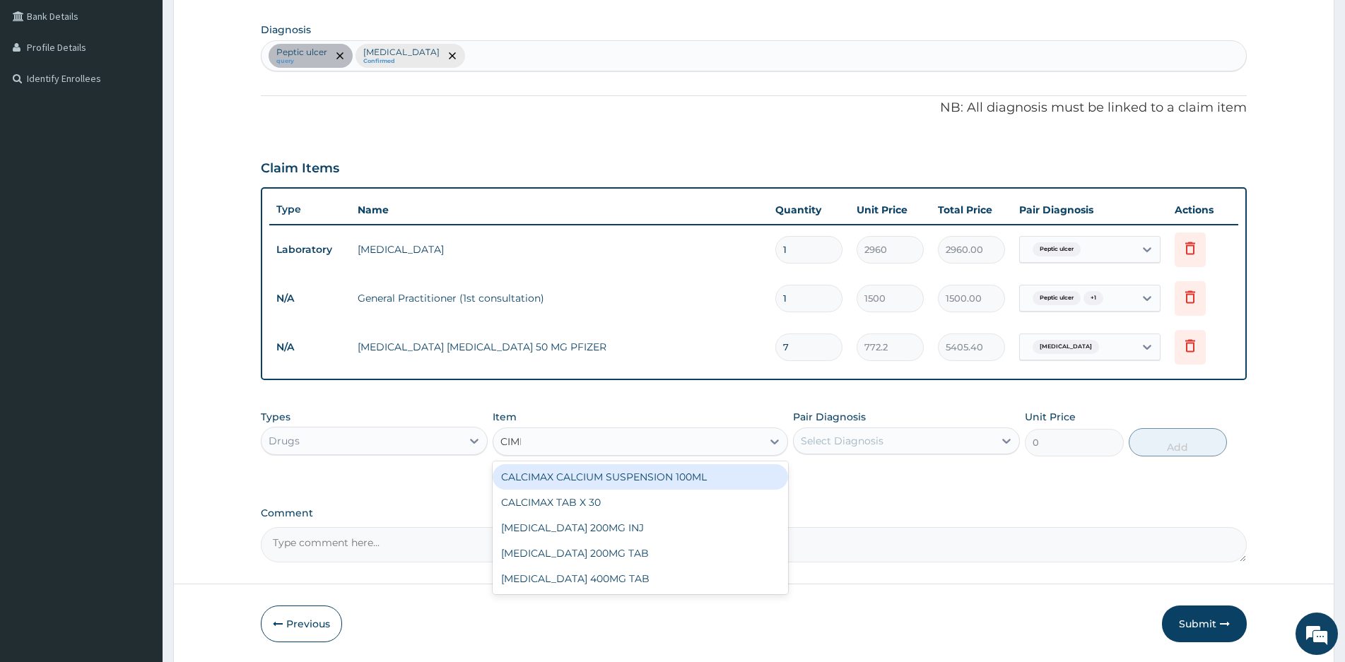
type input "CIMET"
click at [570, 483] on div "CIMETIDINE 200MG INJ" at bounding box center [640, 476] width 295 height 25
type input "210.6"
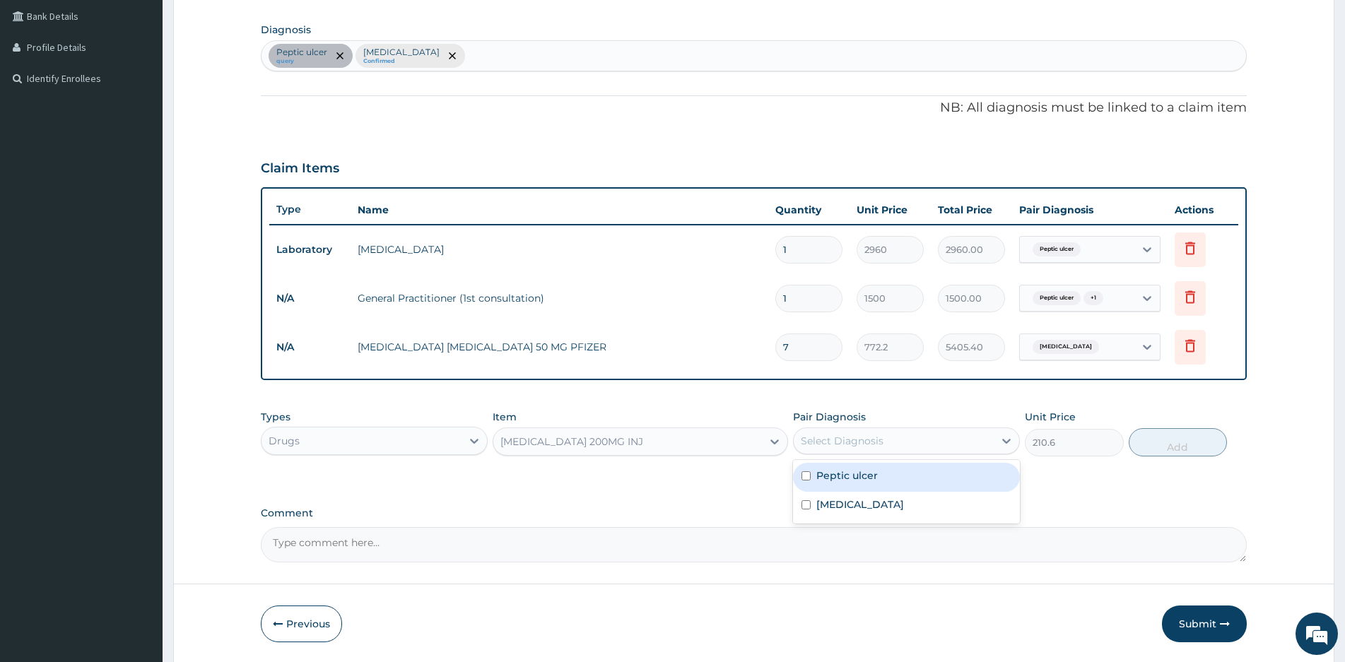
click at [990, 430] on div "Select Diagnosis" at bounding box center [894, 441] width 200 height 23
click at [830, 476] on label "Peptic ulcer" at bounding box center [846, 476] width 61 height 14
checkbox input "true"
click at [1159, 440] on button "Add" at bounding box center [1178, 442] width 98 height 28
type input "0"
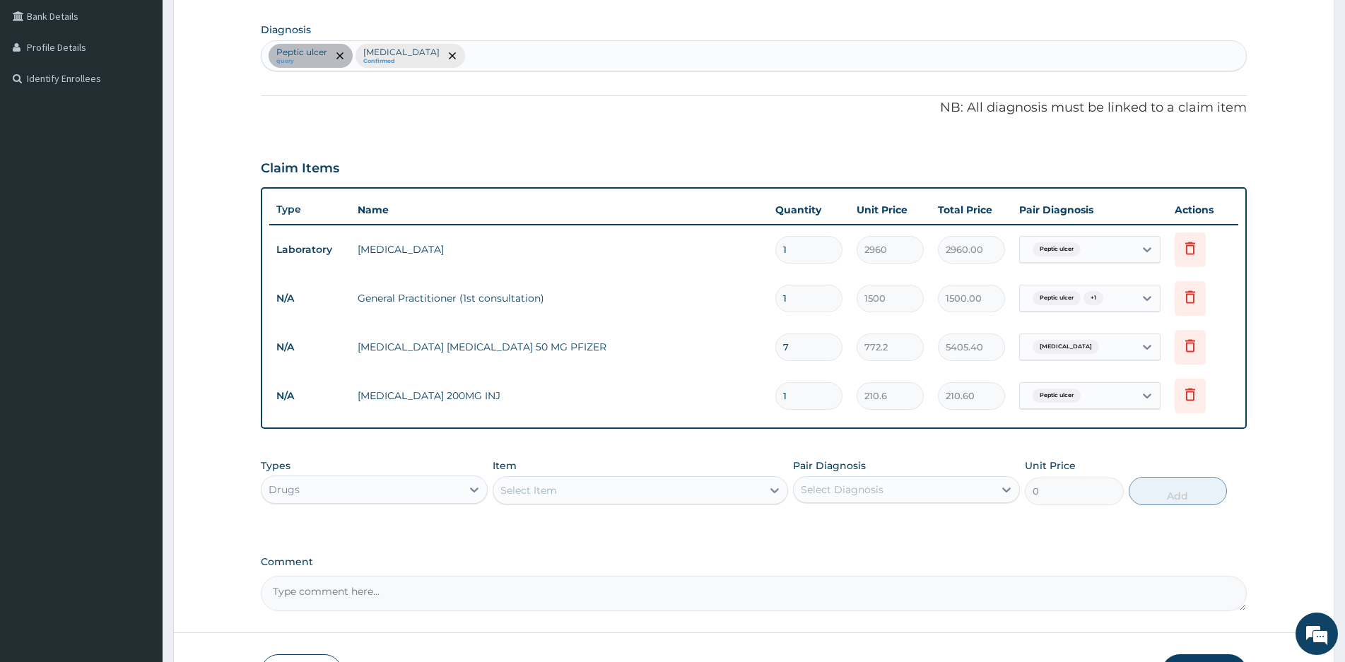
type input "0.00"
type input "2"
type input "421.20"
type input "2"
click at [400, 600] on textarea "Comment" at bounding box center [754, 593] width 986 height 35
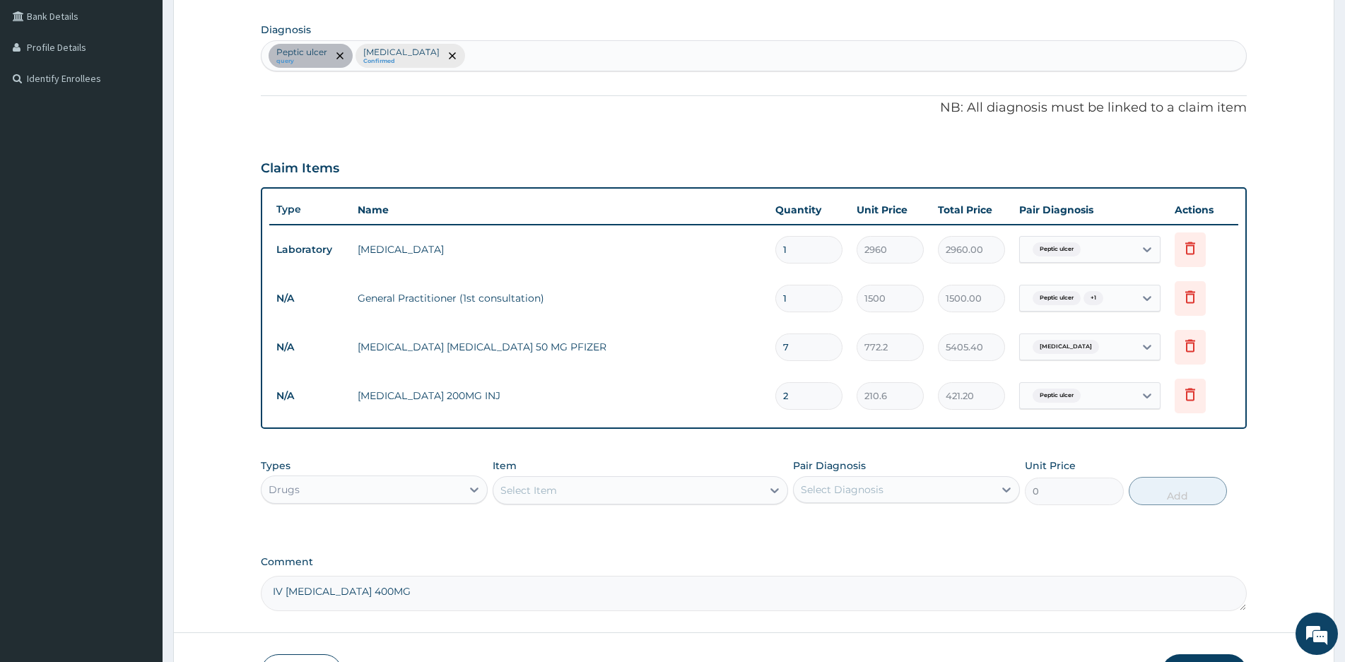
type textarea "IV CIMETIDINE 400MG"
click at [635, 490] on div "Select Item" at bounding box center [627, 490] width 269 height 23
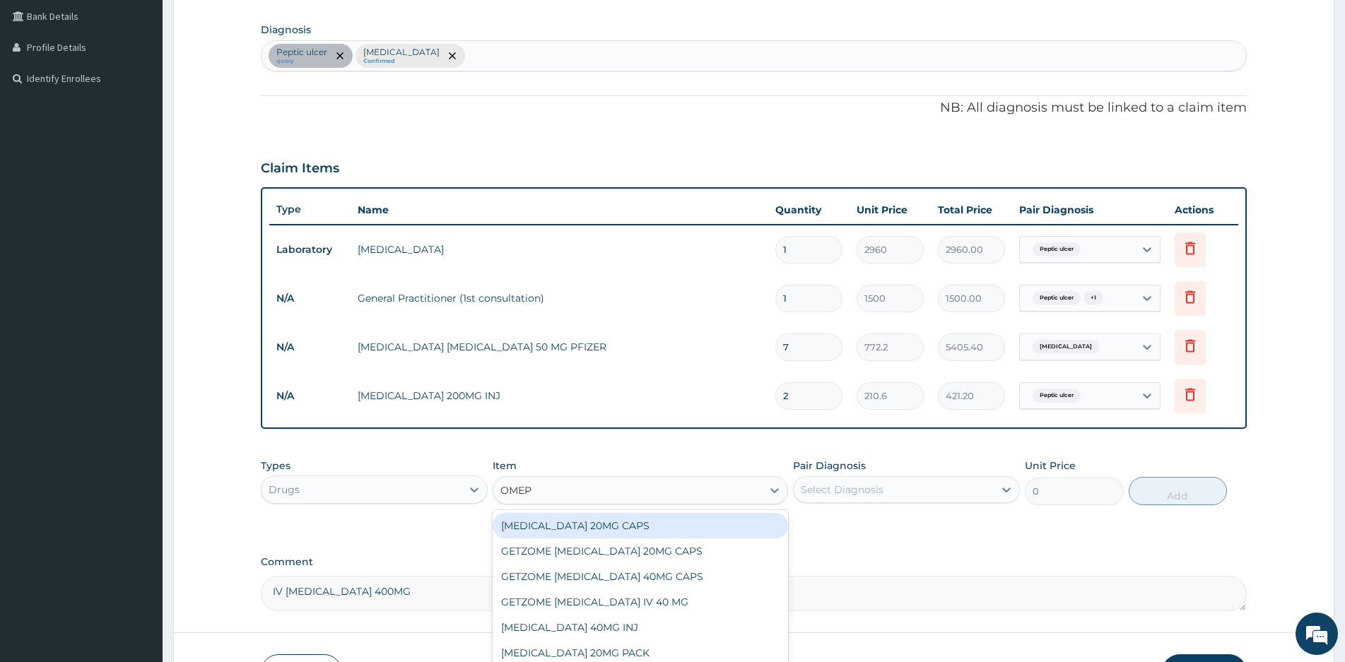
type input "OMEPR"
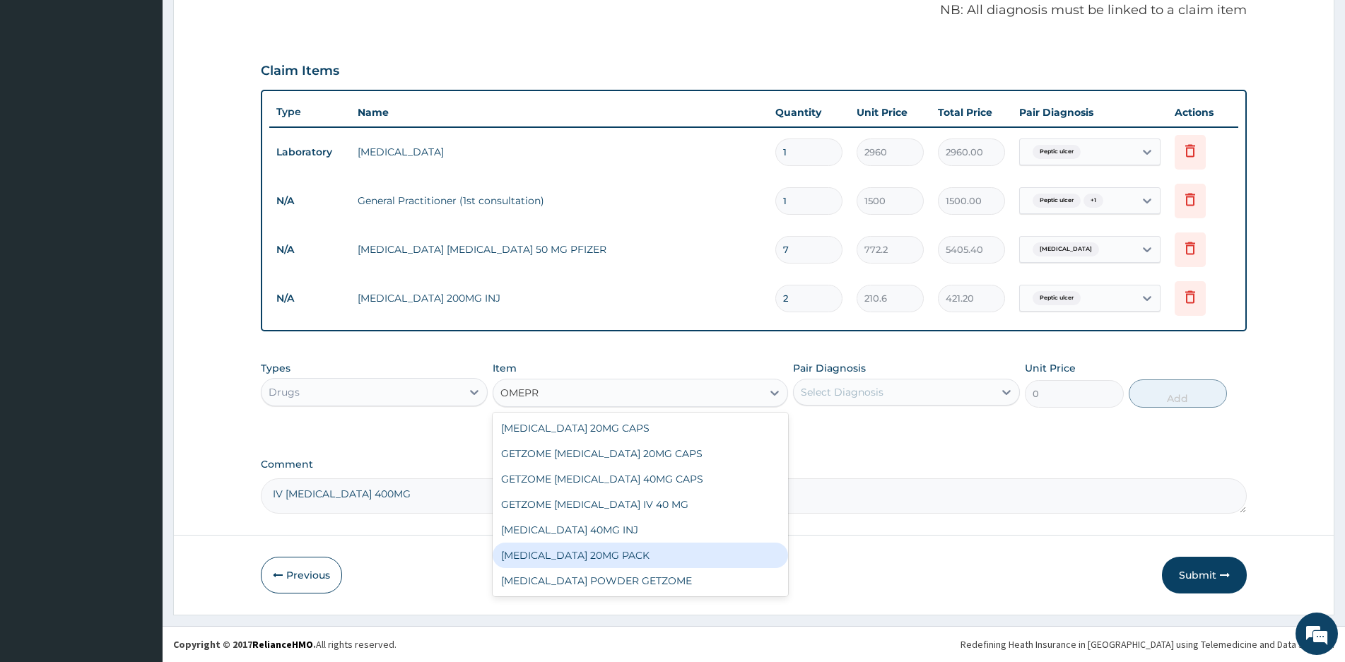
click at [594, 556] on div "OMEPRAZOLE 20MG PACK" at bounding box center [640, 555] width 295 height 25
type input "1200"
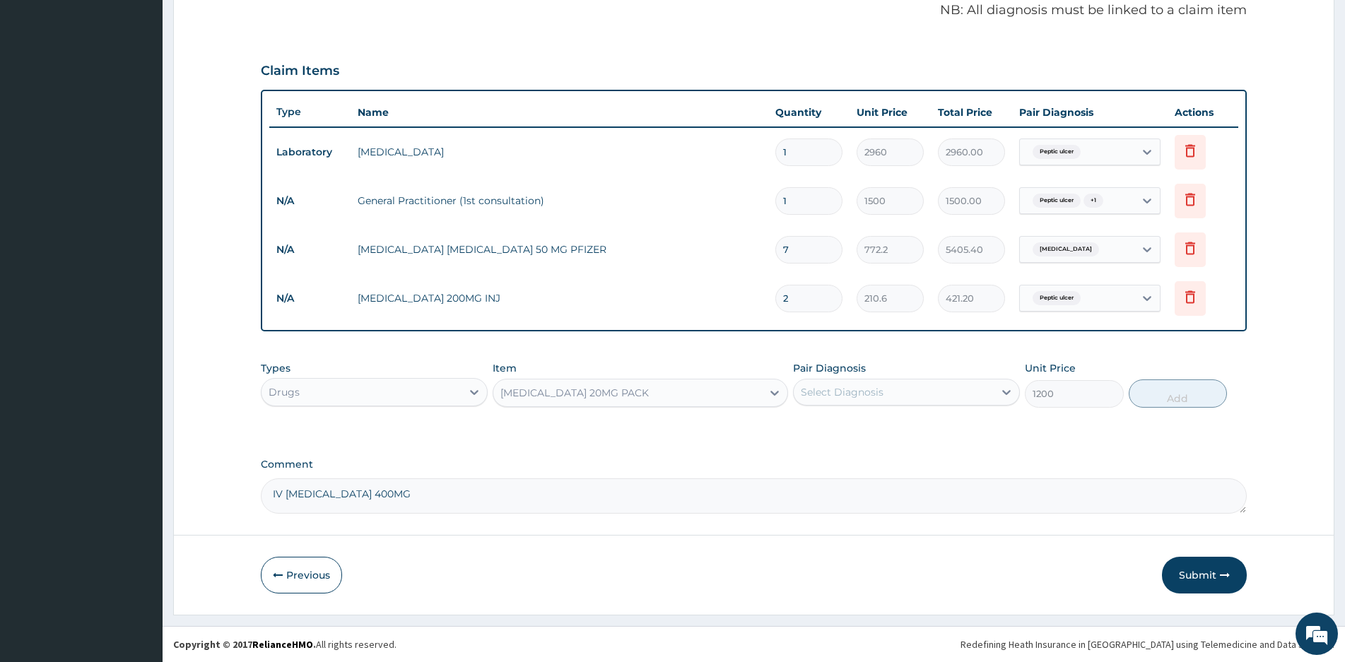
click at [910, 397] on div "Select Diagnosis" at bounding box center [894, 392] width 200 height 23
click at [812, 424] on div "Peptic ulcer" at bounding box center [906, 428] width 227 height 29
checkbox input "true"
click at [1188, 391] on button "Add" at bounding box center [1178, 394] width 98 height 28
type input "0"
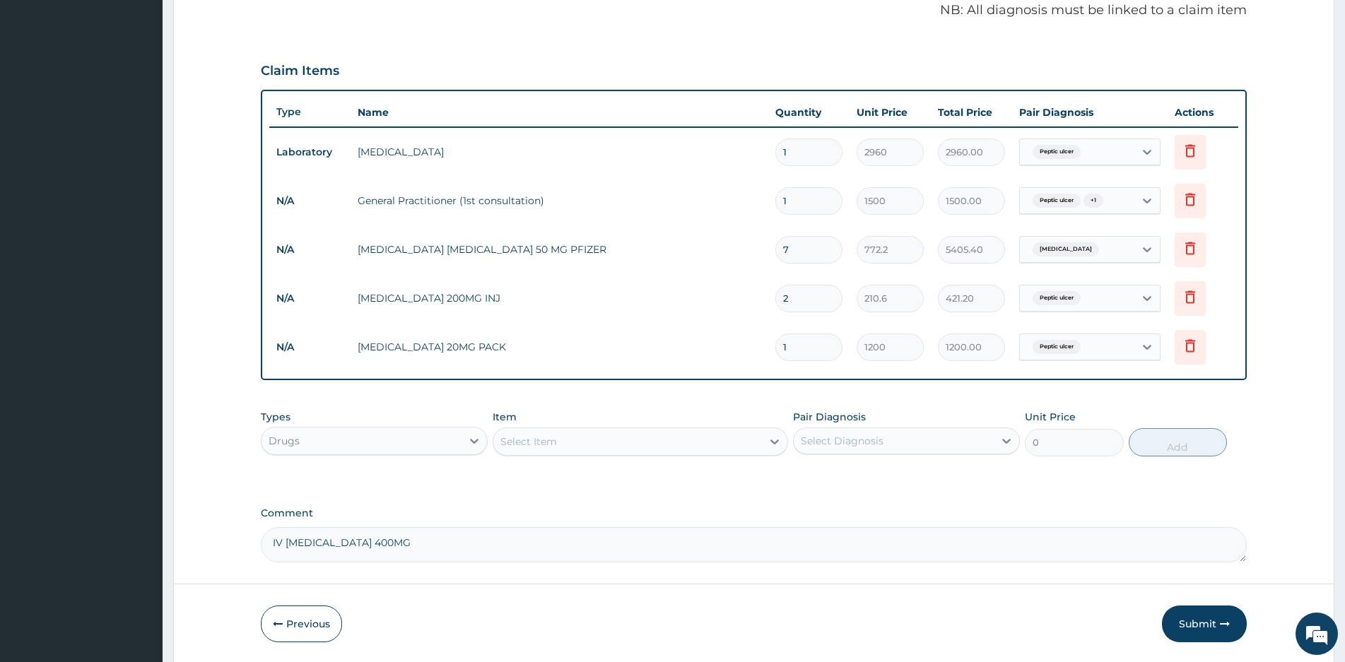
click at [647, 445] on div "Select Item" at bounding box center [627, 441] width 269 height 23
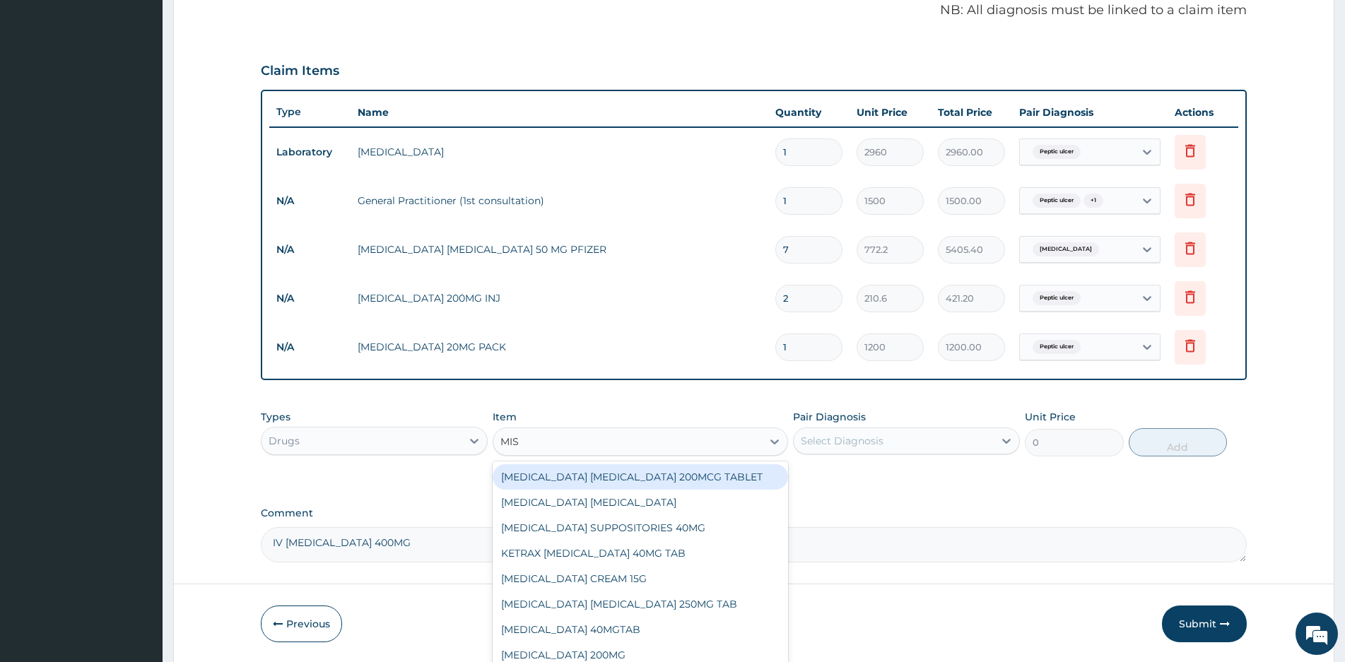
type input "MIST"
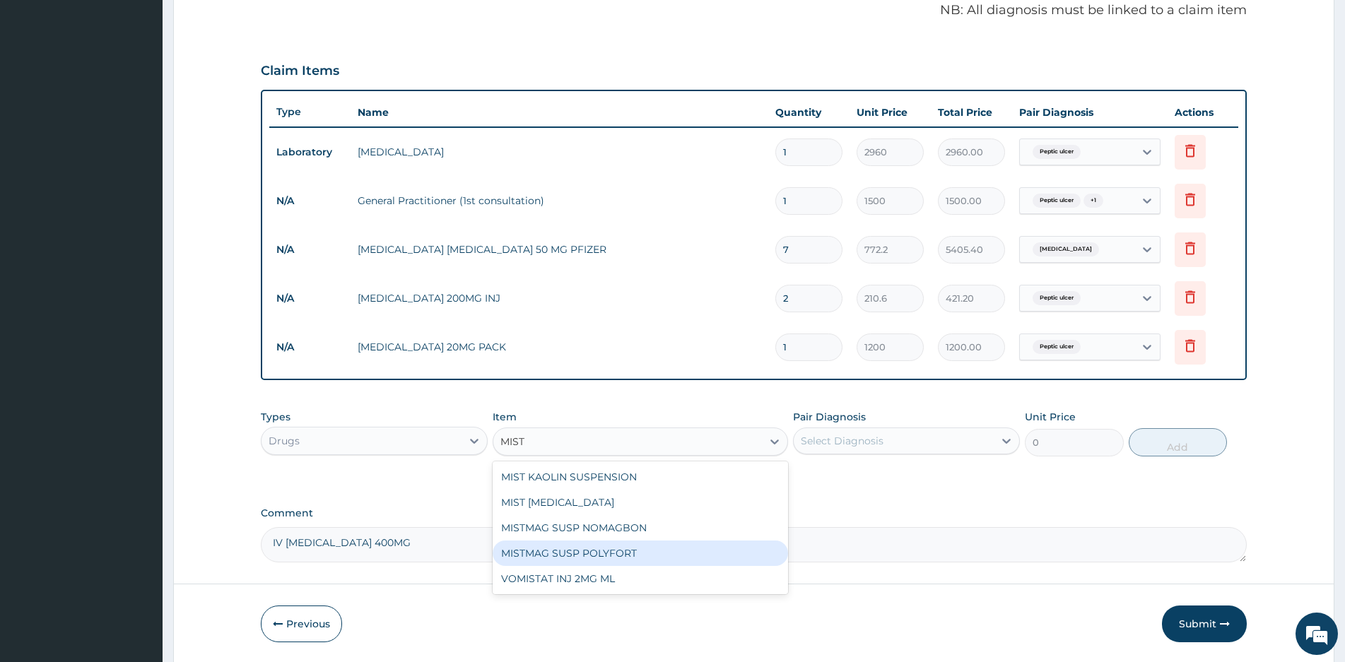
click at [576, 552] on div "MISTMAG SUSP POLYFORT" at bounding box center [640, 553] width 295 height 25
type input "631.8"
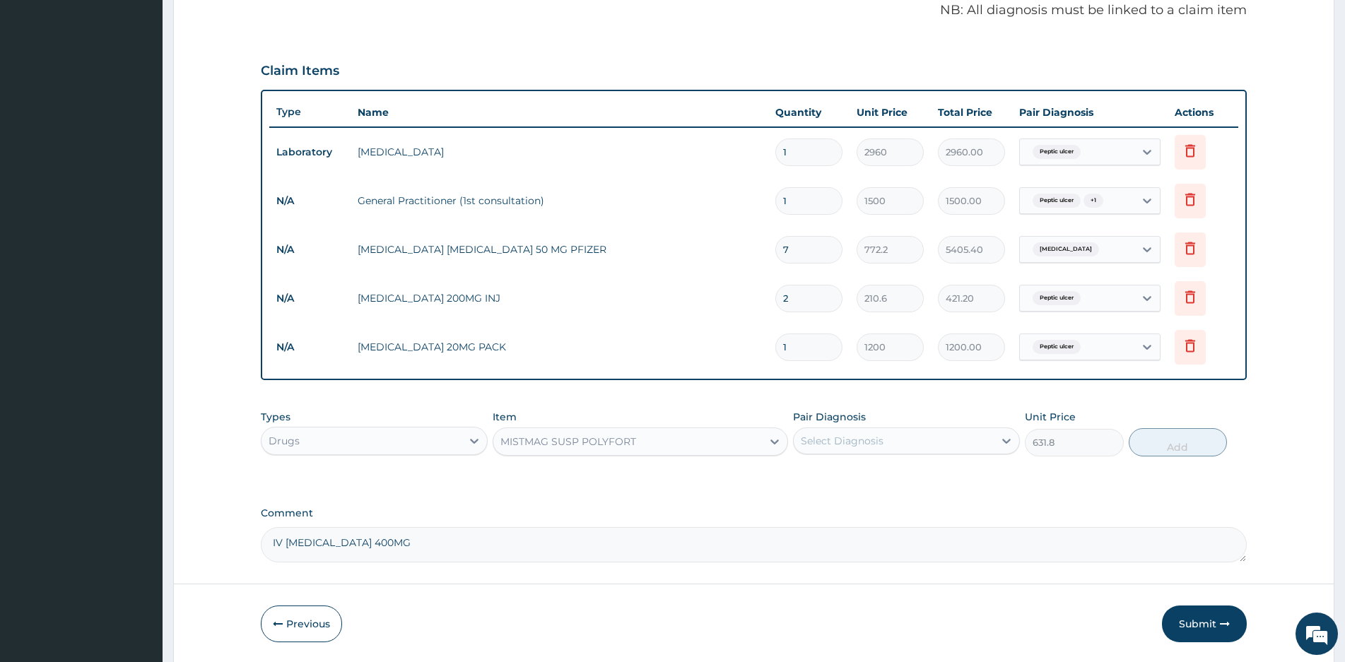
click at [918, 442] on div "Select Diagnosis" at bounding box center [894, 441] width 200 height 23
click at [828, 479] on label "Peptic ulcer" at bounding box center [846, 476] width 61 height 14
checkbox input "true"
click at [1166, 444] on button "Add" at bounding box center [1178, 442] width 98 height 28
type input "0"
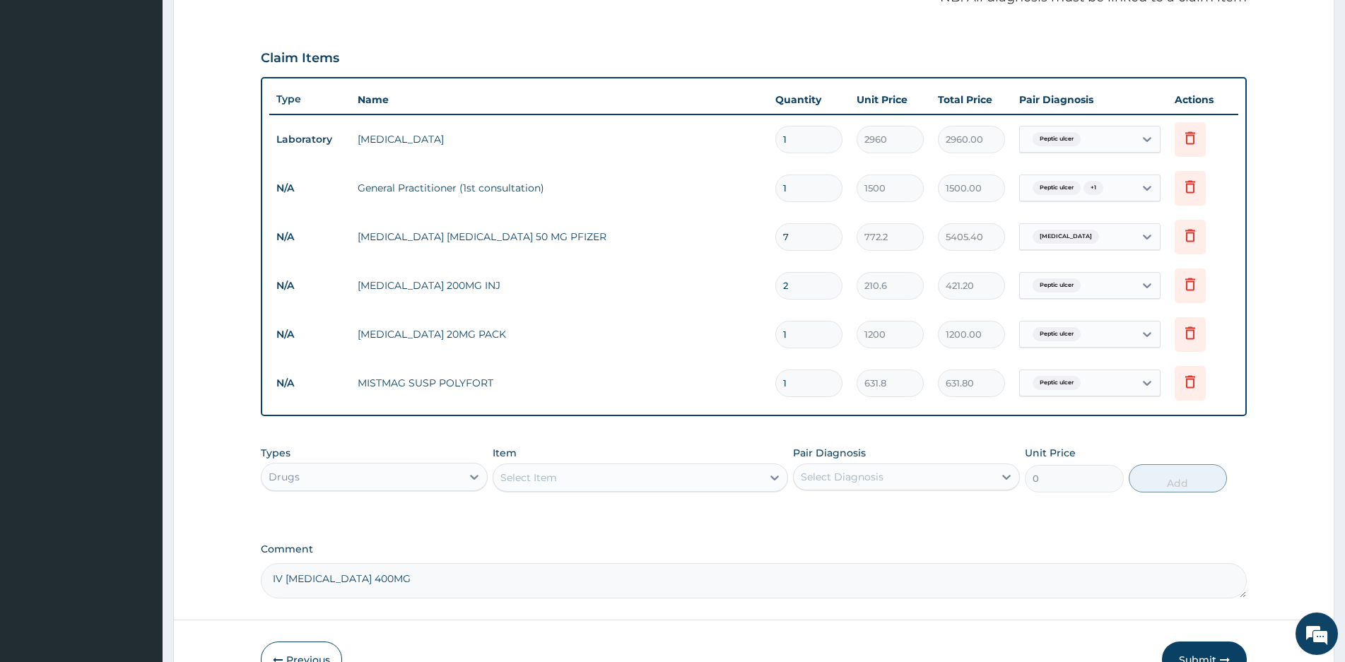
scroll to position [520, 0]
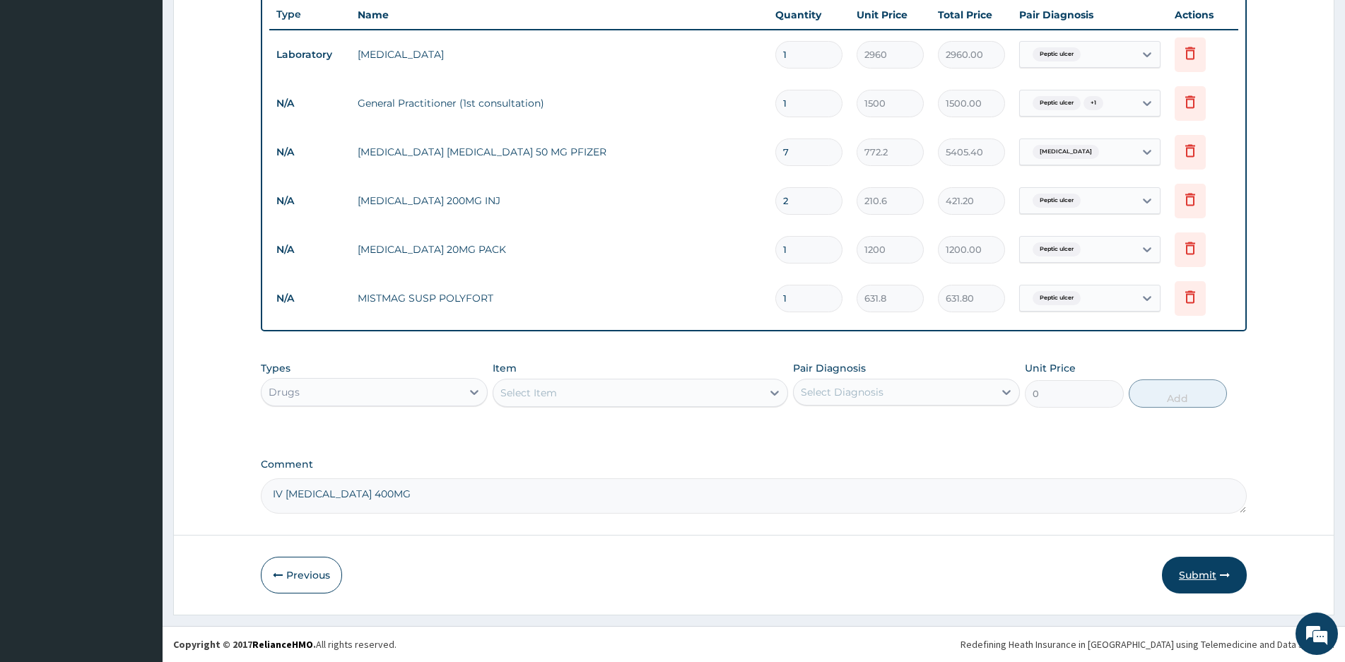
click at [1202, 571] on button "Submit" at bounding box center [1204, 575] width 85 height 37
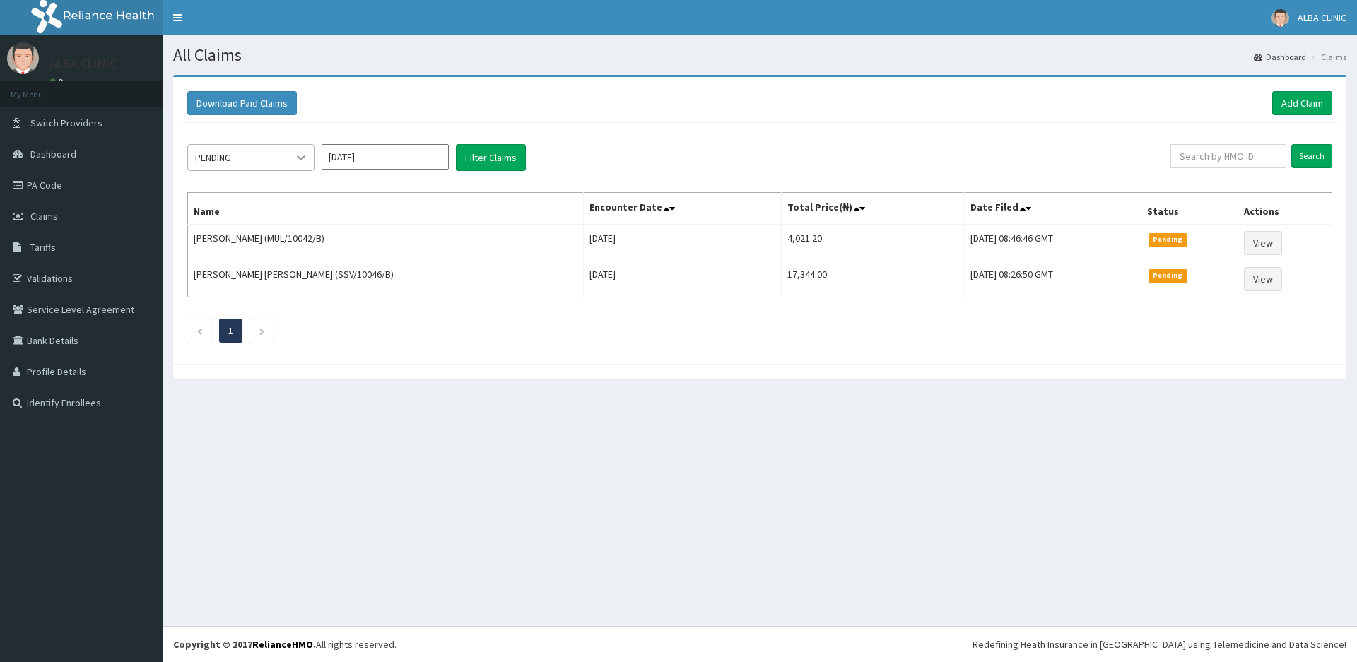
click at [288, 160] on div at bounding box center [300, 157] width 25 height 25
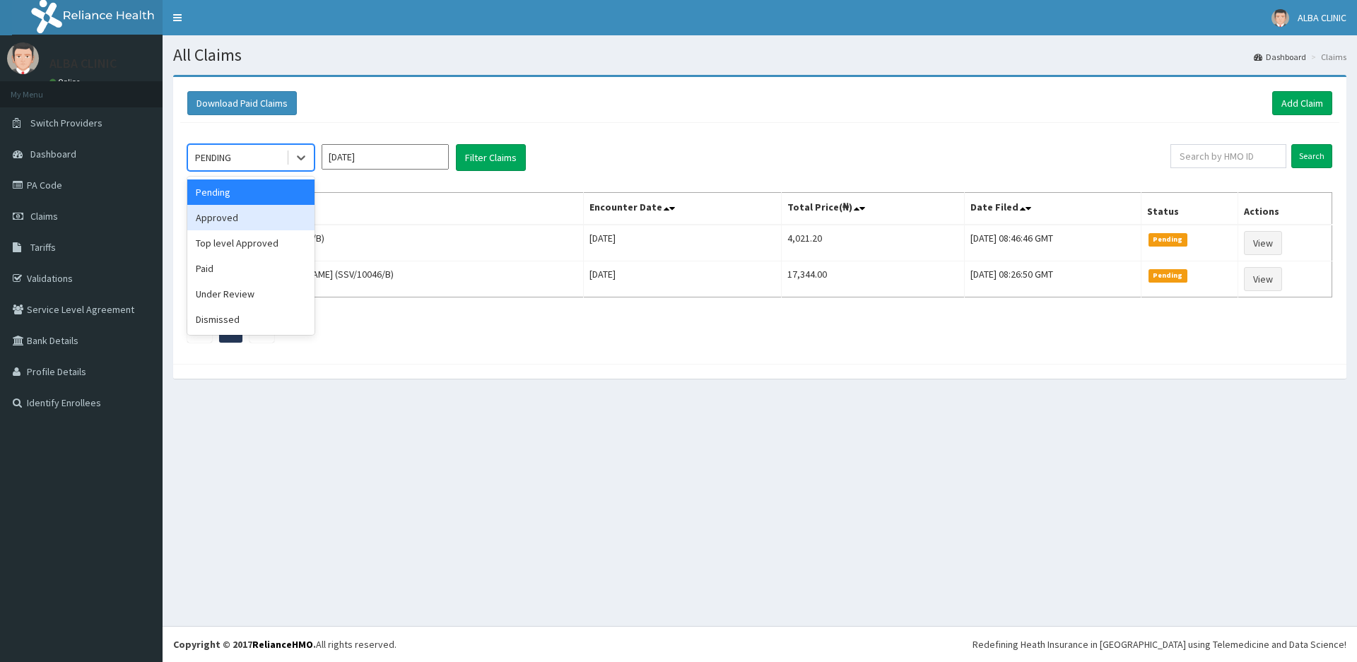
click at [248, 218] on div "Approved" at bounding box center [250, 217] width 127 height 25
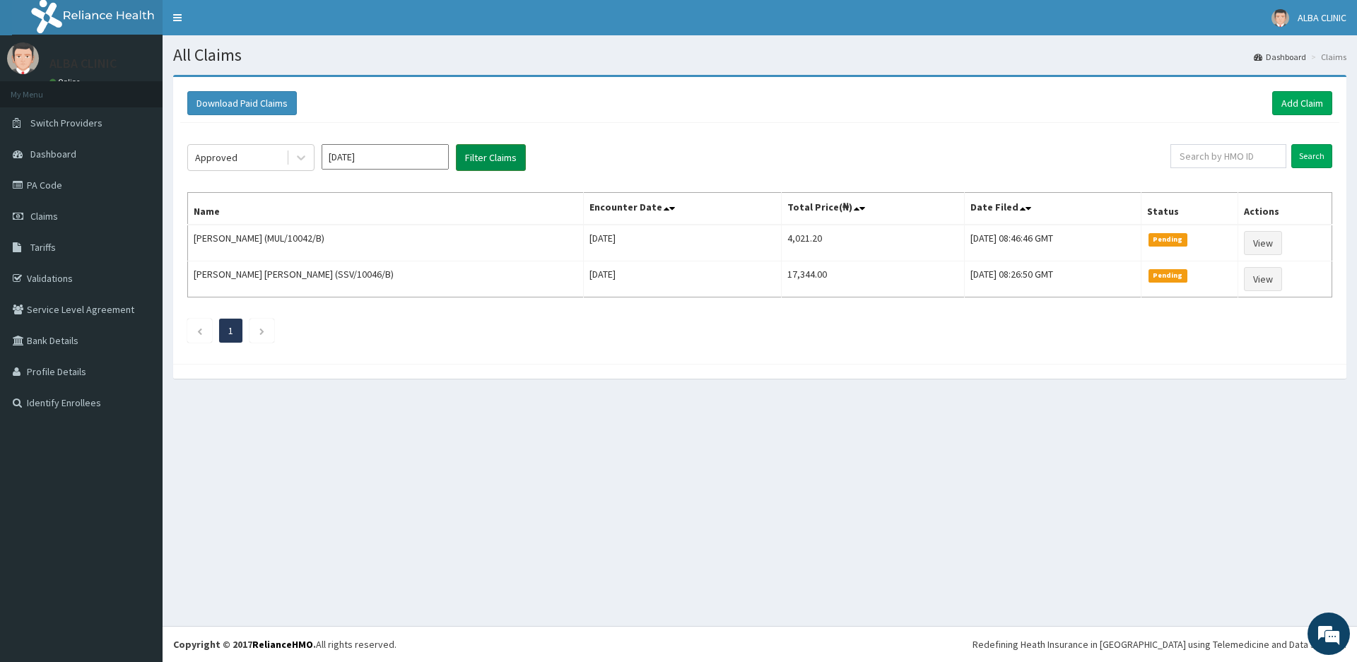
click at [493, 153] on button "Filter Claims" at bounding box center [491, 157] width 70 height 27
